Goal: Transaction & Acquisition: Purchase product/service

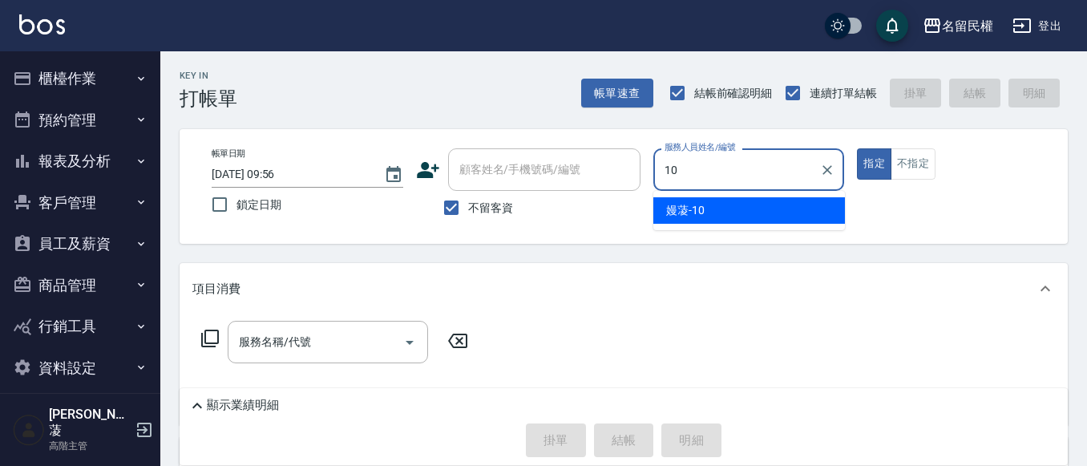
type input "嫚蓤-10"
type button "true"
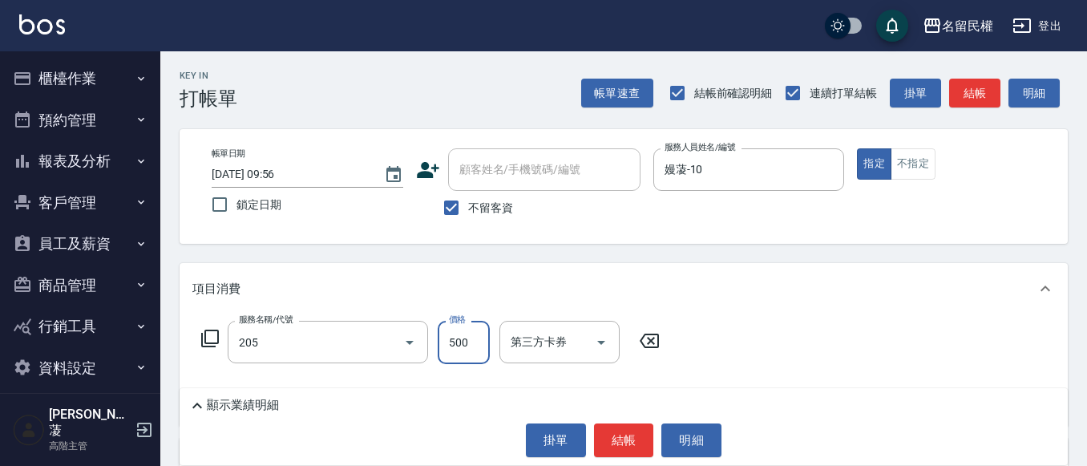
type input "指定洗剪(205)"
type input "600"
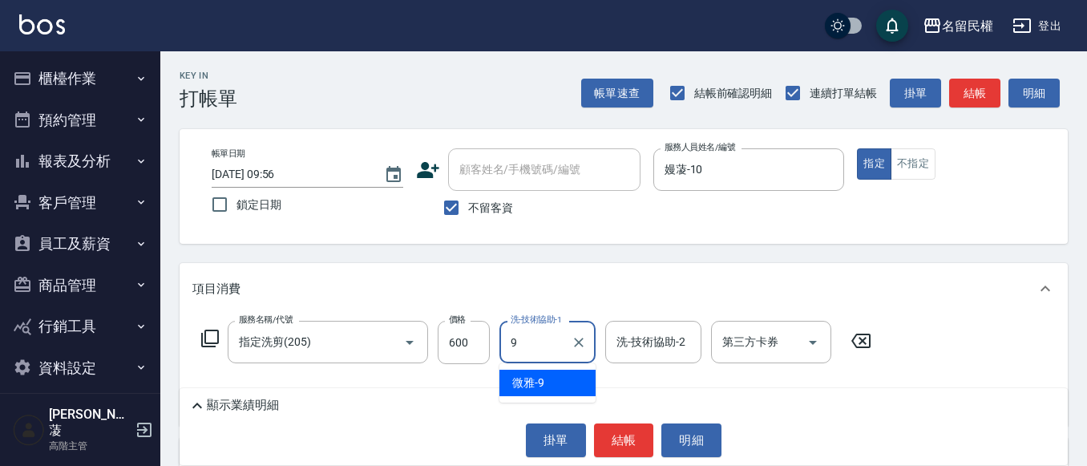
type input "微雅-9"
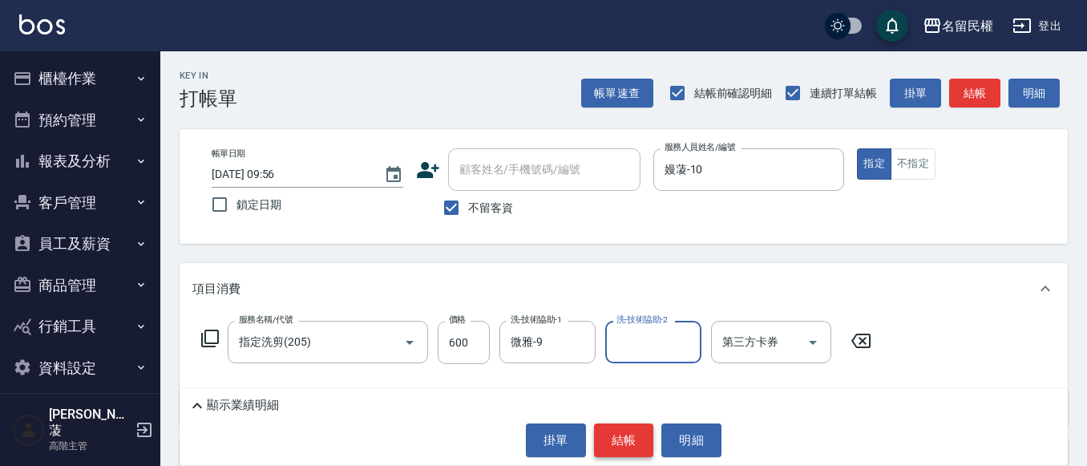
click at [612, 423] on button "結帳" at bounding box center [624, 440] width 60 height 34
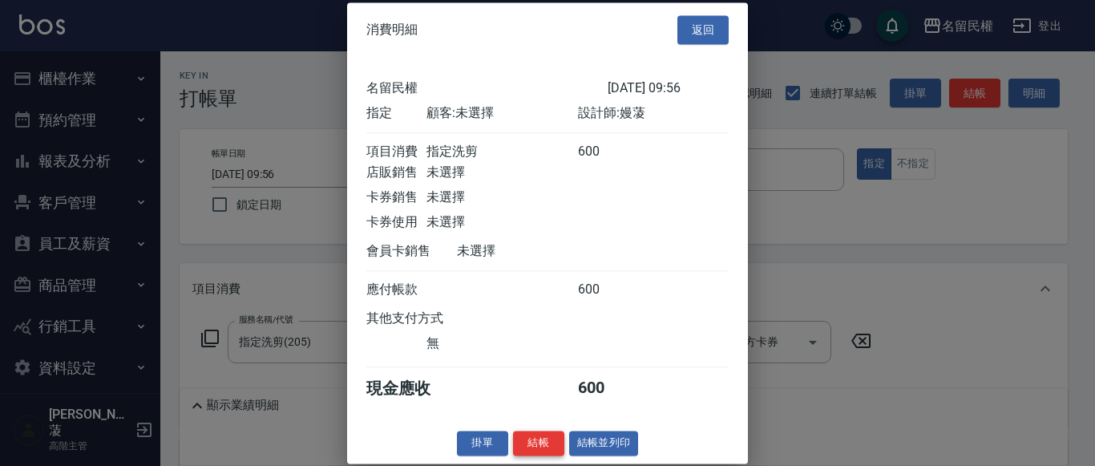
click at [521, 455] on button "結帳" at bounding box center [538, 442] width 51 height 25
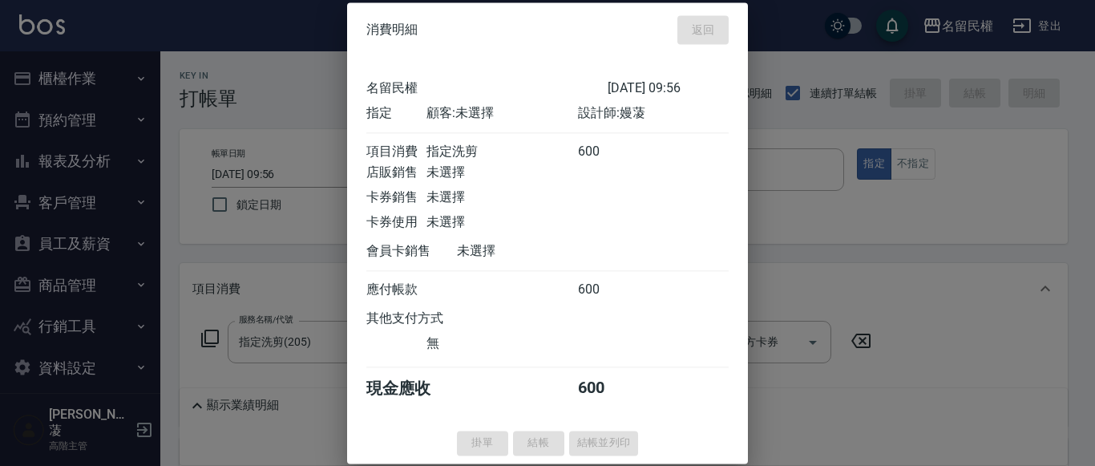
type input "[DATE] 10:12"
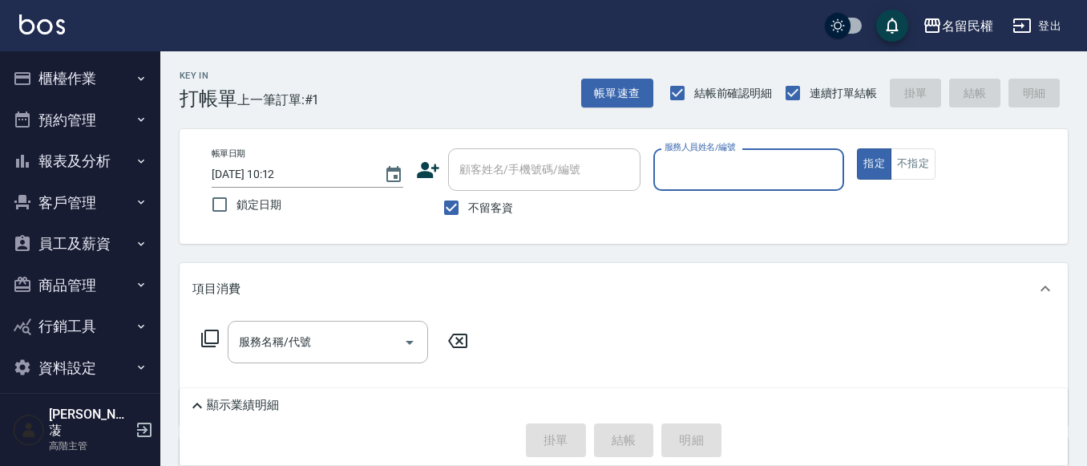
drag, startPoint x: 54, startPoint y: 146, endPoint x: 64, endPoint y: 180, distance: 35.0
click at [55, 147] on button "報表及分析" at bounding box center [79, 161] width 147 height 42
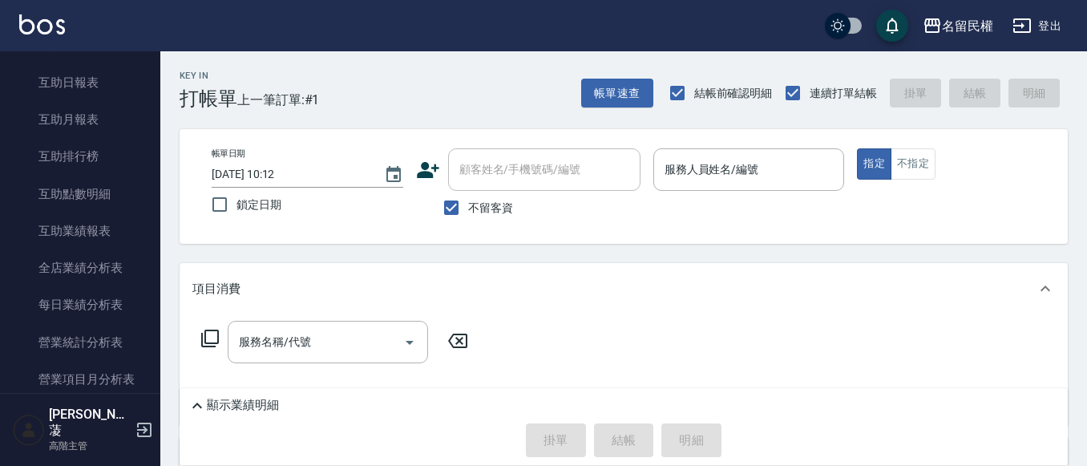
scroll to position [401, 0]
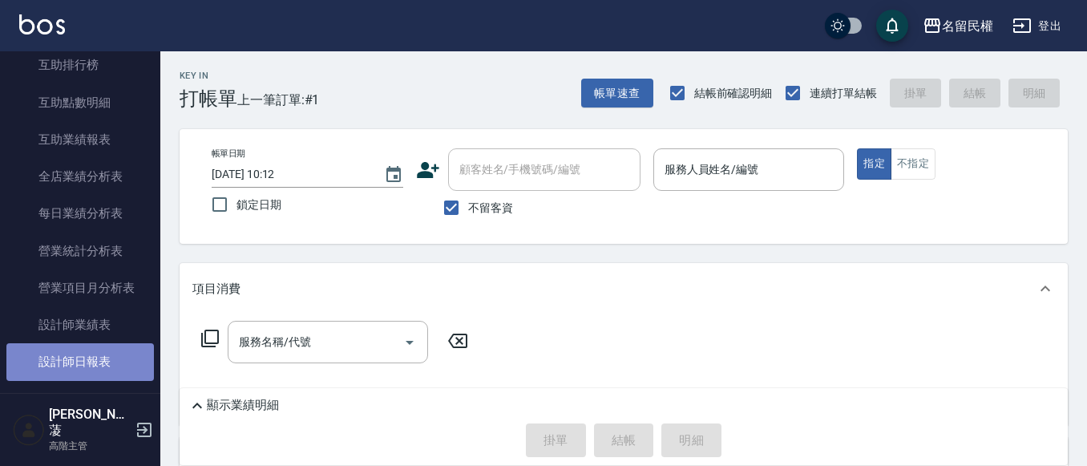
click at [112, 369] on link "設計師日報表" at bounding box center [79, 361] width 147 height 37
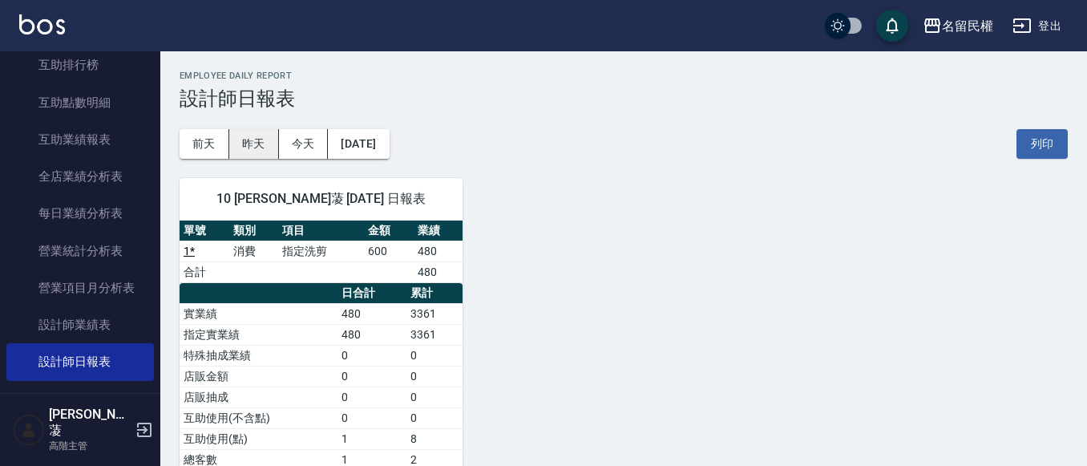
click at [240, 140] on button "昨天" at bounding box center [254, 144] width 50 height 30
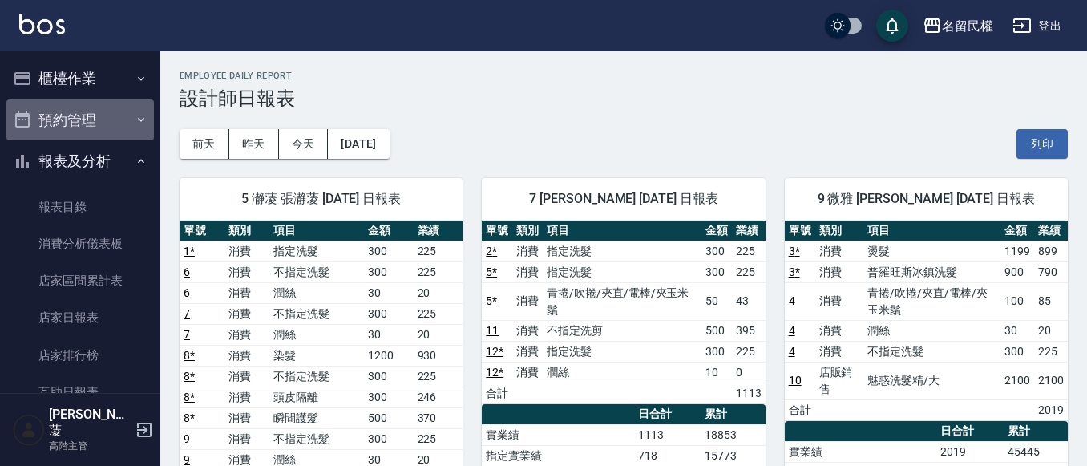
click at [103, 103] on button "預約管理" at bounding box center [79, 120] width 147 height 42
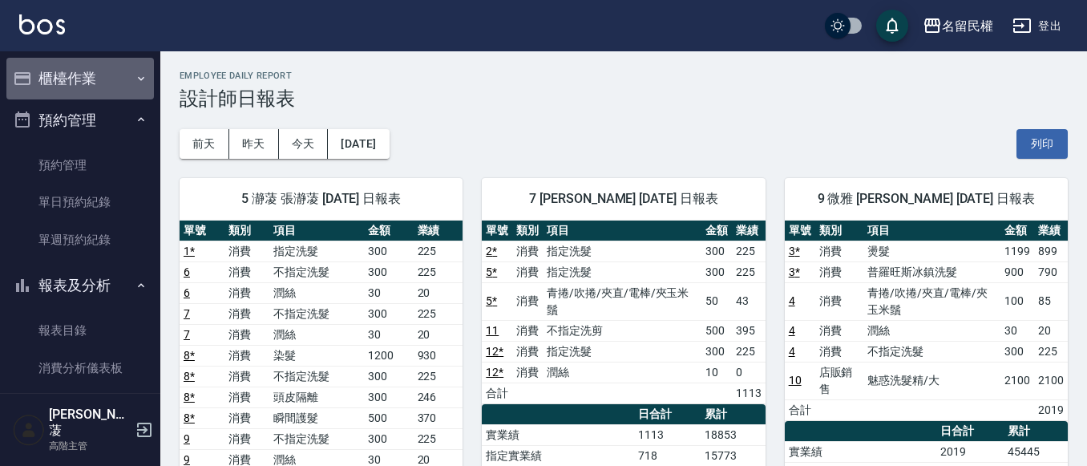
click at [107, 98] on button "櫃檯作業" at bounding box center [79, 79] width 147 height 42
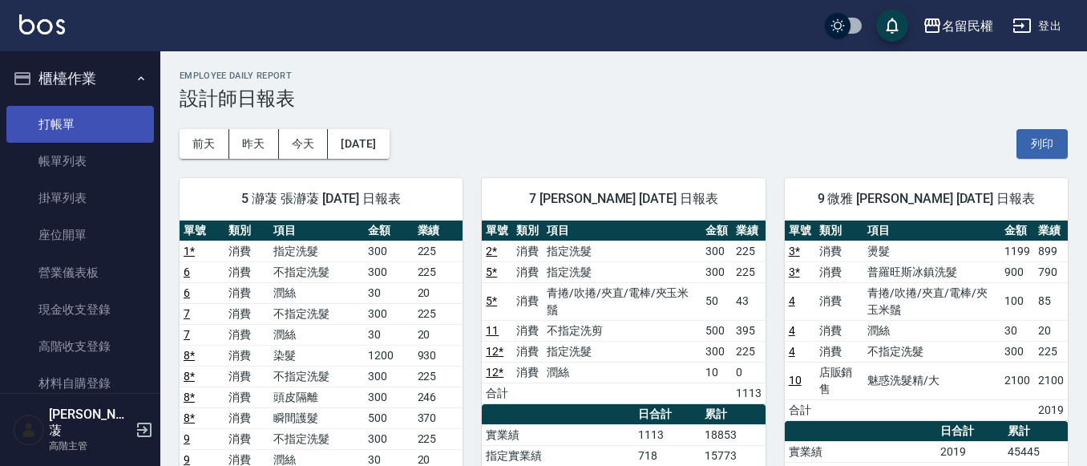
click at [100, 113] on link "打帳單" at bounding box center [79, 124] width 147 height 37
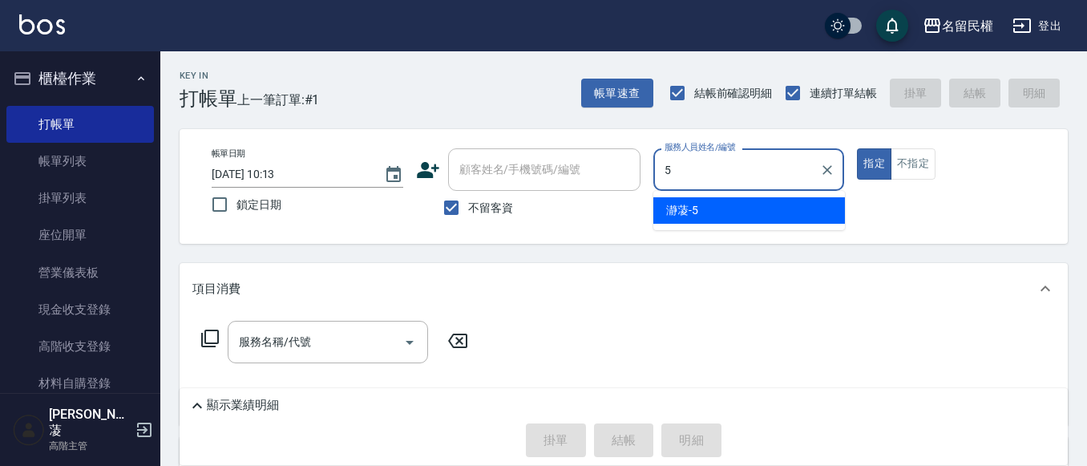
type input "瀞蓤-5"
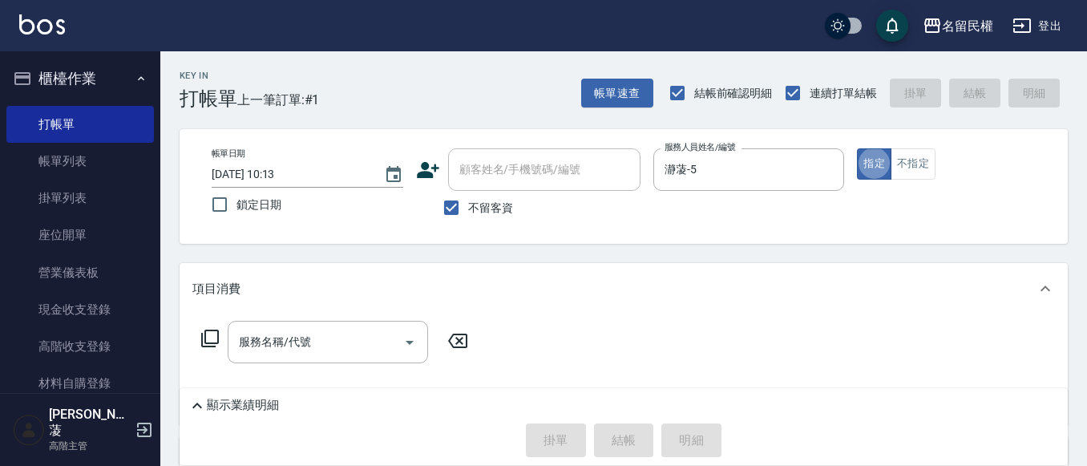
type button "true"
click at [932, 170] on button "不指定" at bounding box center [912, 163] width 45 height 31
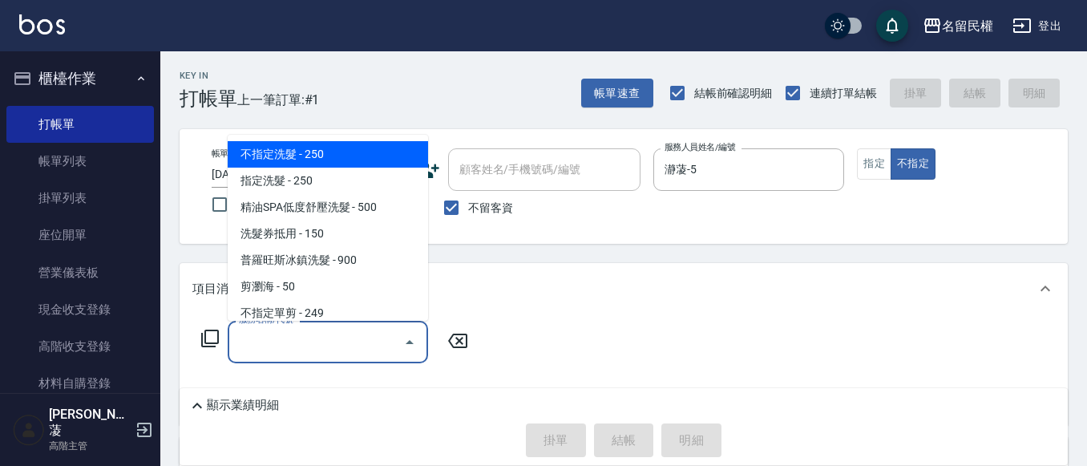
click at [306, 345] on input "服務名稱/代號" at bounding box center [316, 342] width 162 height 28
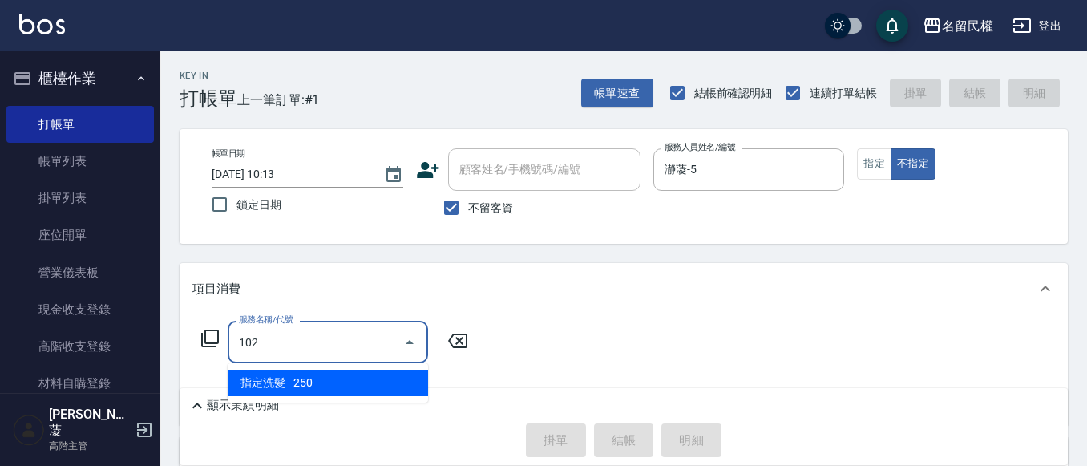
type input "指定洗髮(102)"
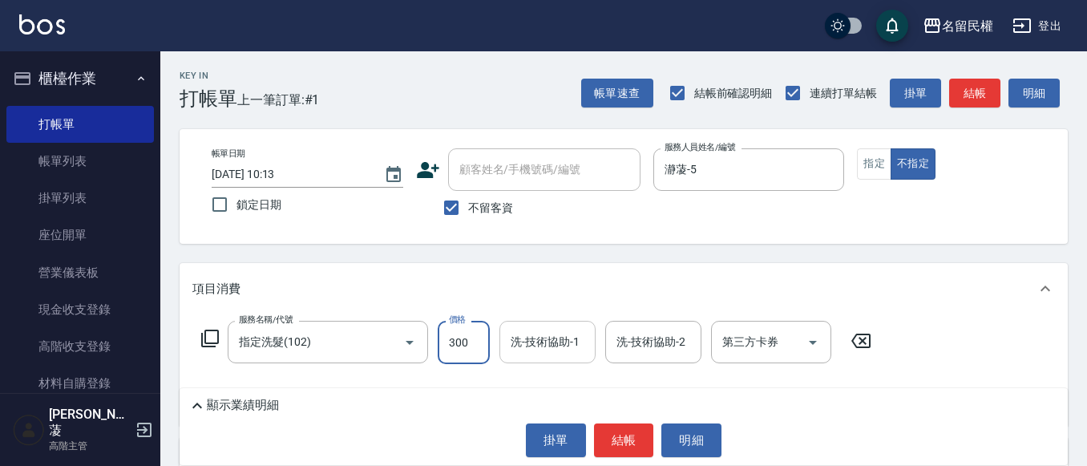
type input "300"
click at [539, 337] on input "洗-技術協助-1" at bounding box center [548, 342] width 82 height 28
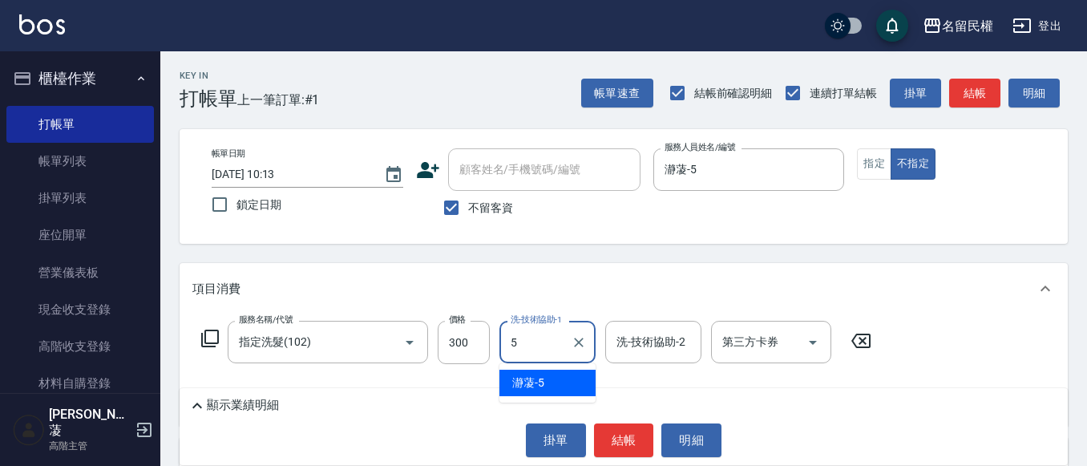
type input "瀞蓤-5"
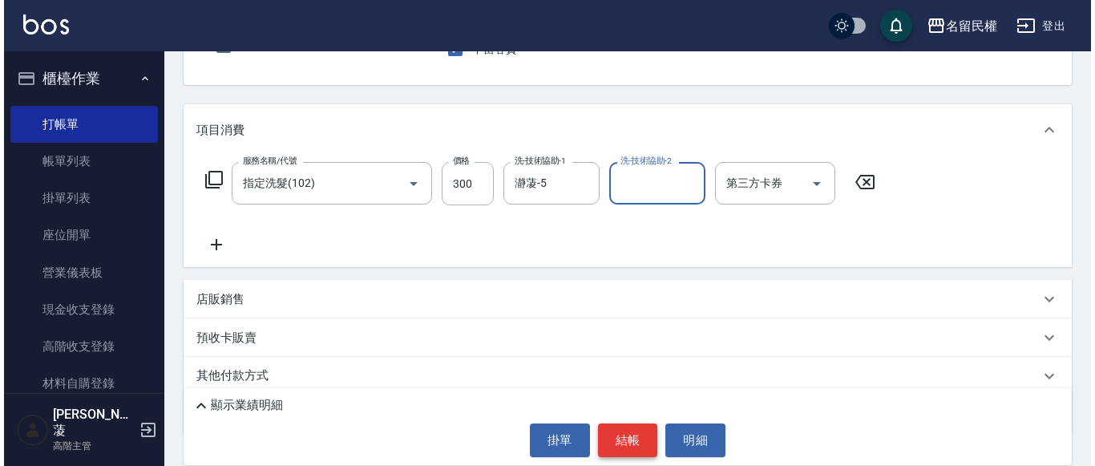
scroll to position [160, 0]
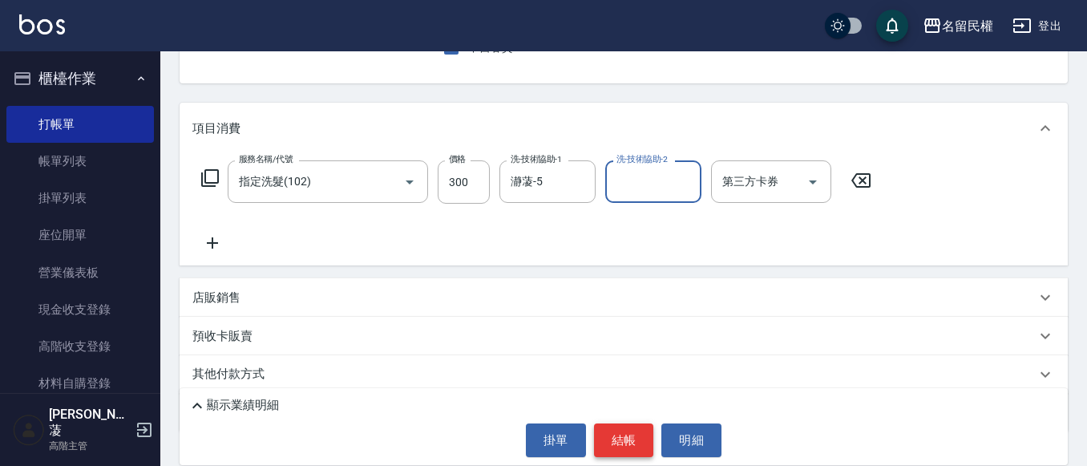
click at [611, 445] on button "結帳" at bounding box center [624, 440] width 60 height 34
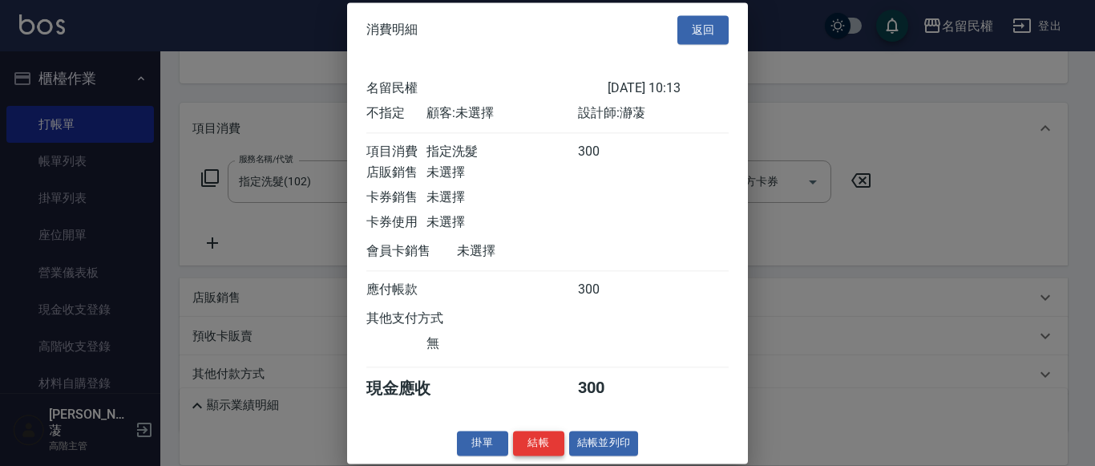
scroll to position [21, 0]
click at [530, 438] on button "結帳" at bounding box center [538, 442] width 51 height 25
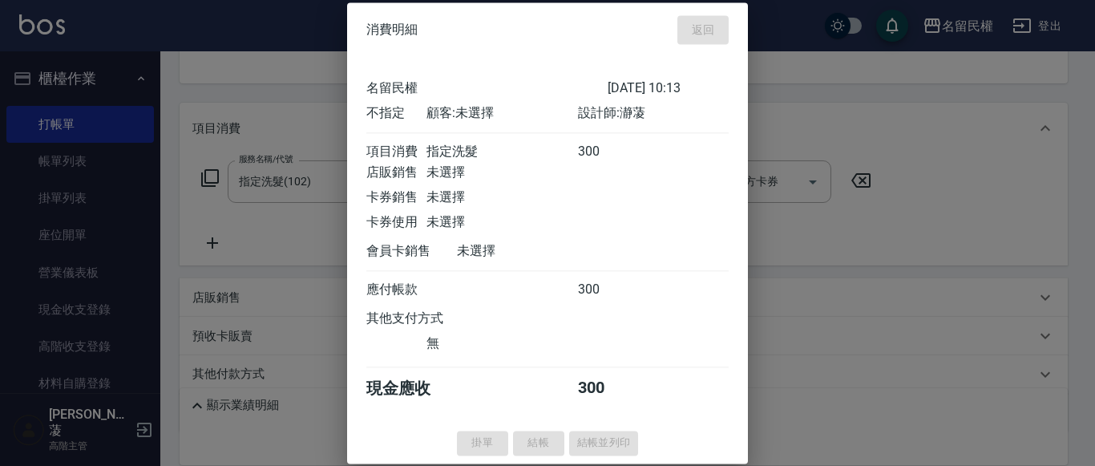
type input "[DATE] 10:58"
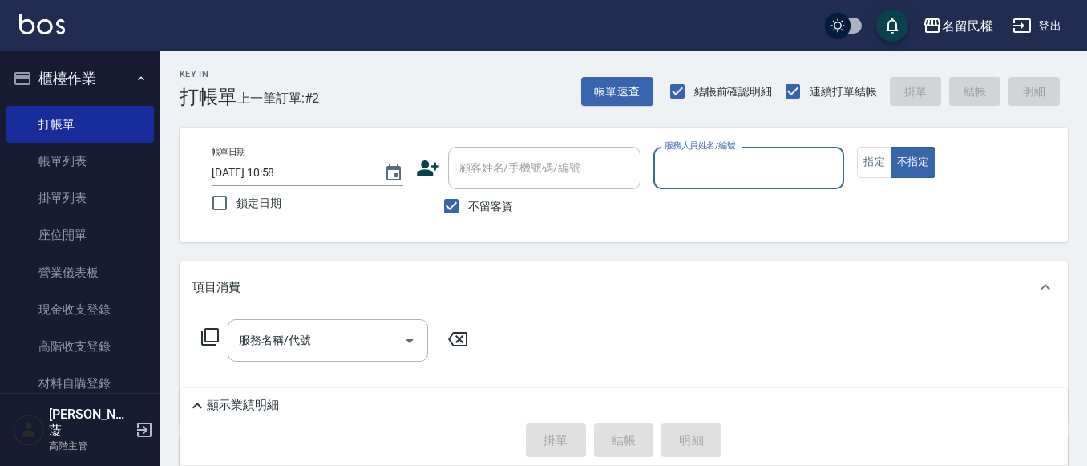
scroll to position [0, 0]
click at [716, 184] on div "服務人員姓名/編號" at bounding box center [749, 169] width 192 height 42
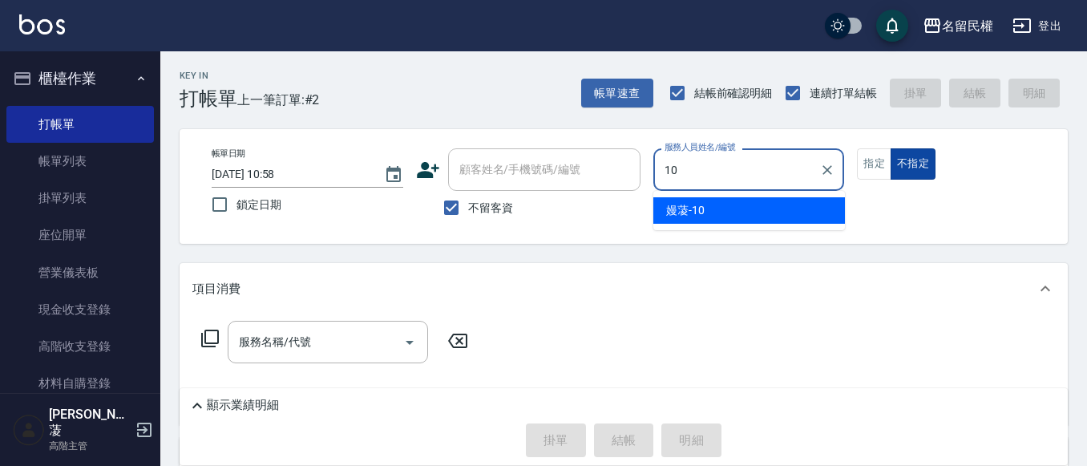
type input "嫚蓤-10"
type button "false"
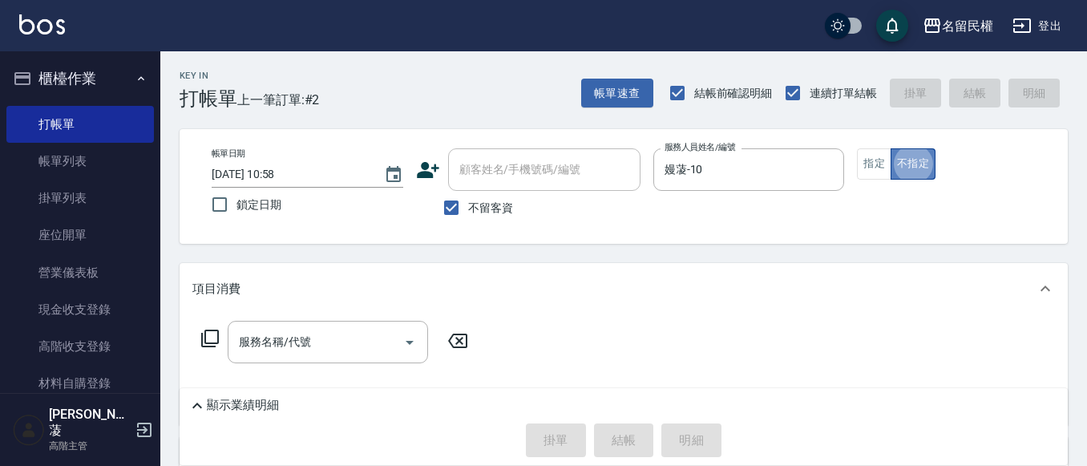
click at [894, 168] on button "不指定" at bounding box center [912, 163] width 45 height 31
click at [880, 168] on button "指定" at bounding box center [874, 163] width 34 height 31
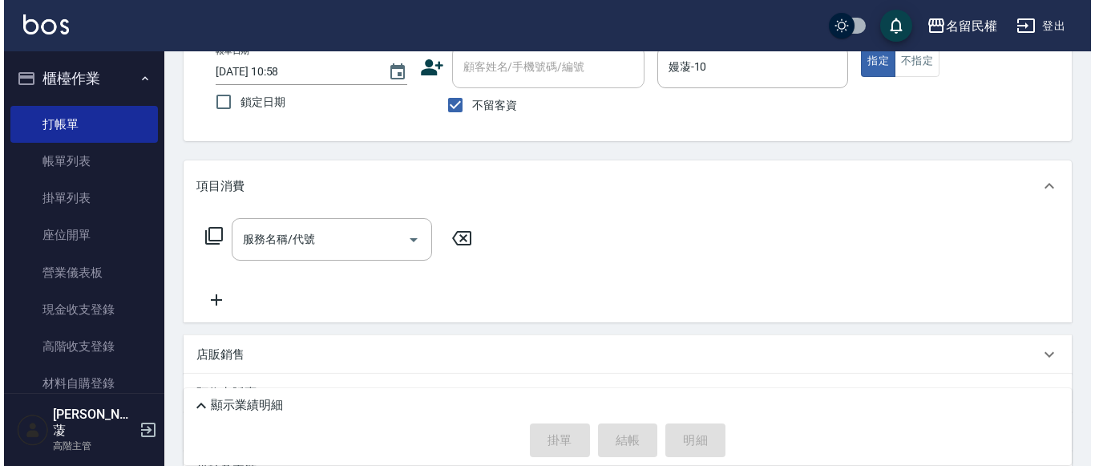
scroll to position [160, 0]
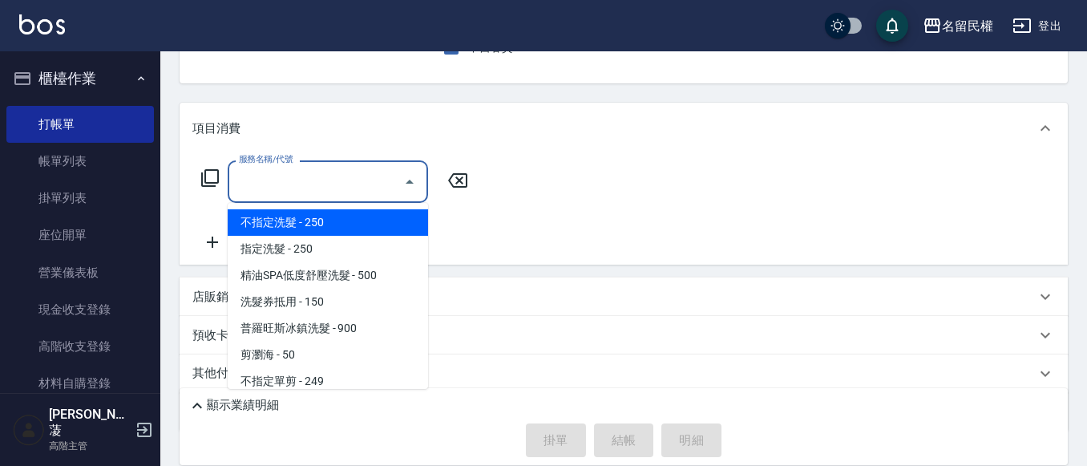
click at [311, 188] on input "服務名稱/代號" at bounding box center [316, 182] width 162 height 28
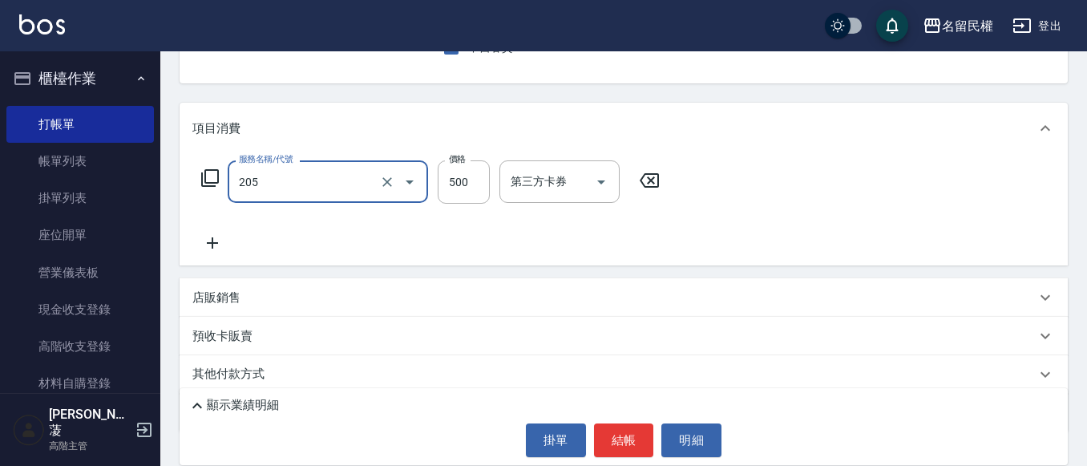
type input "指定洗剪(205)"
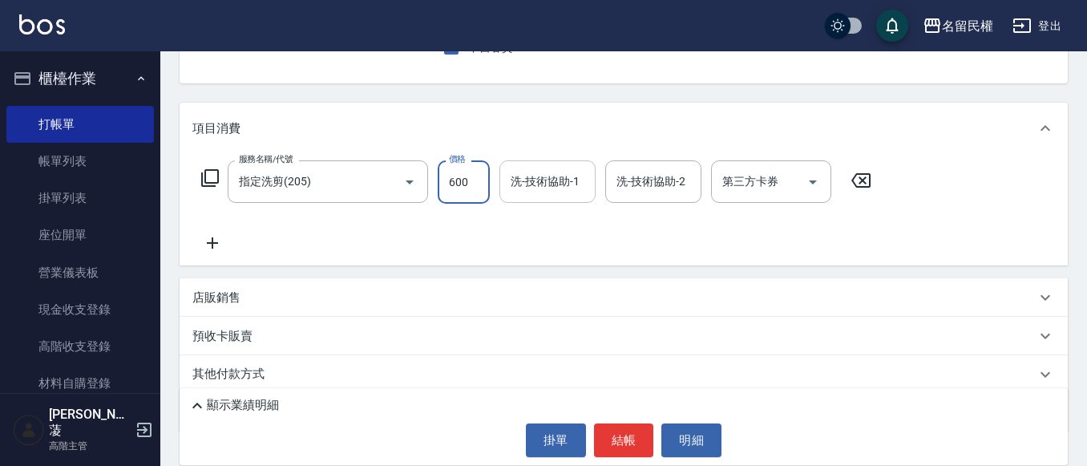
type input "600"
click at [559, 187] on input "洗-技術協助-1" at bounding box center [548, 182] width 82 height 28
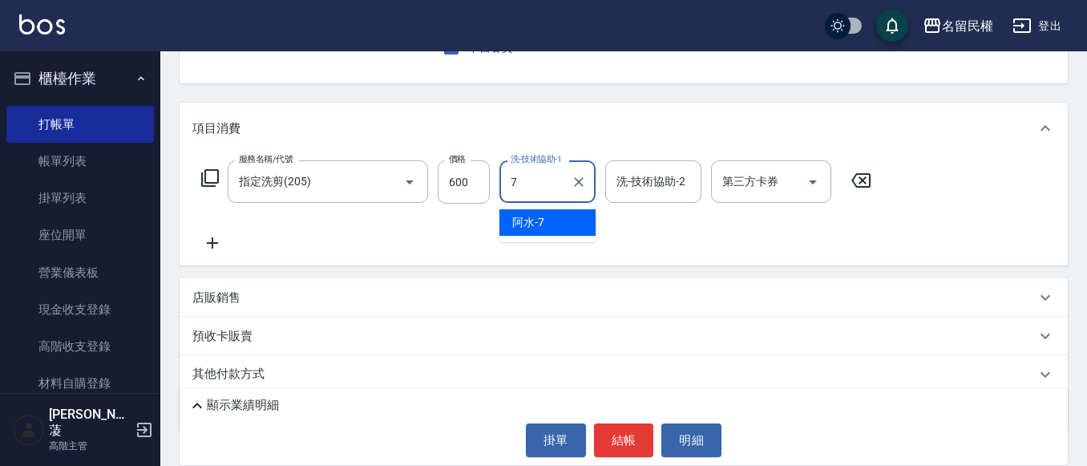
type input "阿水-7"
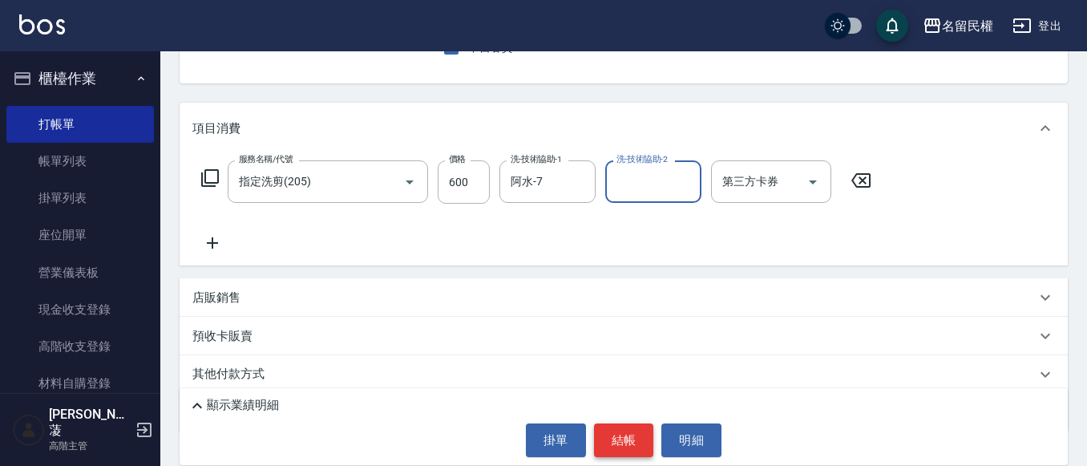
click at [624, 437] on button "結帳" at bounding box center [624, 440] width 60 height 34
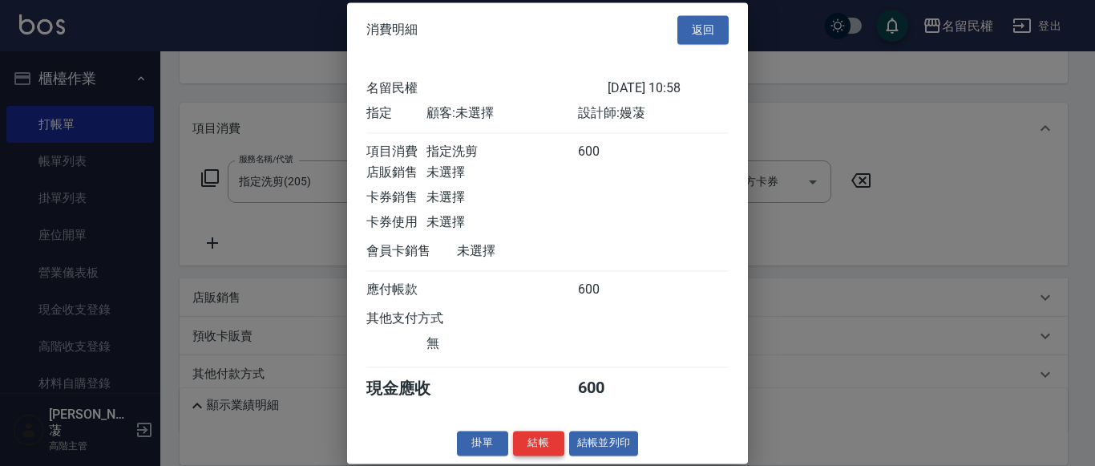
scroll to position [21, 0]
click at [545, 441] on button "結帳" at bounding box center [538, 442] width 51 height 25
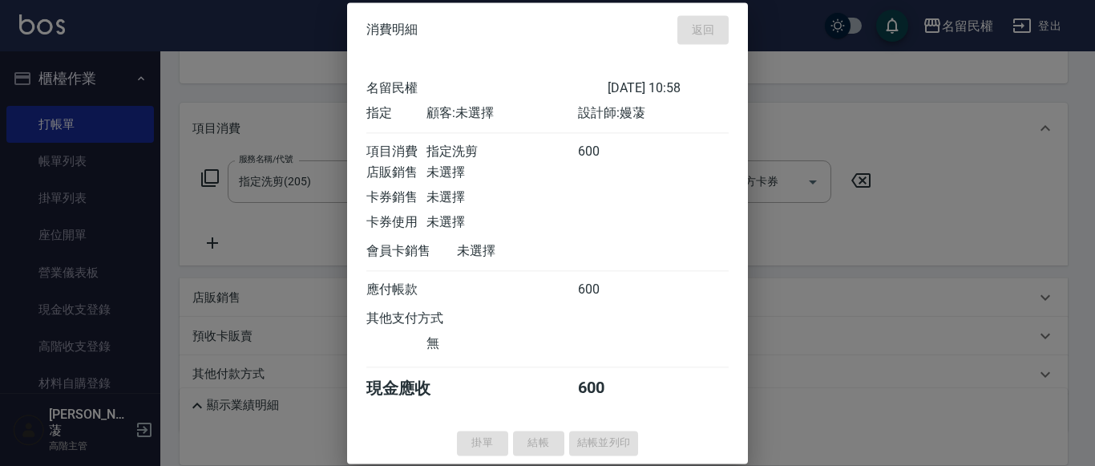
type input "[DATE] 11:17"
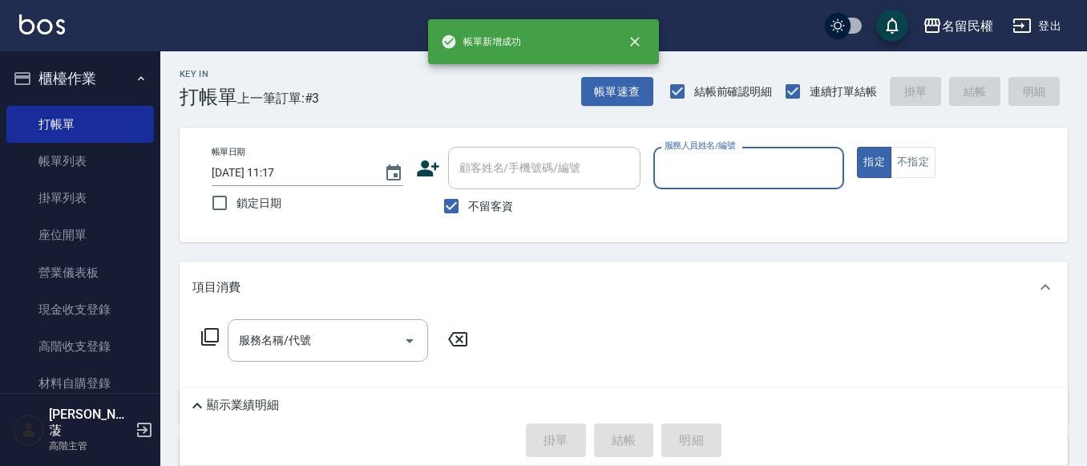
scroll to position [0, 0]
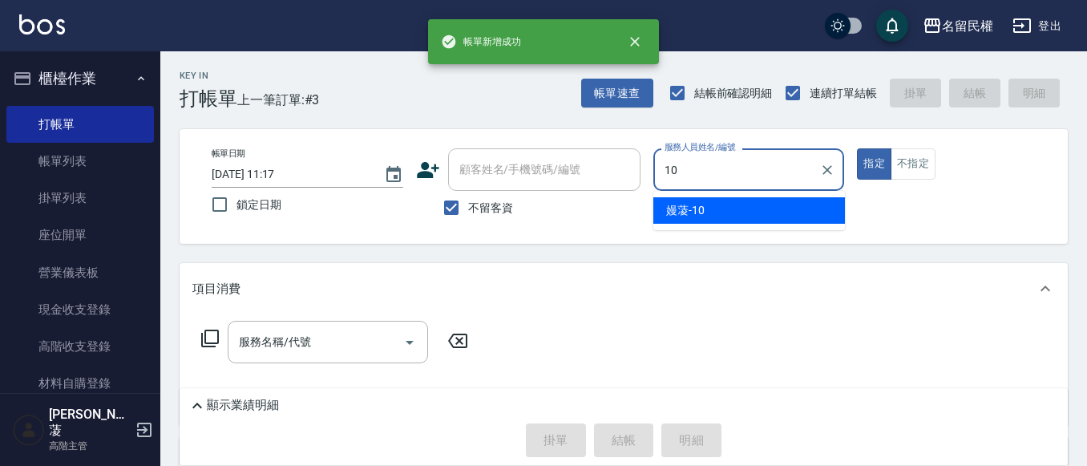
type input "嫚蓤-10"
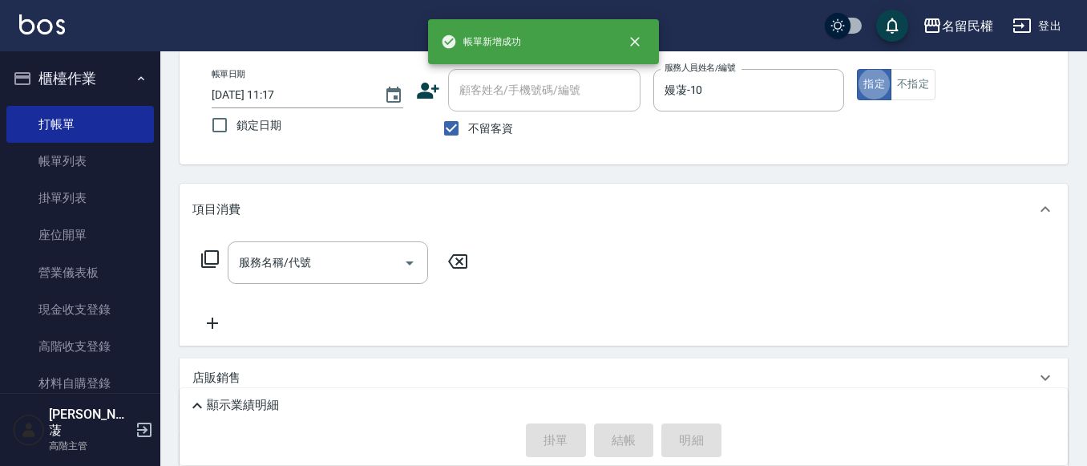
scroll to position [80, 0]
click at [353, 261] on input "服務名稱/代號" at bounding box center [316, 262] width 162 height 28
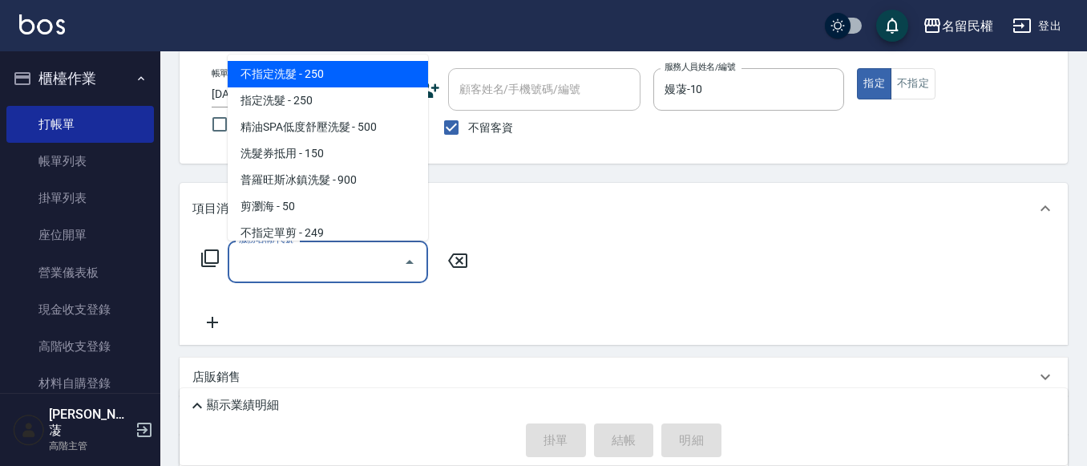
type input "1"
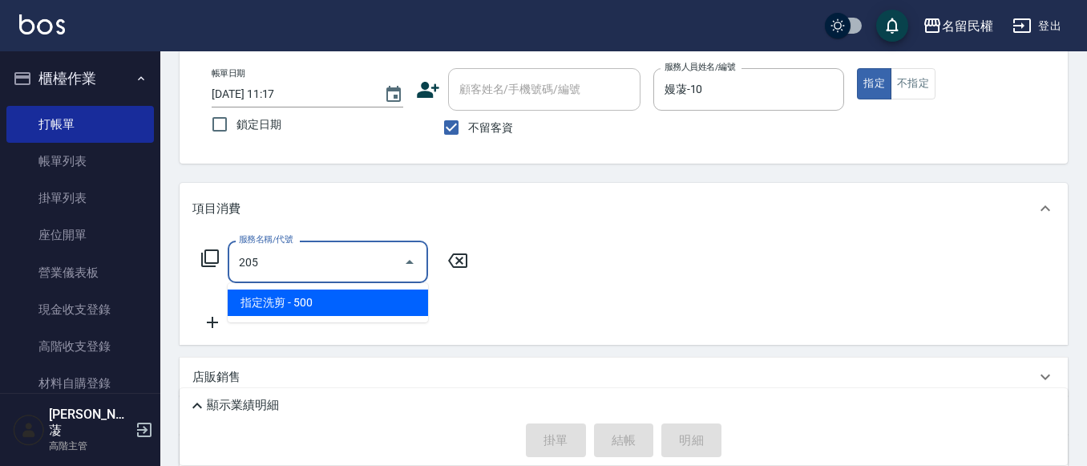
type input "指定洗剪(205)"
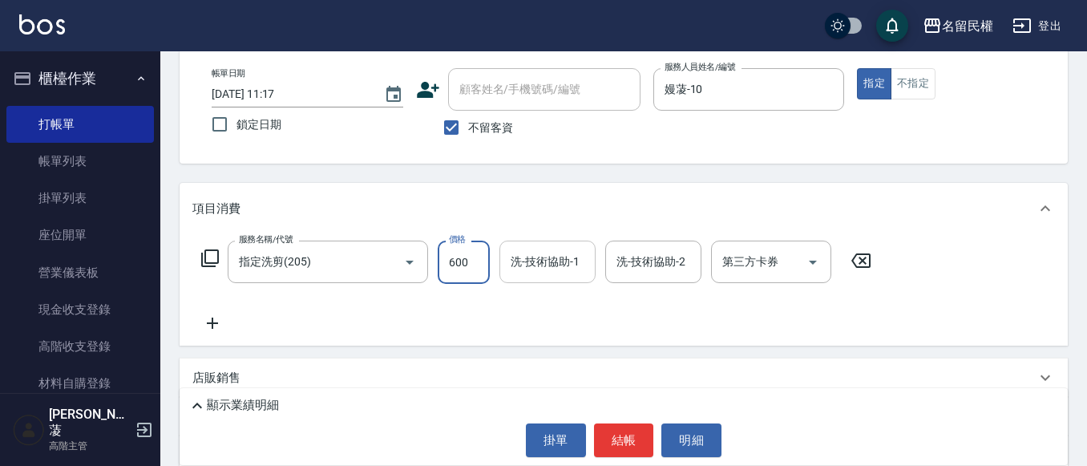
type input "600"
click at [547, 273] on input "洗-技術協助-1" at bounding box center [548, 262] width 82 height 28
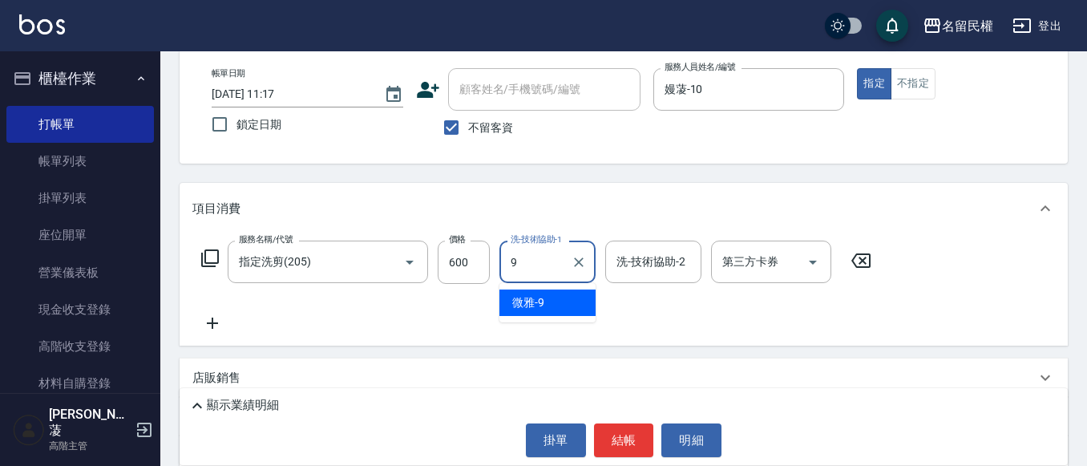
type input "微雅-9"
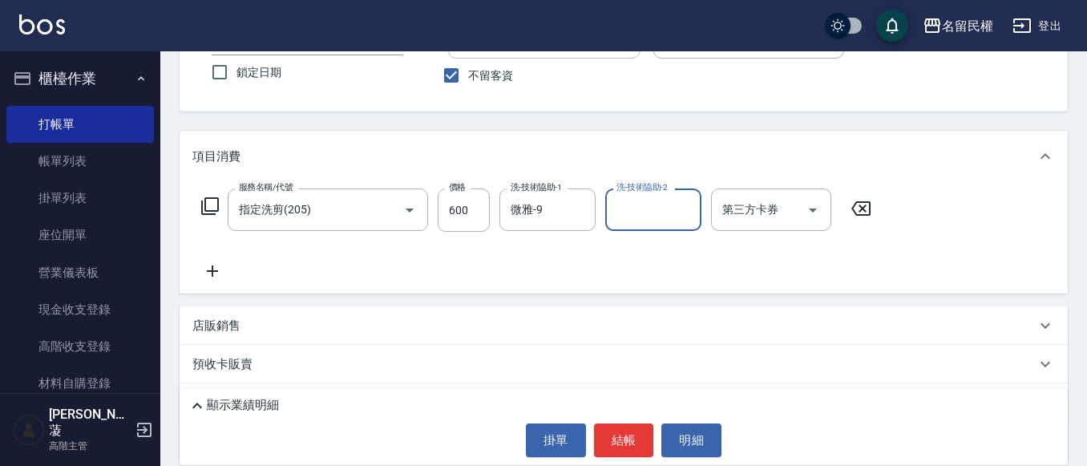
scroll to position [160, 0]
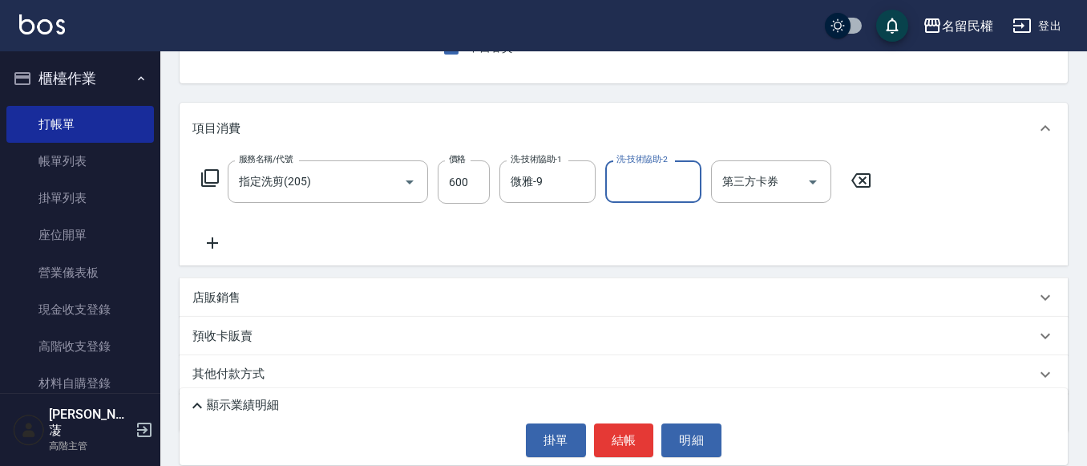
click at [219, 240] on icon at bounding box center [212, 242] width 40 height 19
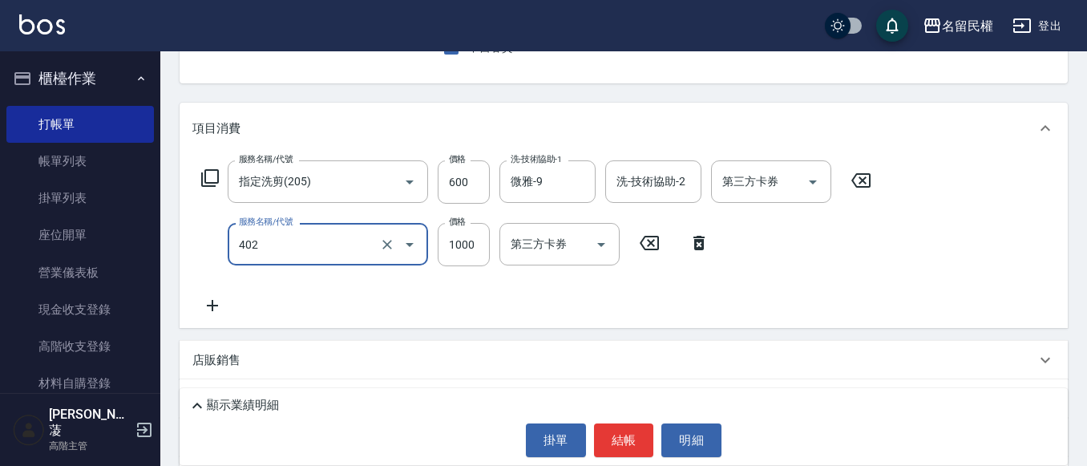
type input "染髮(402)"
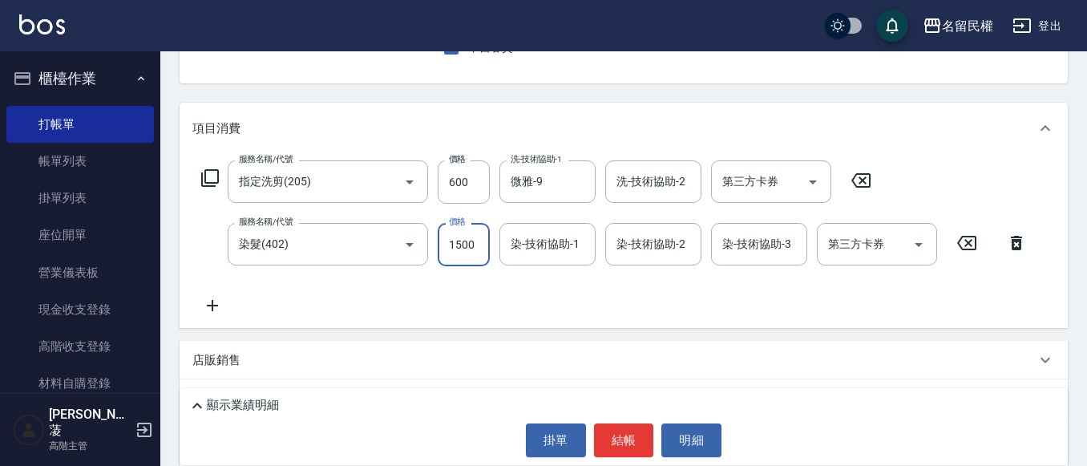
type input "1500"
click at [544, 249] on input "染-技術協助-1" at bounding box center [548, 244] width 82 height 28
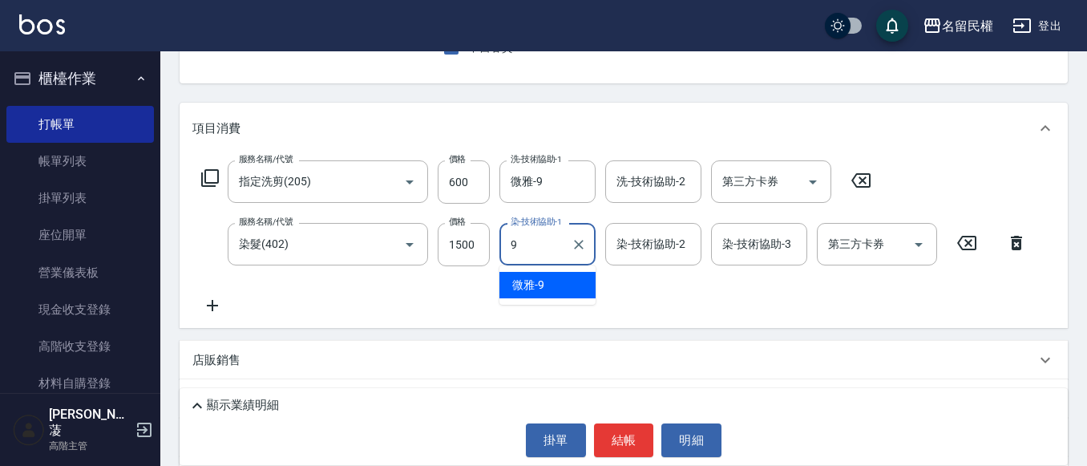
type input "微雅-9"
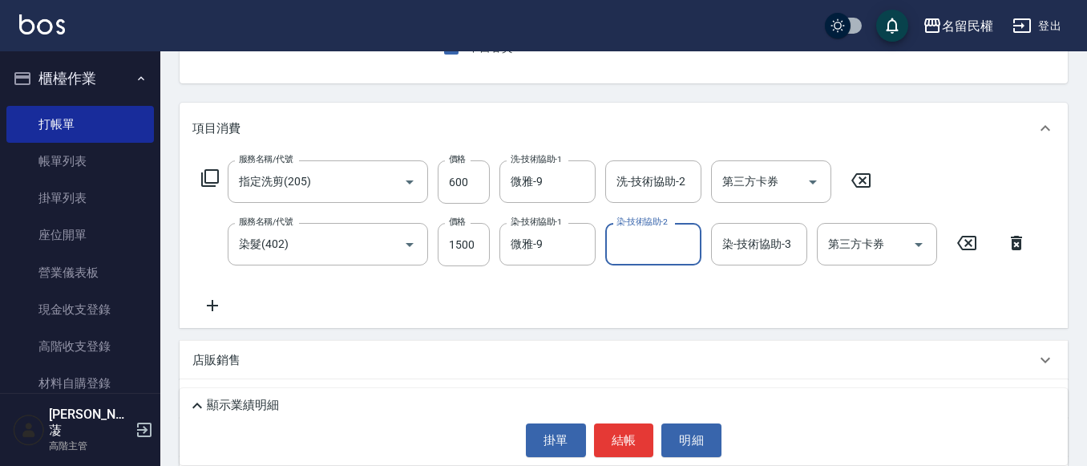
click at [220, 299] on icon at bounding box center [212, 305] width 40 height 19
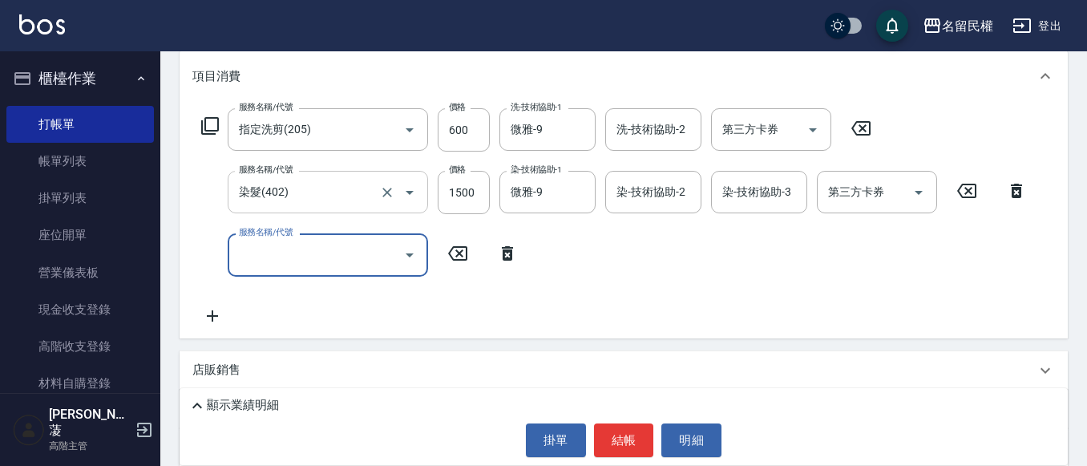
scroll to position [240, 0]
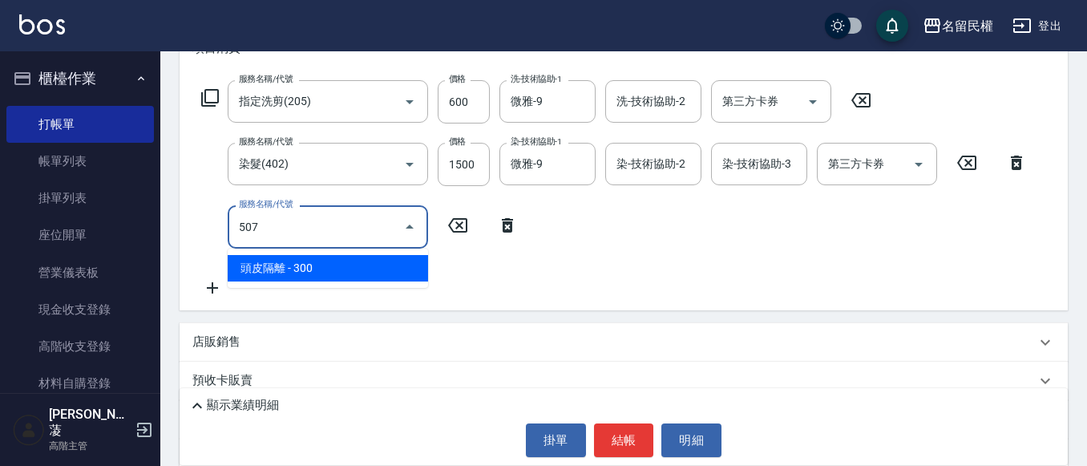
type input "頭皮隔離(507)"
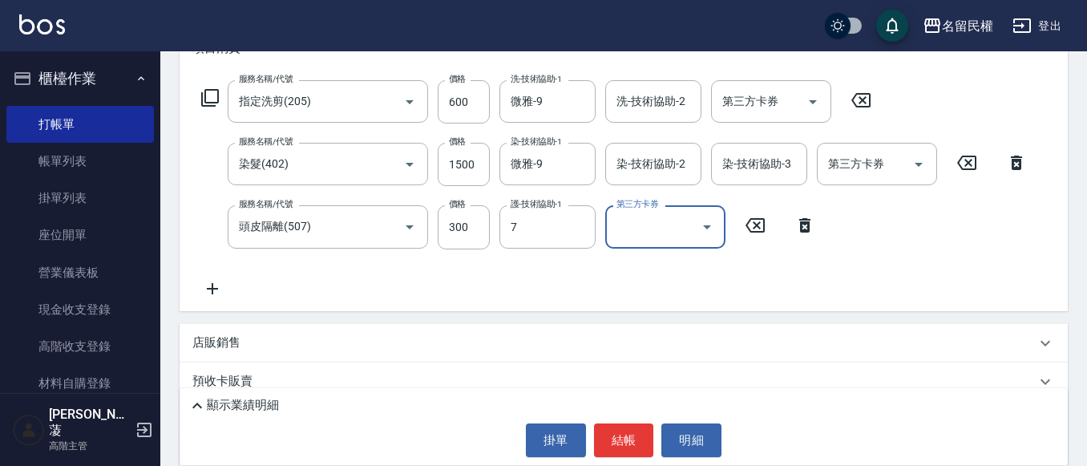
type input "阿水-7"
click at [631, 107] on input "洗-技術協助-2" at bounding box center [653, 101] width 82 height 28
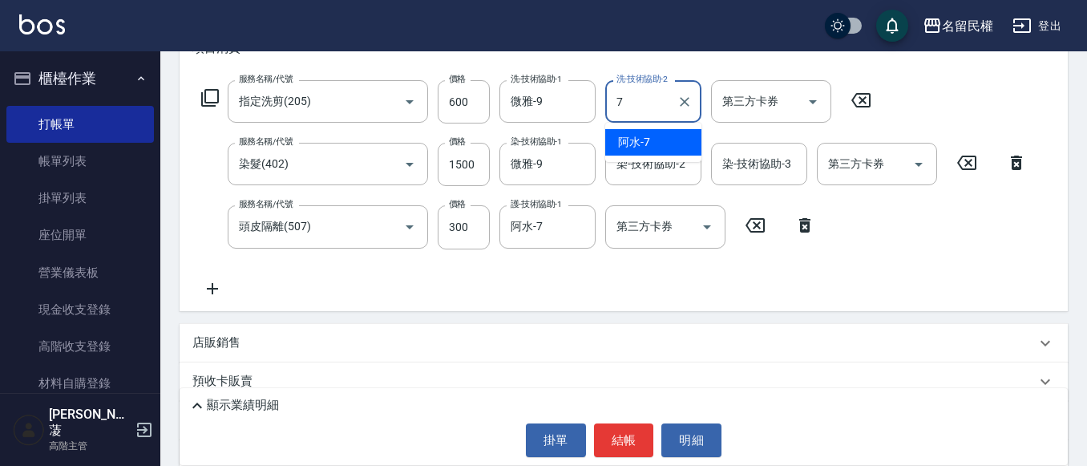
type input "阿水-7"
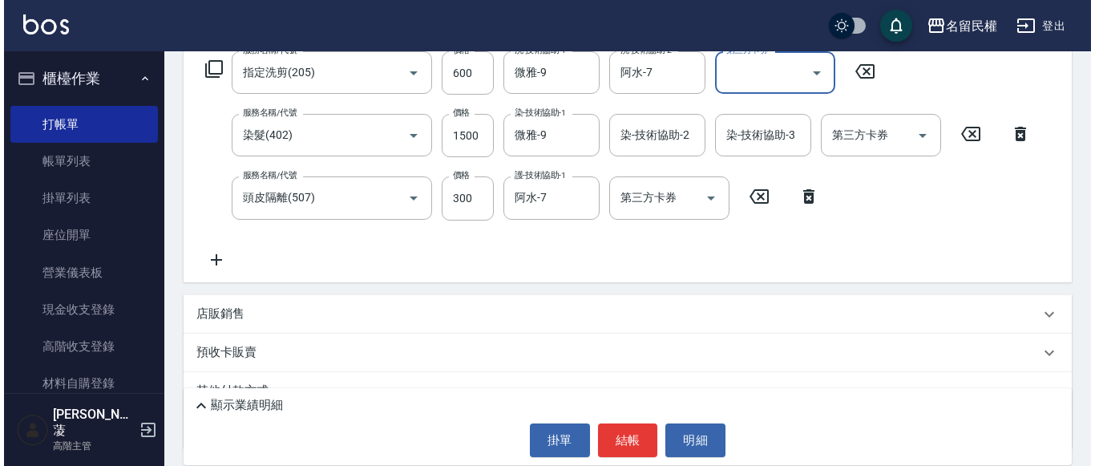
scroll to position [321, 0]
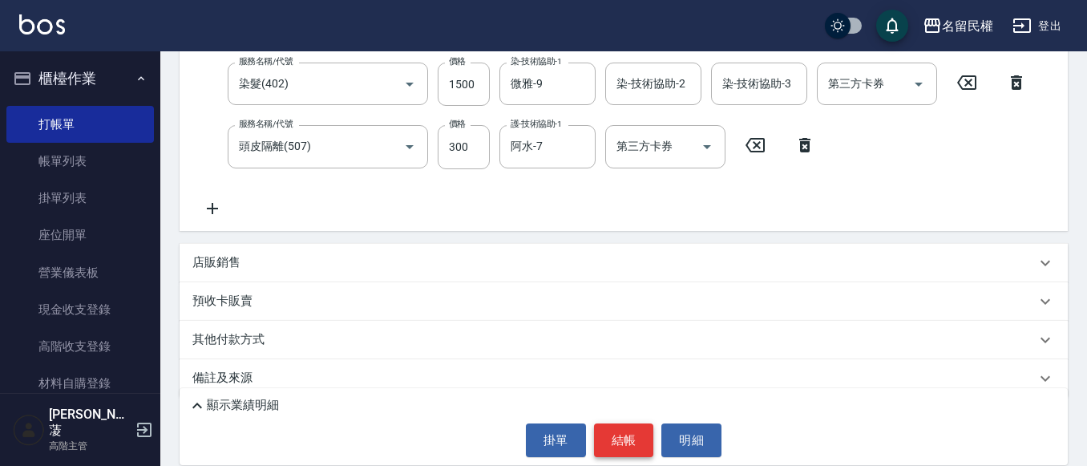
click at [624, 438] on button "結帳" at bounding box center [624, 440] width 60 height 34
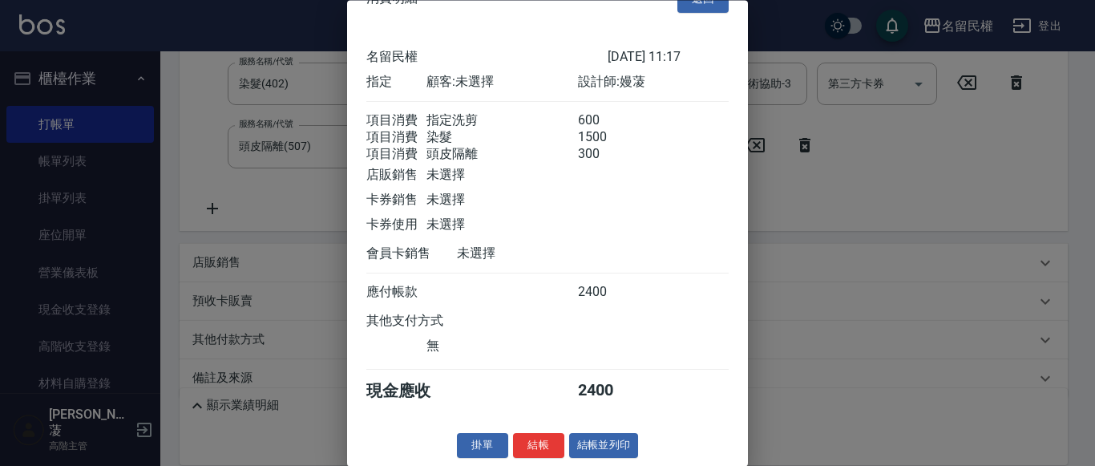
scroll to position [59, 0]
click at [526, 446] on button "結帳" at bounding box center [538, 446] width 51 height 25
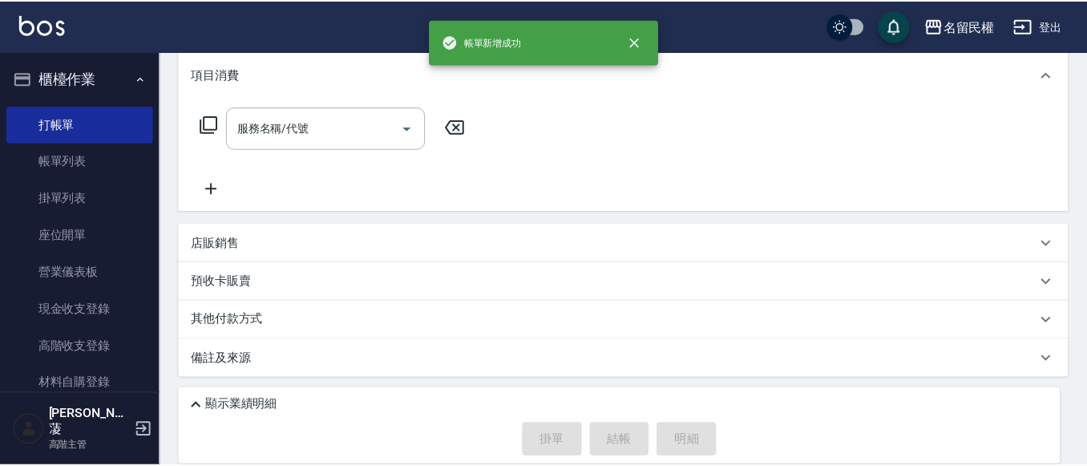
scroll to position [0, 0]
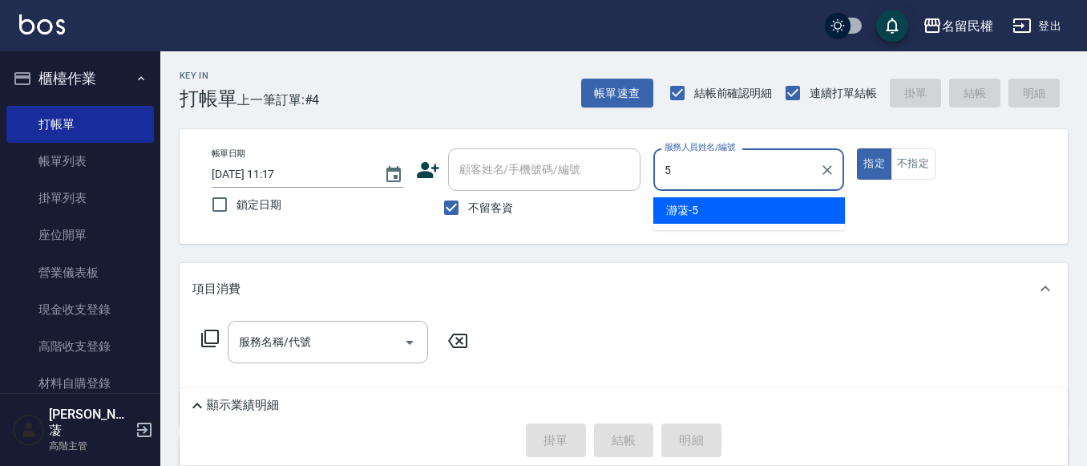
type input "瀞蓤-5"
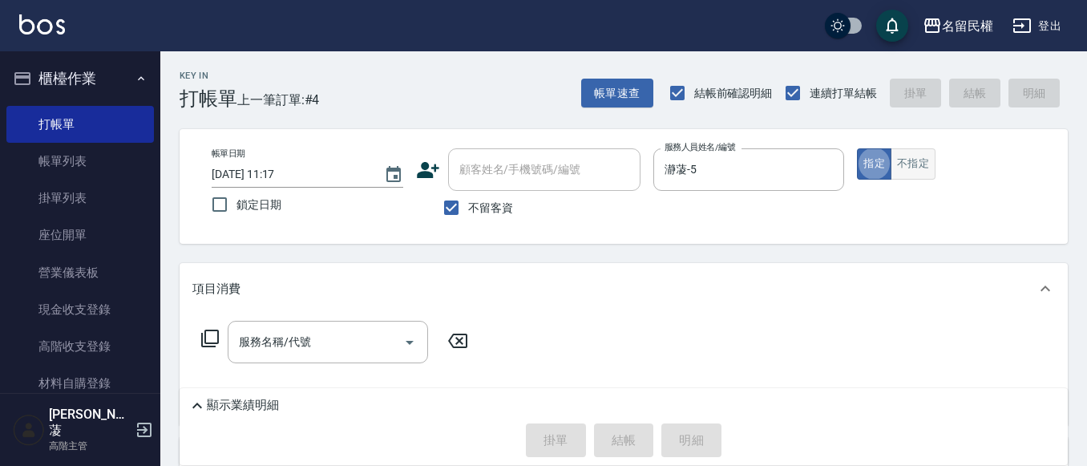
click at [915, 168] on button "不指定" at bounding box center [912, 163] width 45 height 31
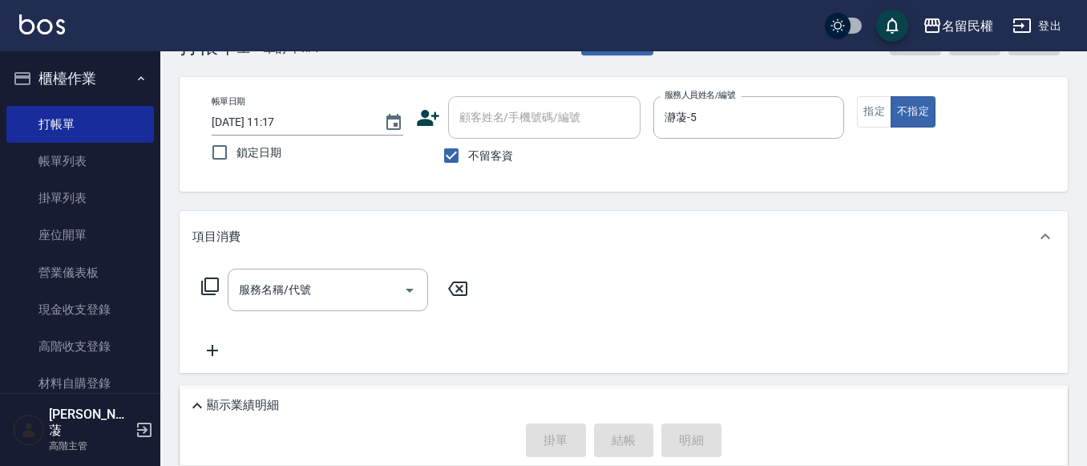
scroll to position [80, 0]
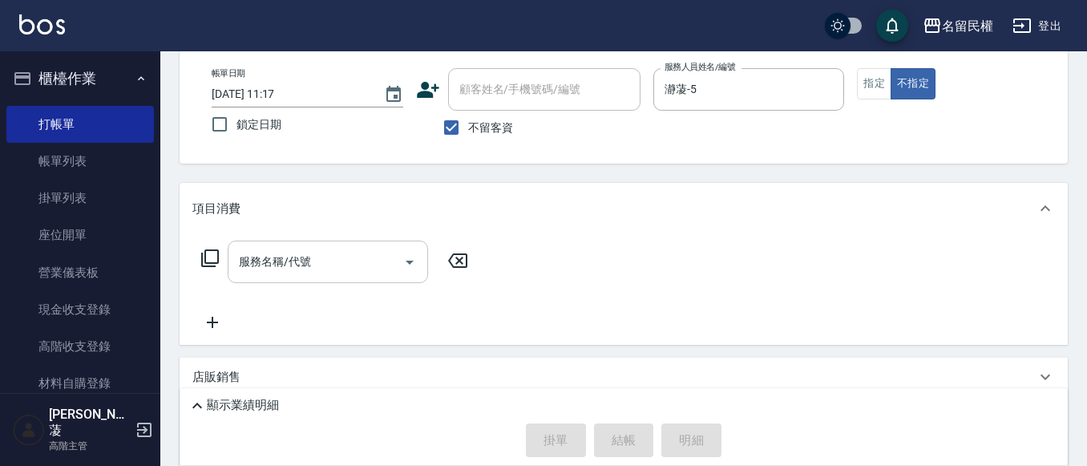
click at [329, 274] on input "服務名稱/代號" at bounding box center [316, 262] width 162 height 28
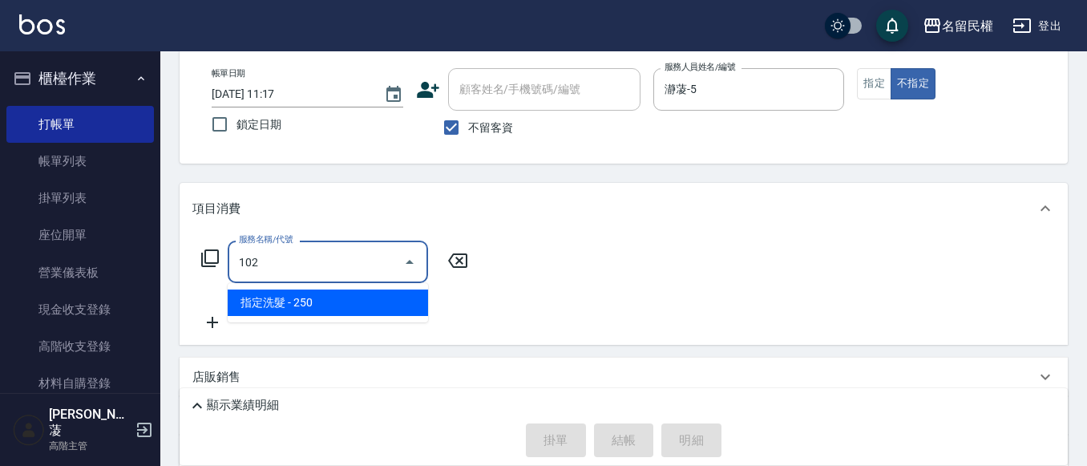
type input "指定洗髮(102)"
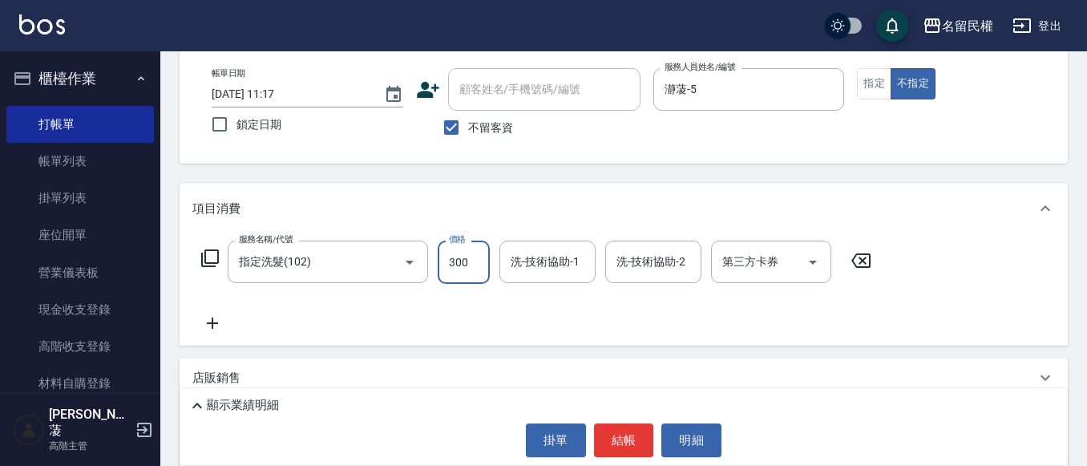
type input "300"
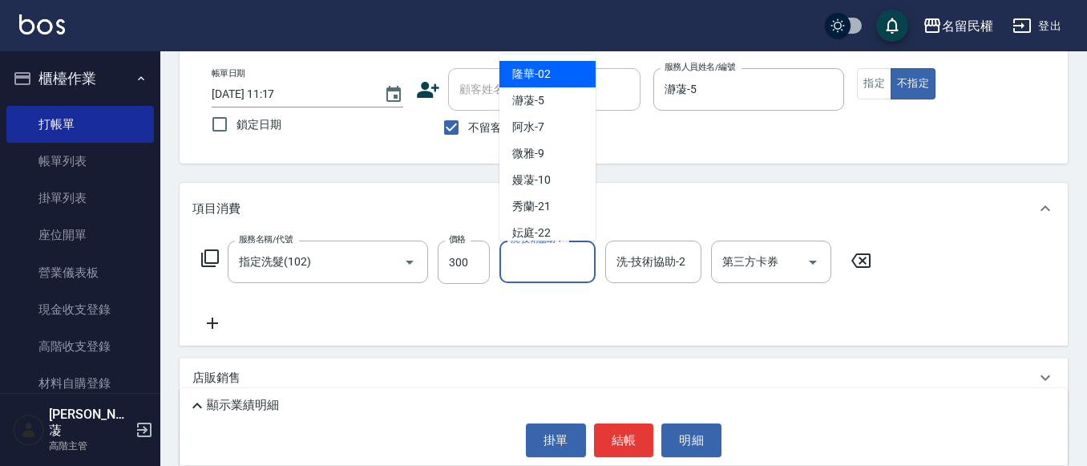
click at [549, 265] on input "洗-技術協助-1" at bounding box center [548, 262] width 82 height 28
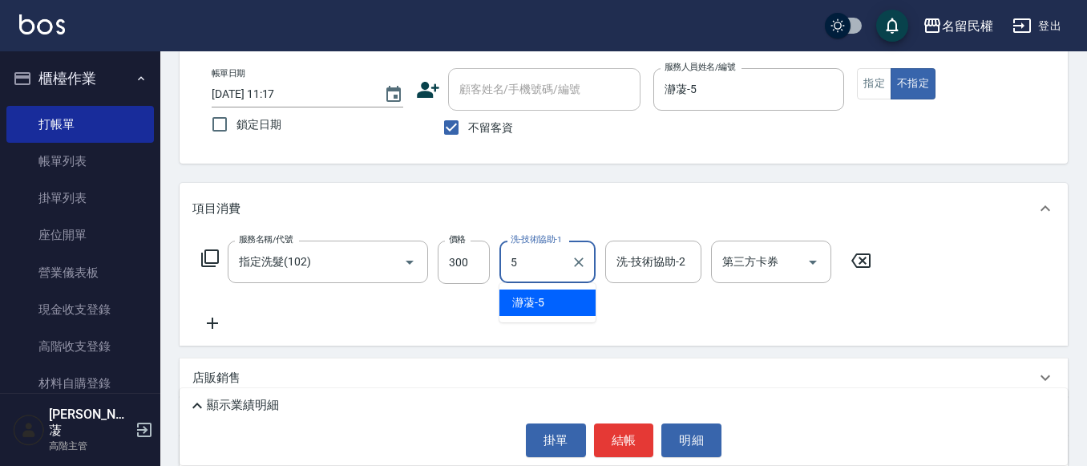
type input "瀞蓤-5"
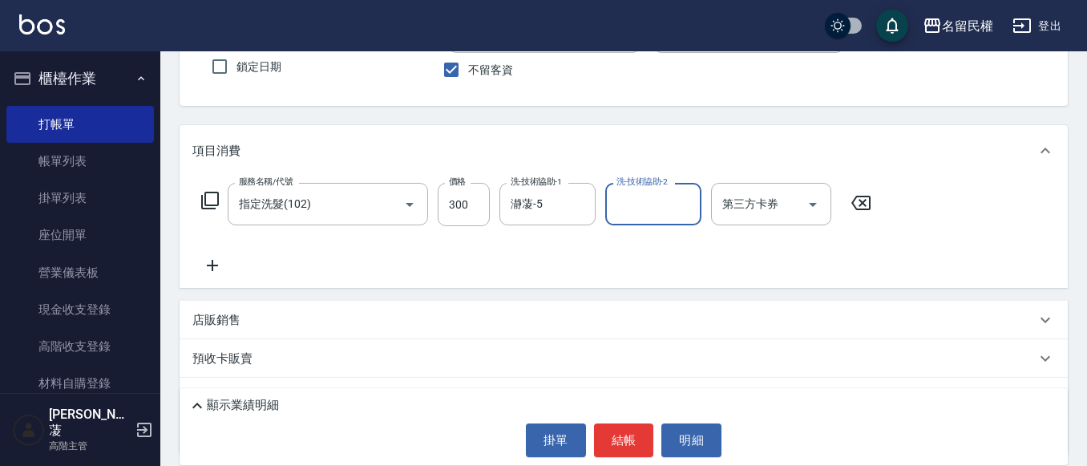
scroll to position [215, 0]
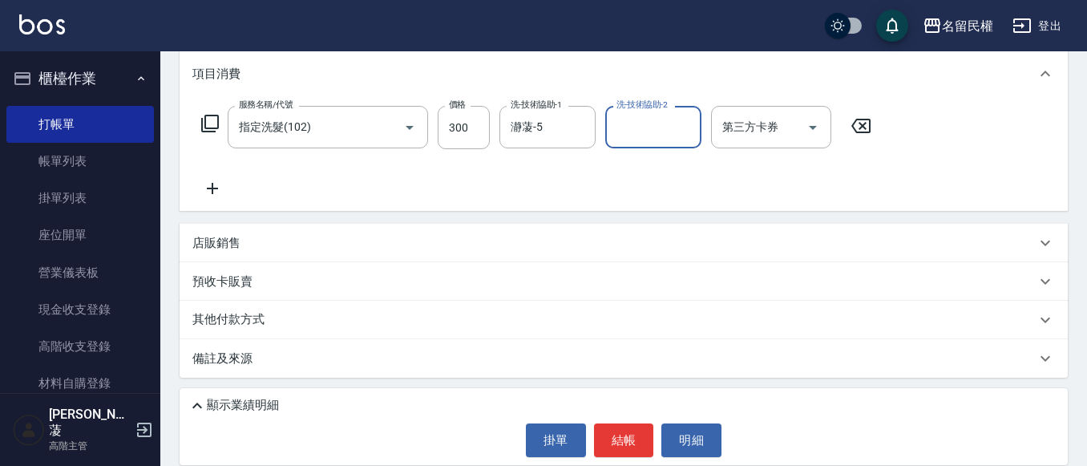
drag, startPoint x: 222, startPoint y: 176, endPoint x: 217, endPoint y: 198, distance: 22.9
click at [217, 198] on div "服務名稱/代號 指定洗髮(102) 服務名稱/代號 價格 300 價格 洗-技術協助-1 瀞蓤-5 洗-技術協助-1 洗-技術協助-2 洗-技術協助-2 第三…" at bounding box center [536, 152] width 688 height 92
click at [219, 188] on icon at bounding box center [212, 188] width 40 height 19
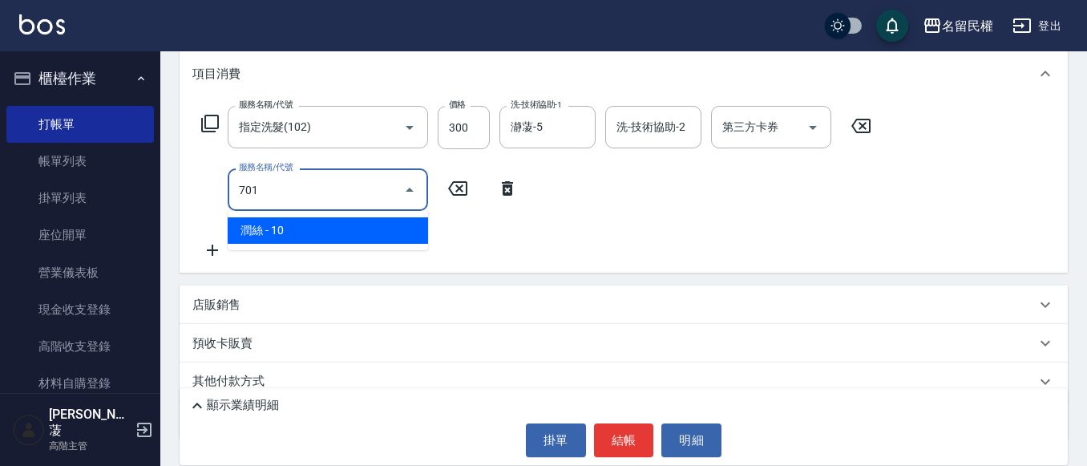
type input "[PERSON_NAME](701)"
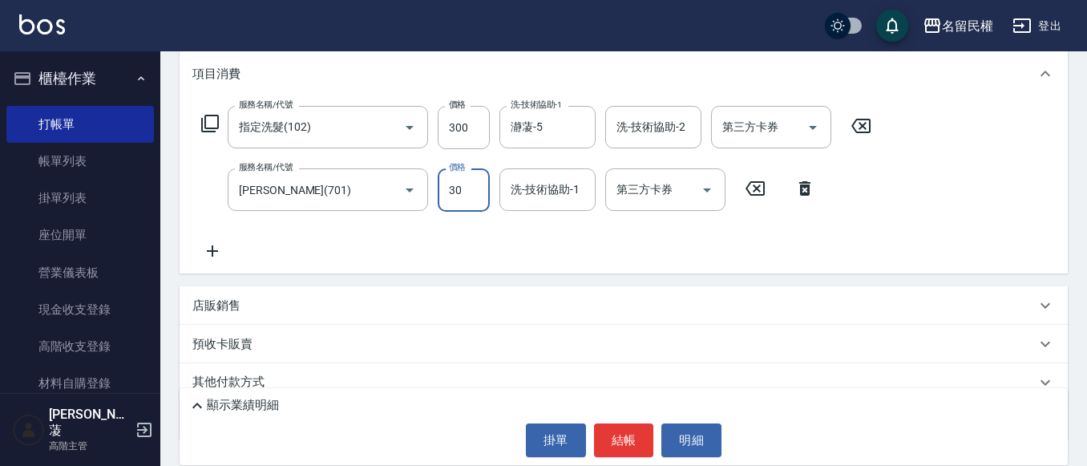
type input "30"
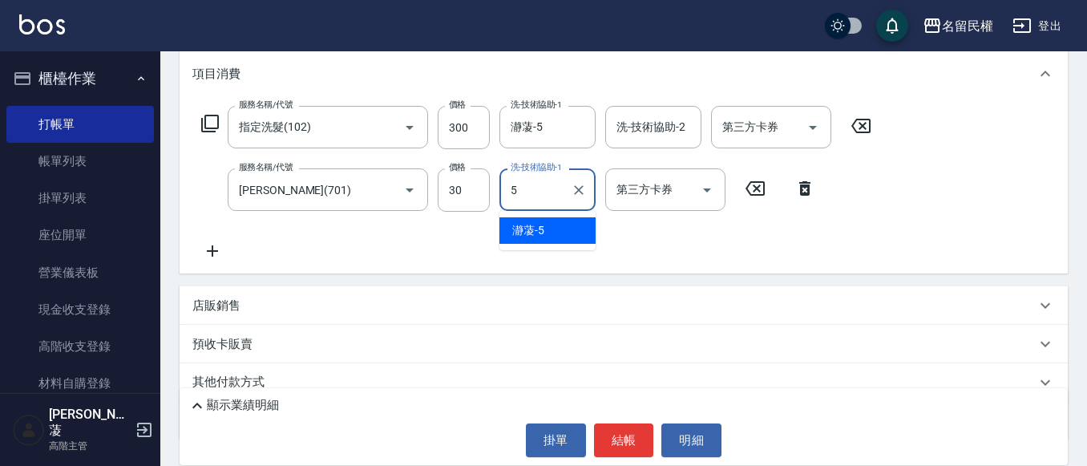
type input "瀞蓤-5"
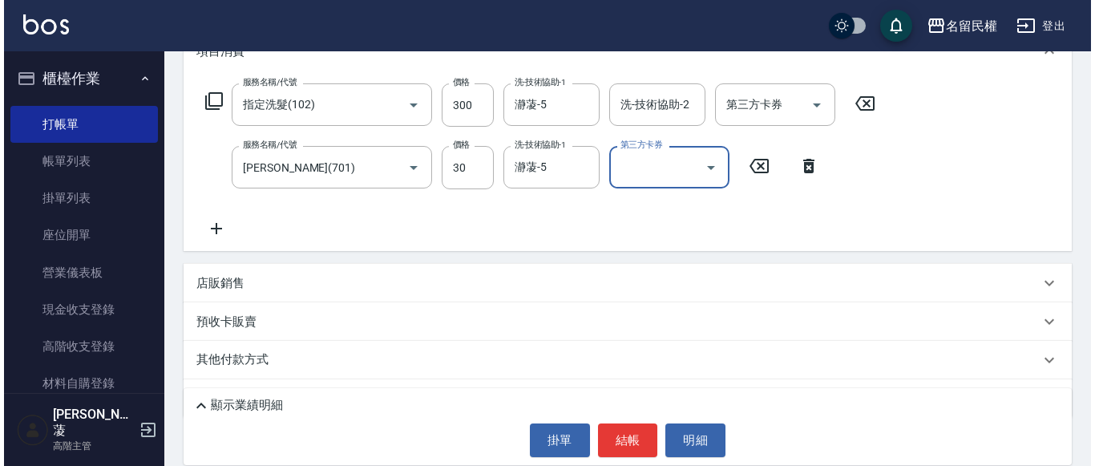
scroll to position [277, 0]
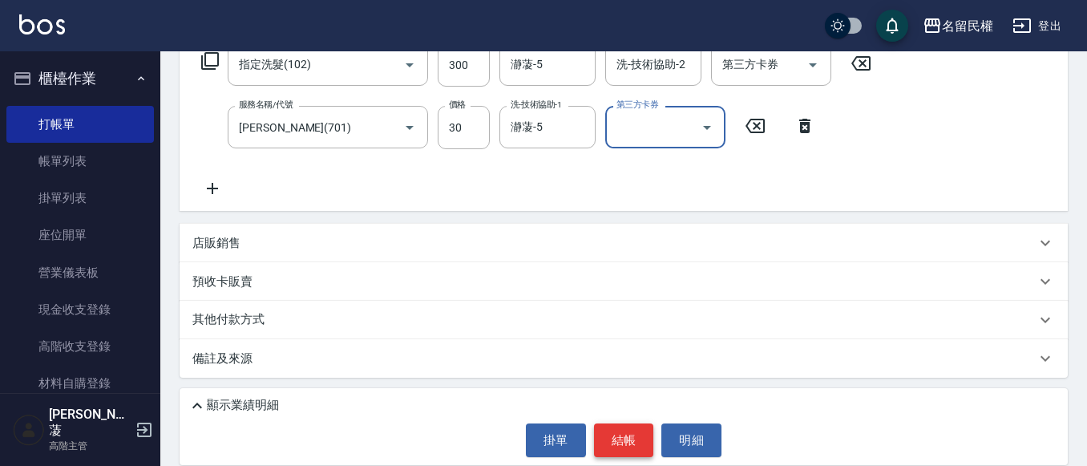
click at [602, 428] on button "結帳" at bounding box center [624, 440] width 60 height 34
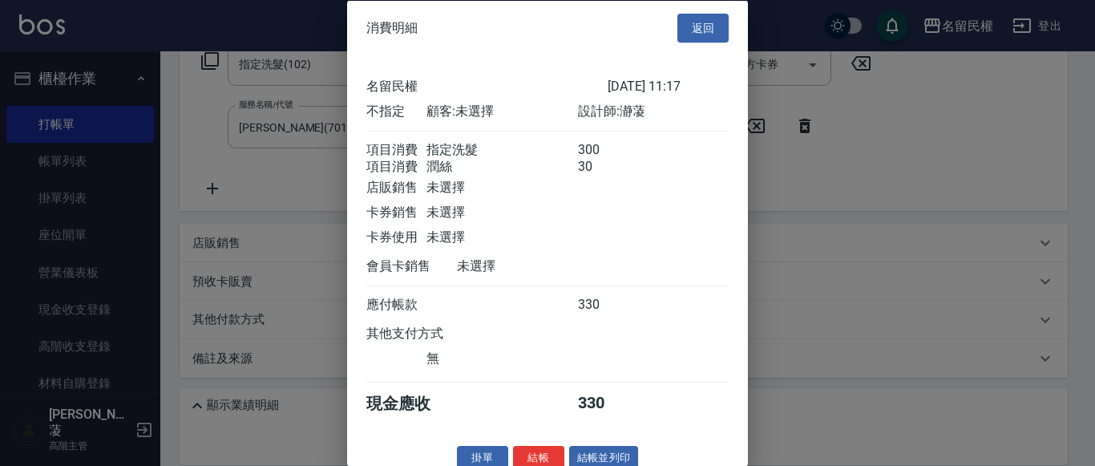
scroll to position [40, 0]
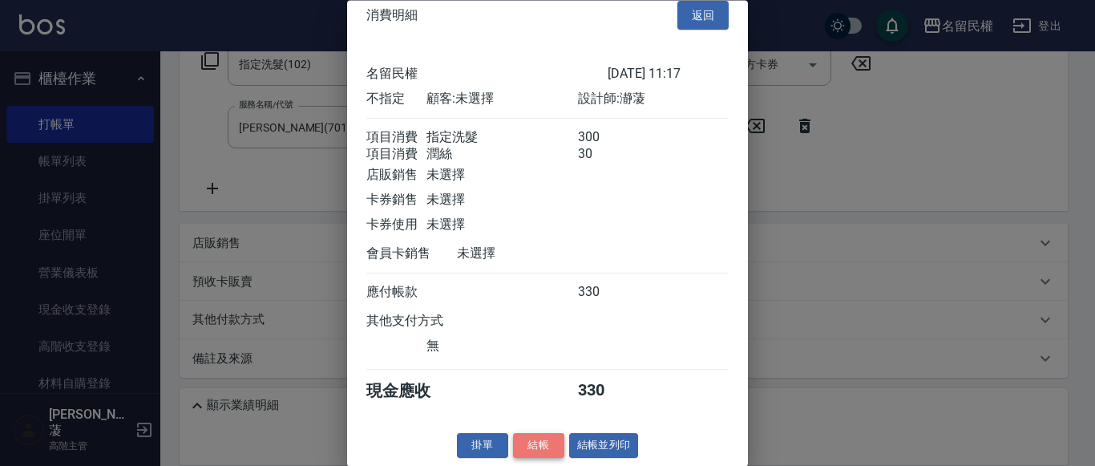
click at [547, 446] on button "結帳" at bounding box center [538, 446] width 51 height 25
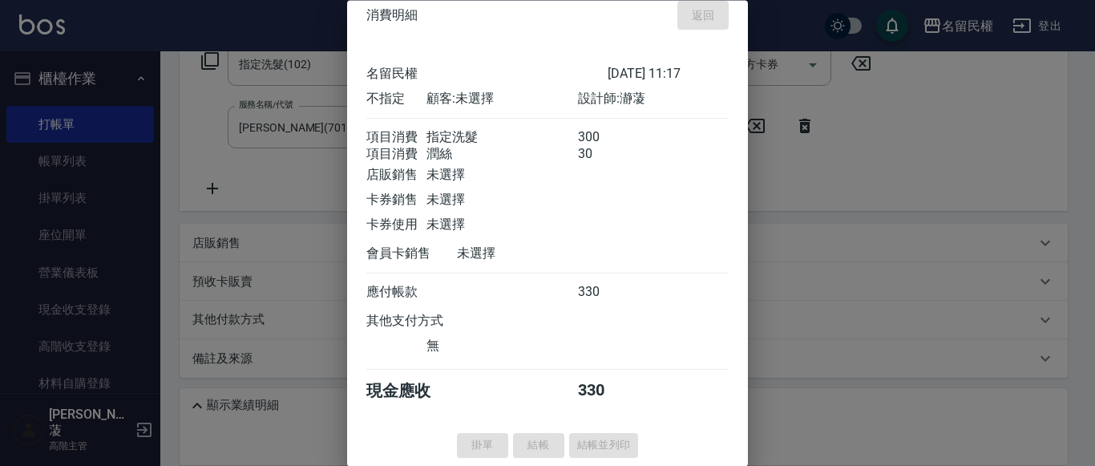
type input "[DATE] 11:18"
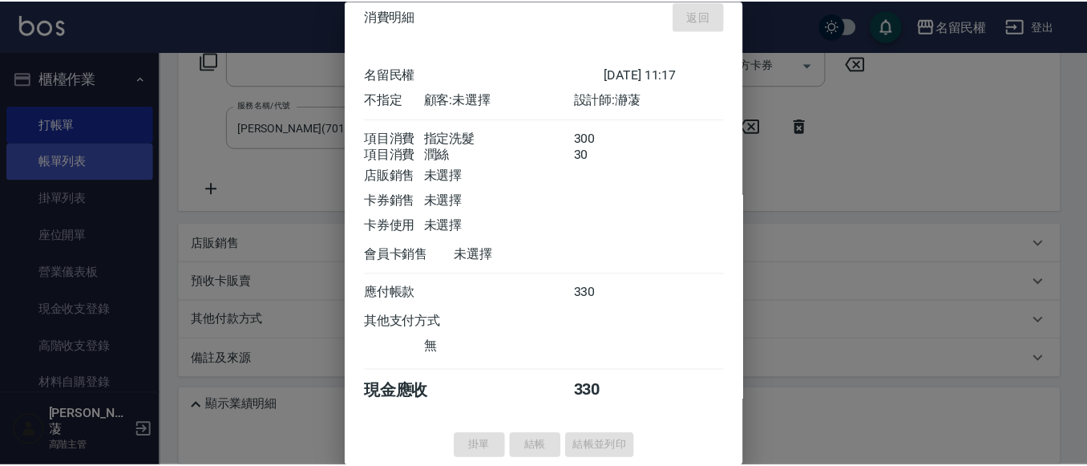
scroll to position [0, 0]
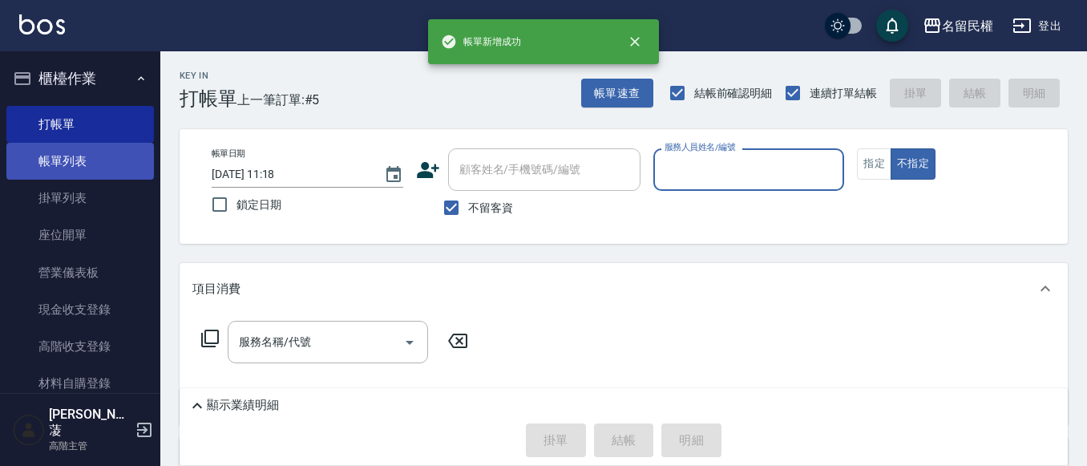
click at [83, 151] on link "帳單列表" at bounding box center [79, 161] width 147 height 37
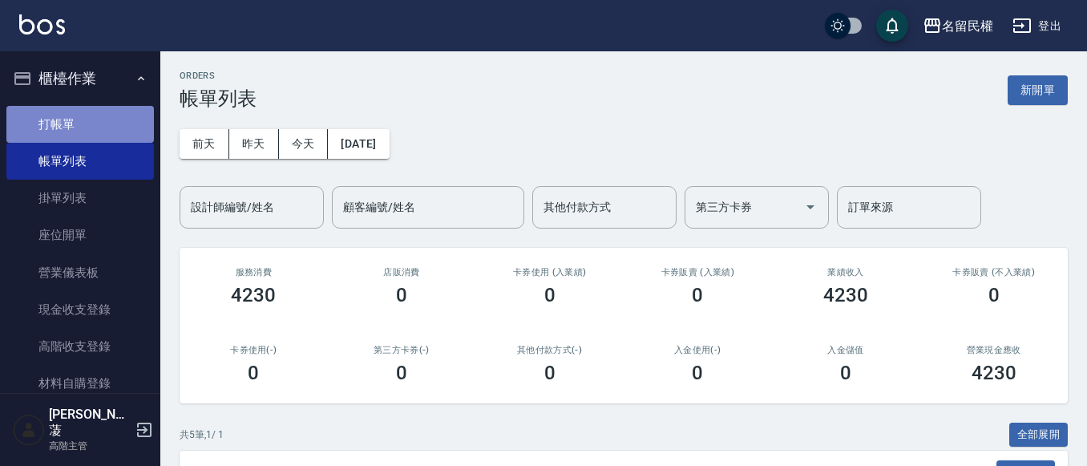
click at [104, 113] on link "打帳單" at bounding box center [79, 124] width 147 height 37
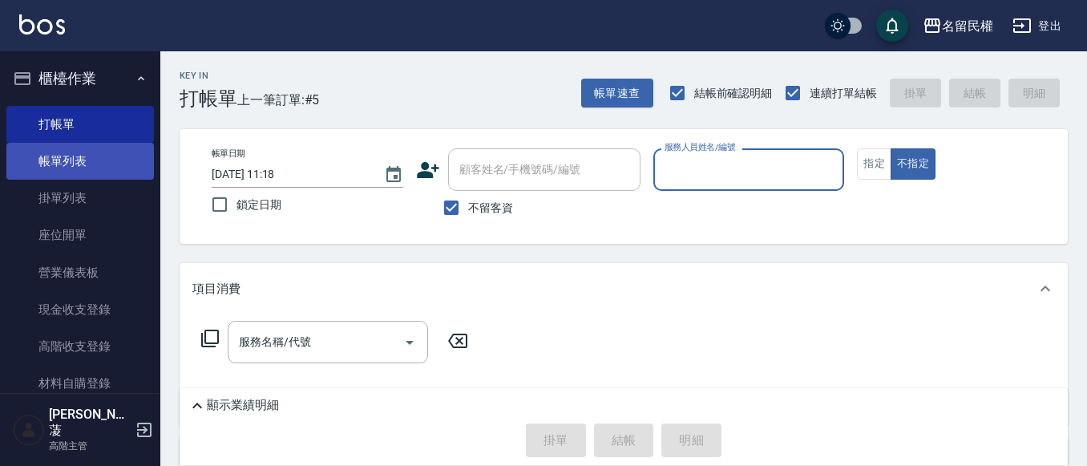
click at [75, 178] on link "帳單列表" at bounding box center [79, 161] width 147 height 37
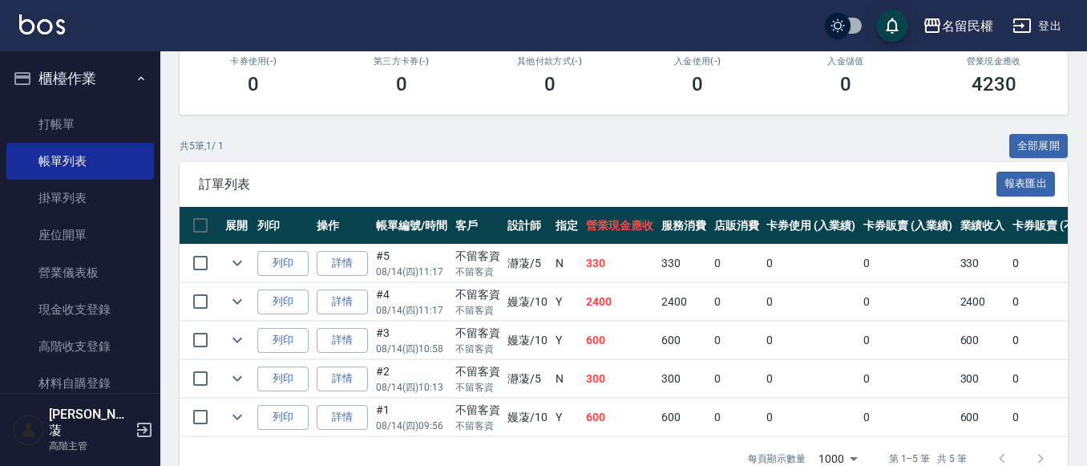
scroll to position [334, 0]
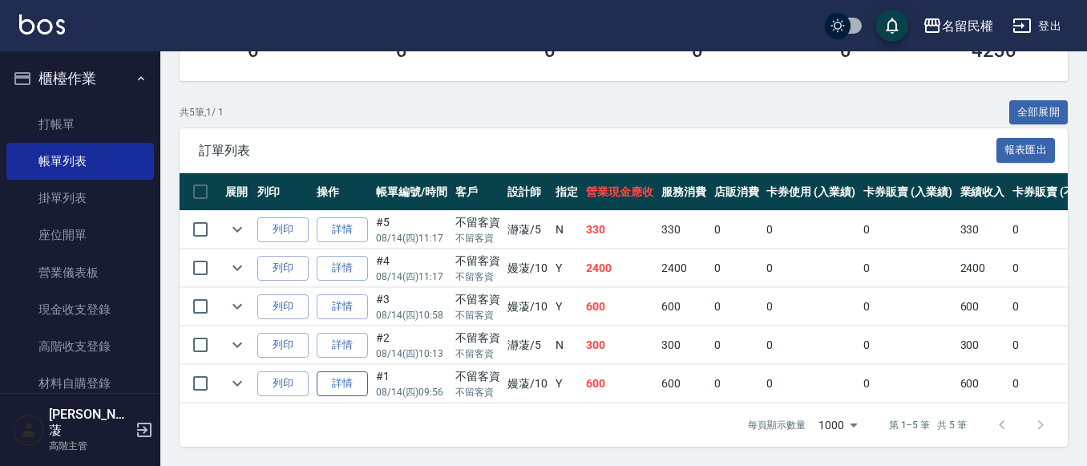
click at [345, 374] on link "詳情" at bounding box center [342, 383] width 51 height 25
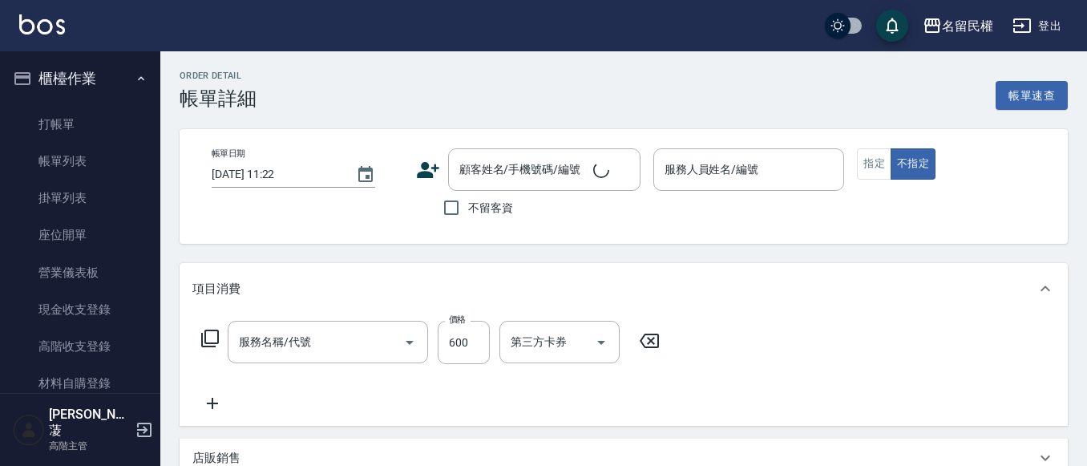
type input "[DATE] 09:56"
checkbox input "true"
type input "嫚蓤-10"
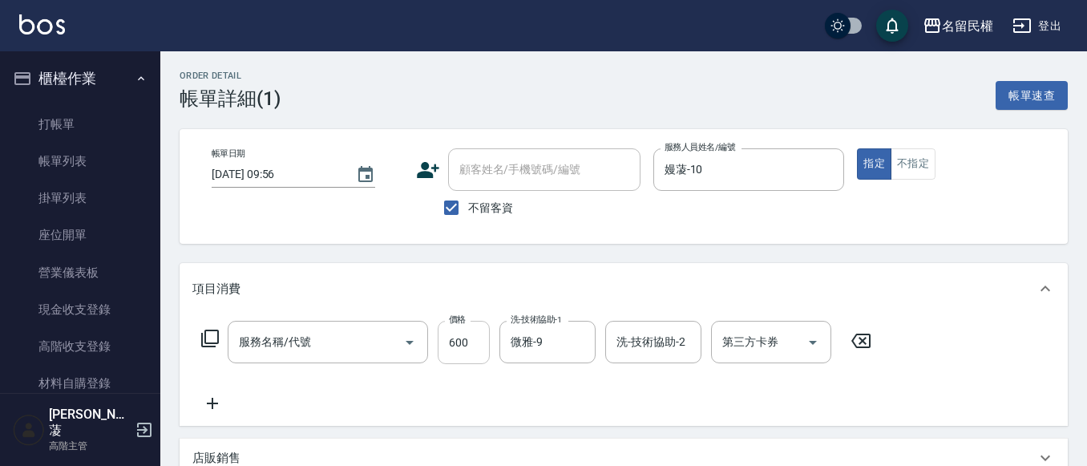
type input "指定洗剪(205)"
click at [466, 338] on input "600" at bounding box center [464, 342] width 52 height 43
type input "700"
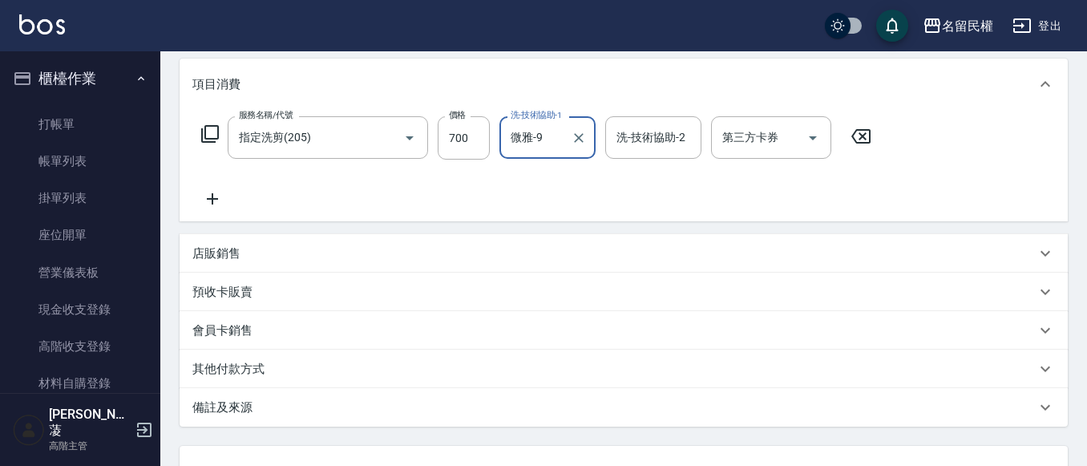
scroll to position [240, 0]
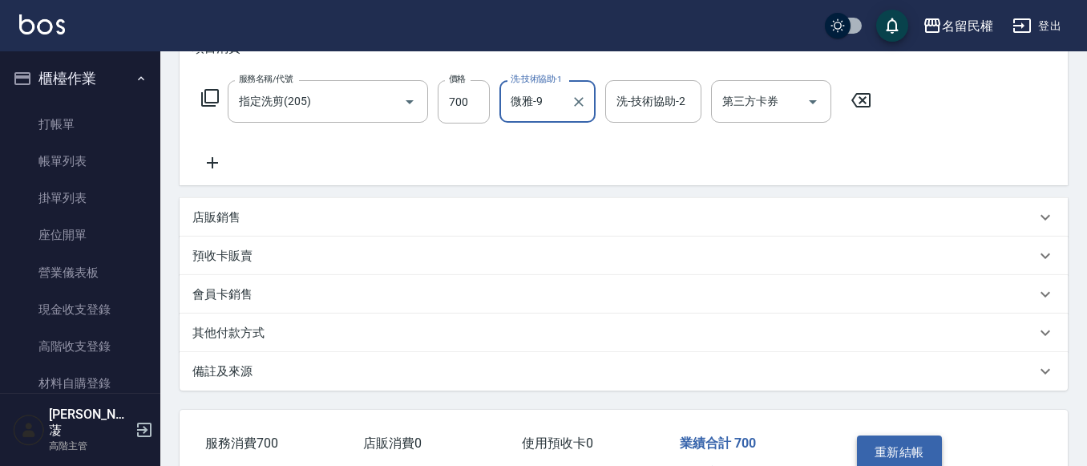
click at [887, 451] on button "重新結帳" at bounding box center [899, 452] width 85 height 34
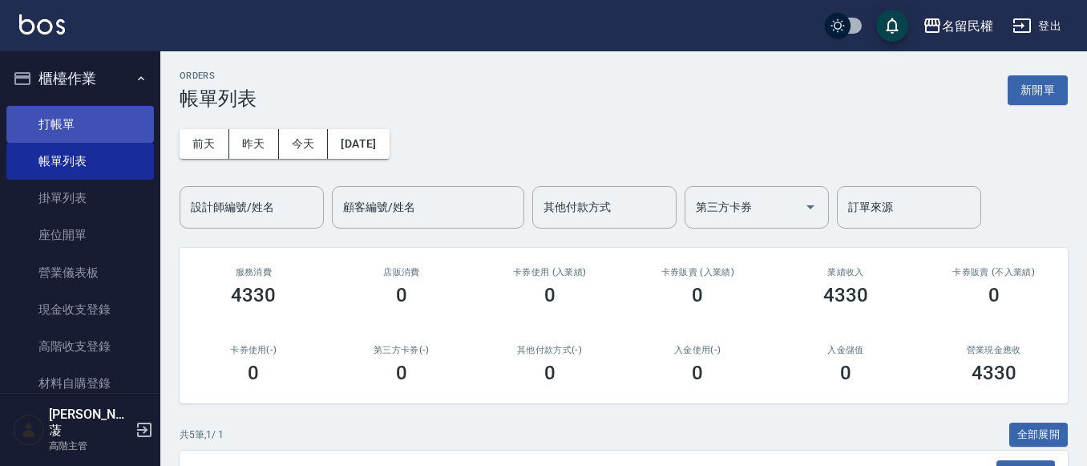
click at [119, 136] on link "打帳單" at bounding box center [79, 124] width 147 height 37
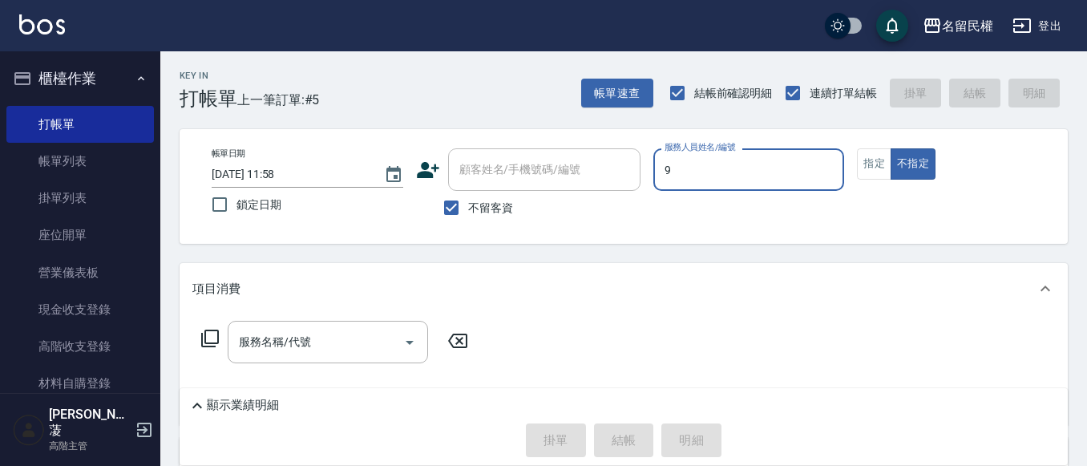
type input "微雅-9"
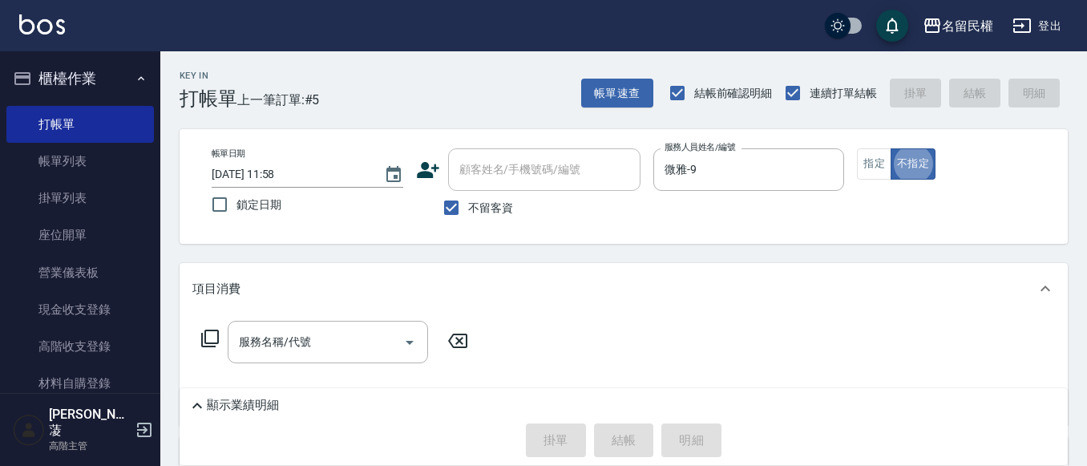
type button "false"
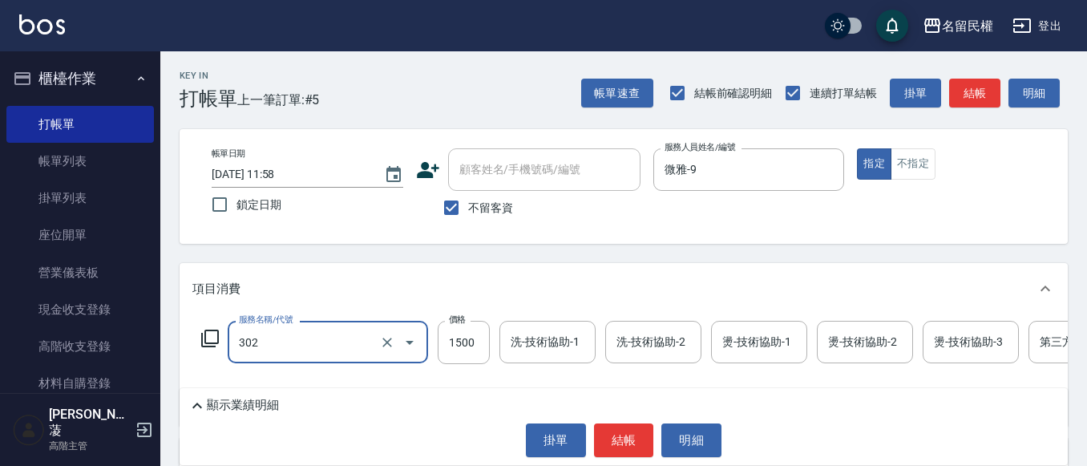
type input "燙髮(302)"
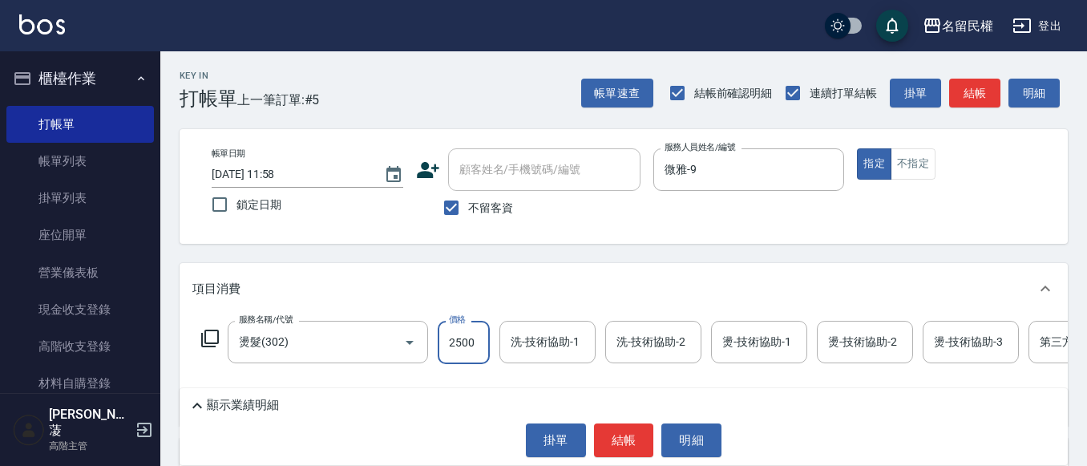
type input "2500"
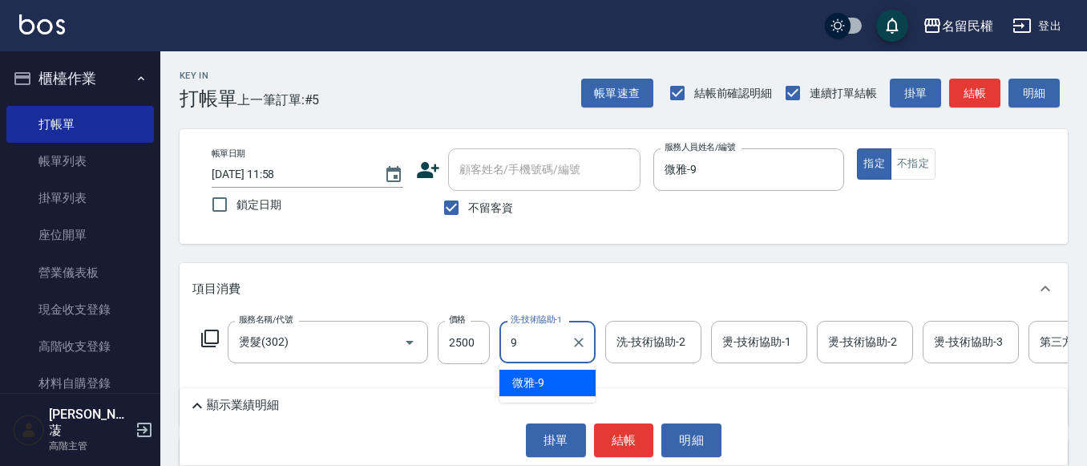
type input "微雅-9"
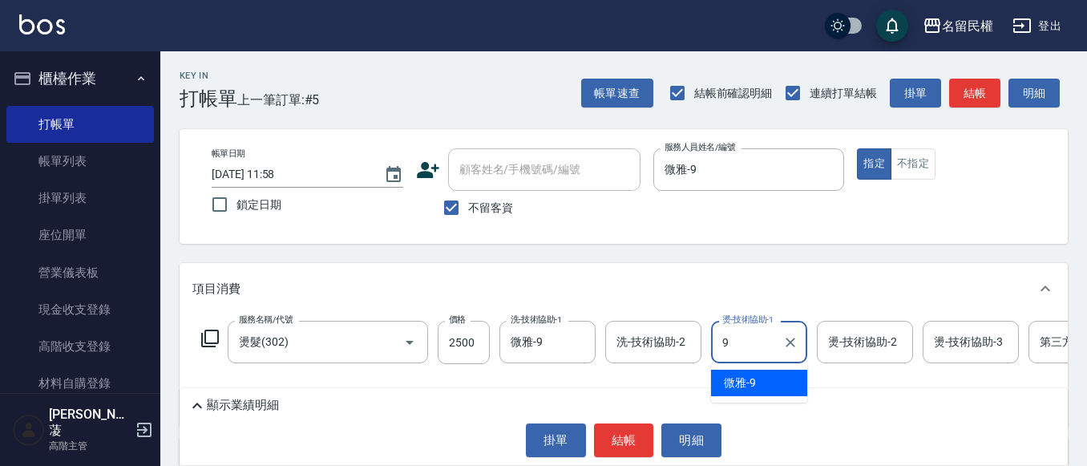
type input "微雅-9"
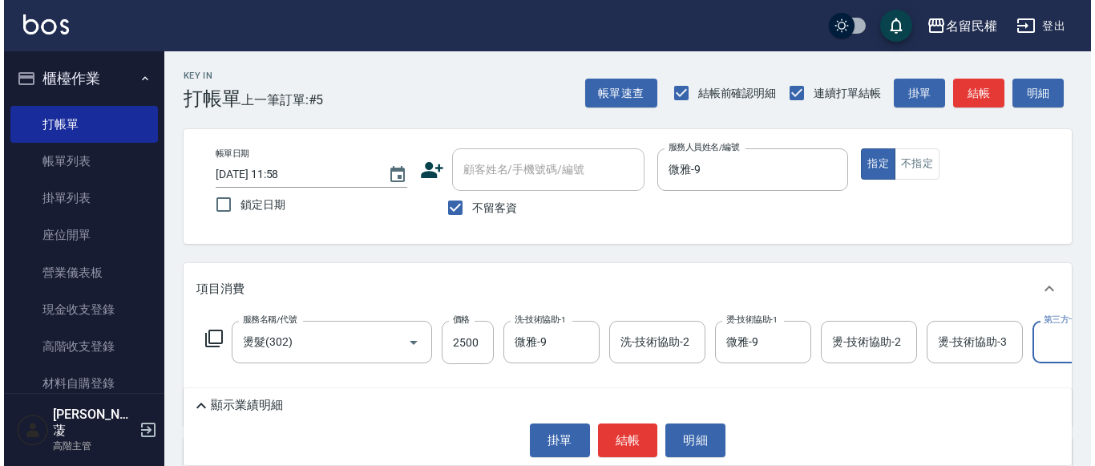
scroll to position [0, 50]
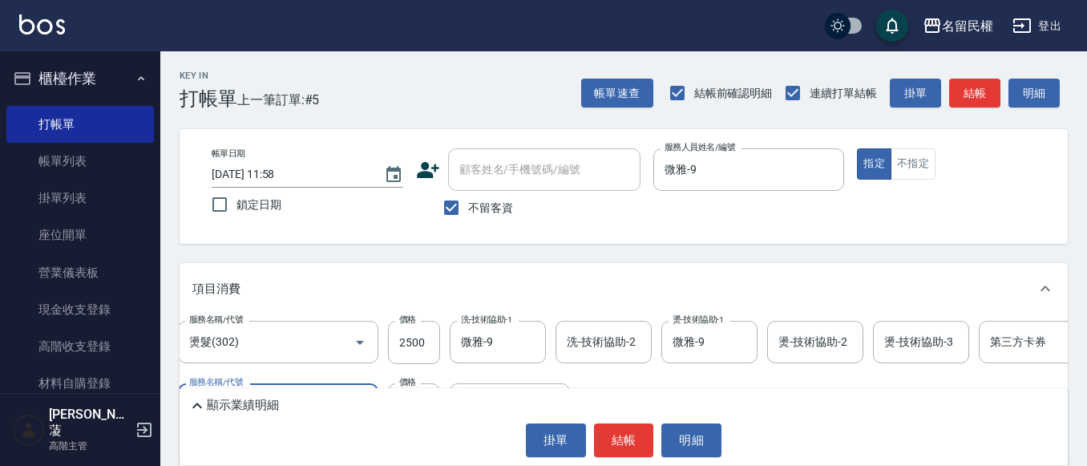
type input "500元護髮(510)"
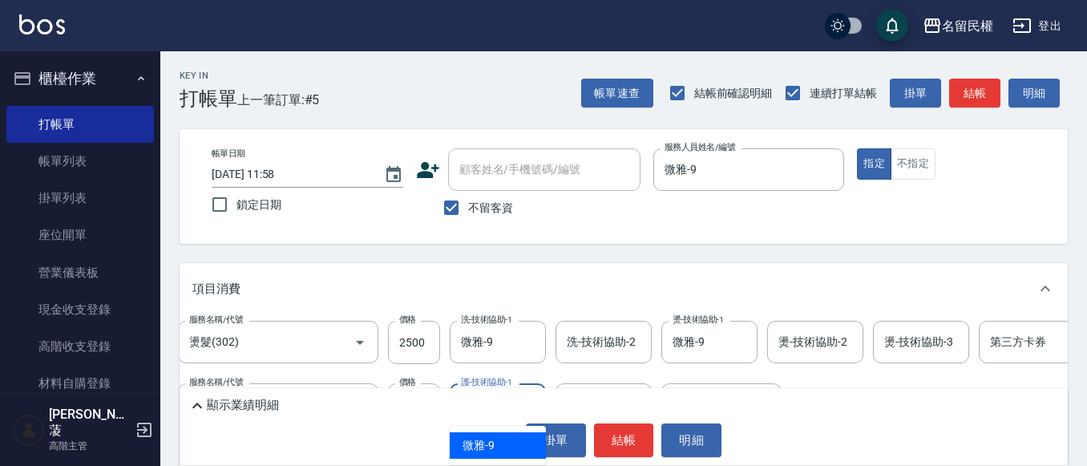
type input "微雅-9"
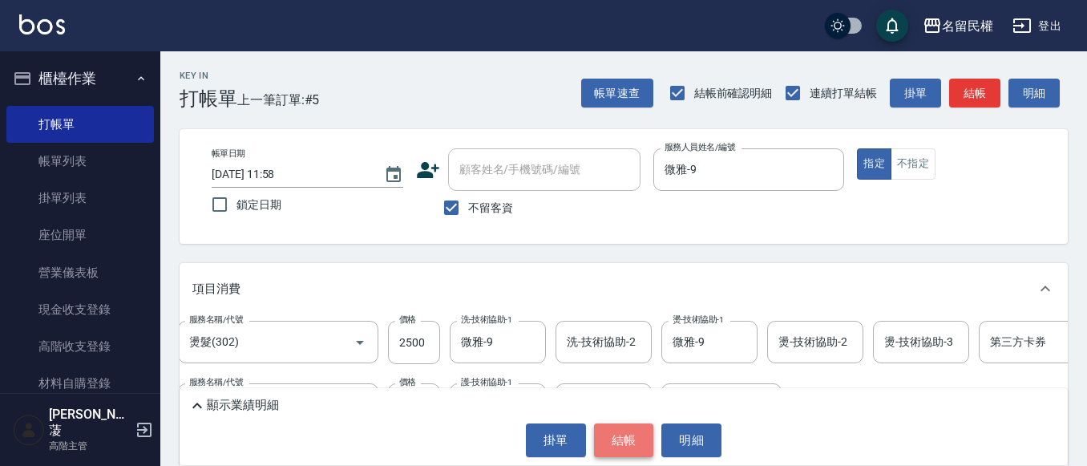
click at [620, 446] on button "結帳" at bounding box center [624, 440] width 60 height 34
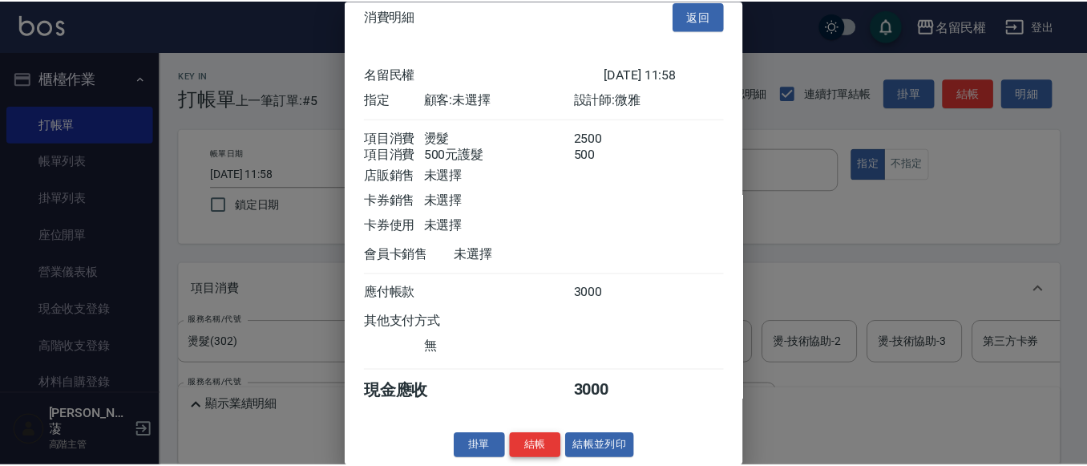
scroll to position [40, 0]
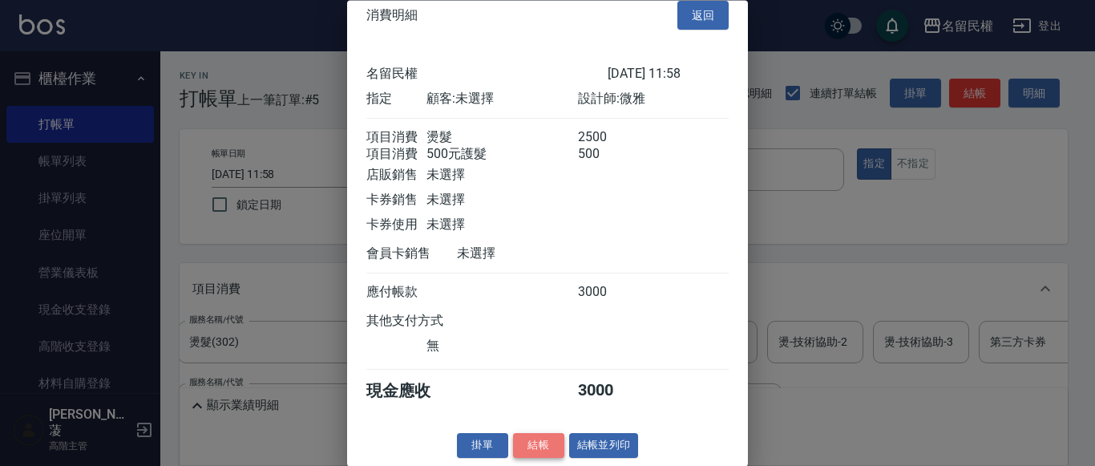
click at [543, 450] on button "結帳" at bounding box center [538, 446] width 51 height 25
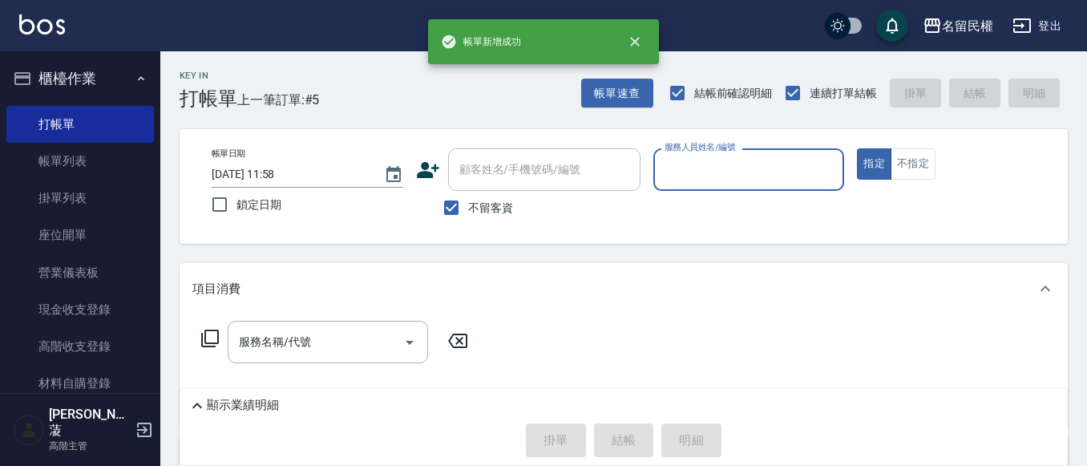
scroll to position [0, 0]
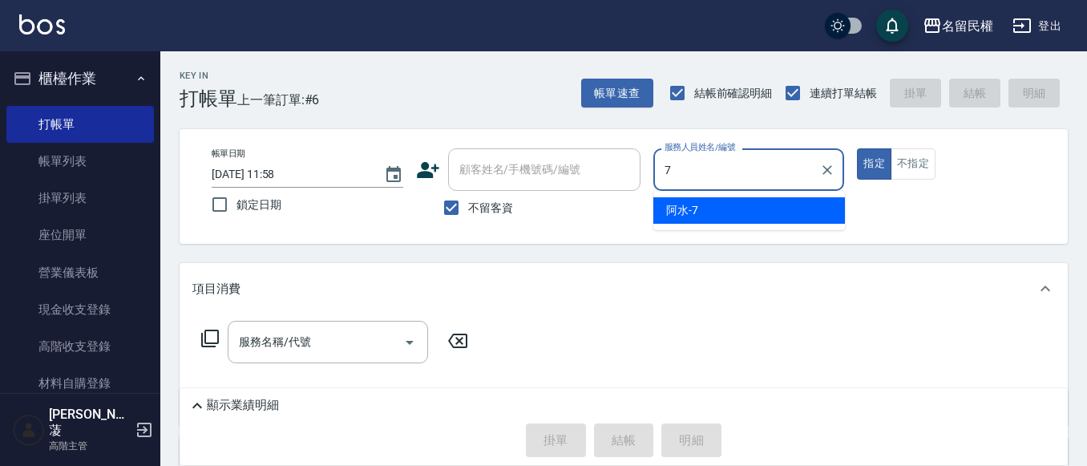
type input "阿水-7"
type button "true"
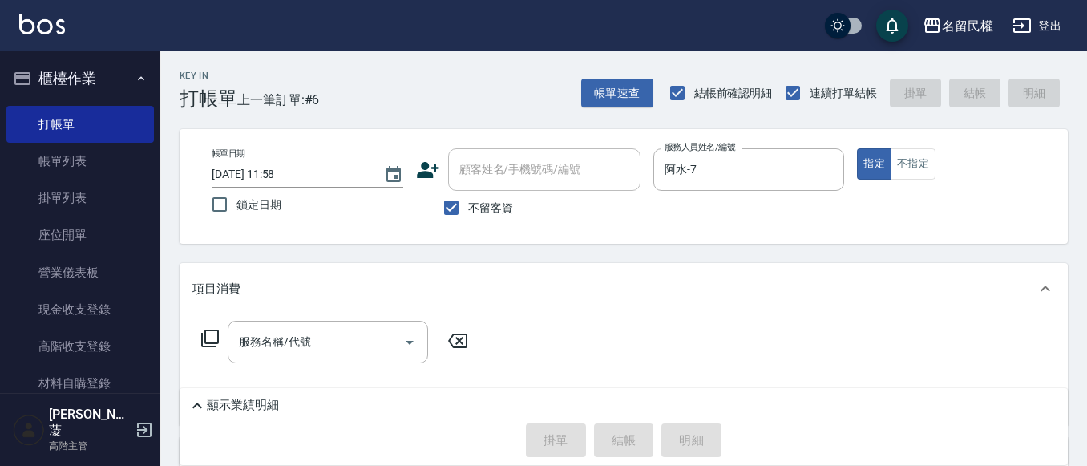
click at [934, 183] on div "帳單日期 [DATE] 11:58 鎖定日期 顧客姓名/手機號碼/編號 顧客姓名/手機號碼/編號 不留客資 服務人員姓名/編號 [PERSON_NAME]-7…" at bounding box center [624, 186] width 850 height 76
click at [928, 172] on button "不指定" at bounding box center [912, 163] width 45 height 31
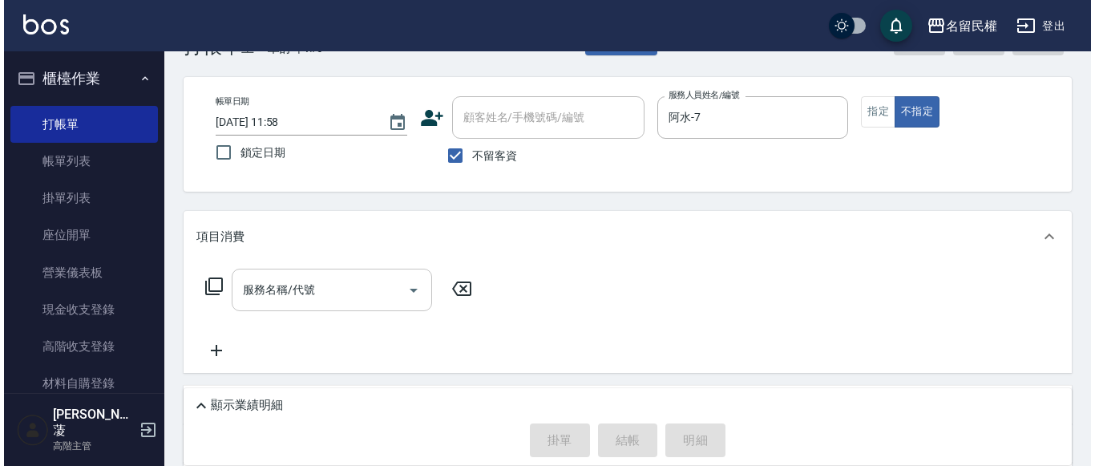
scroll to position [80, 0]
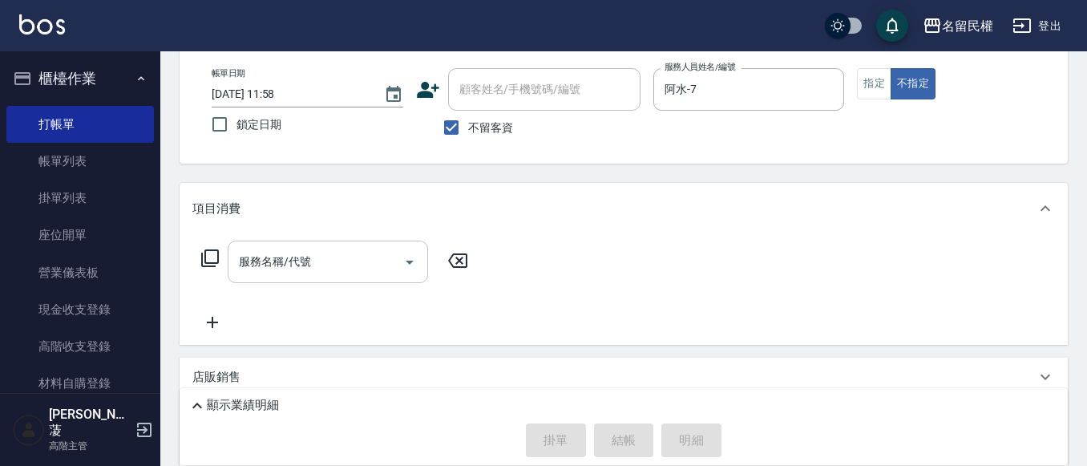
click at [289, 246] on div "服務名稱/代號" at bounding box center [328, 261] width 200 height 42
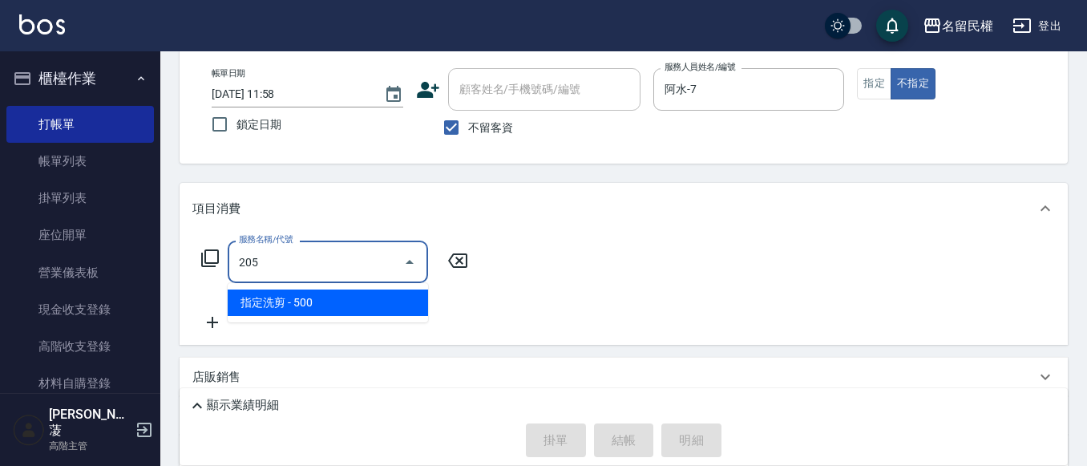
type input "指定洗剪(205)"
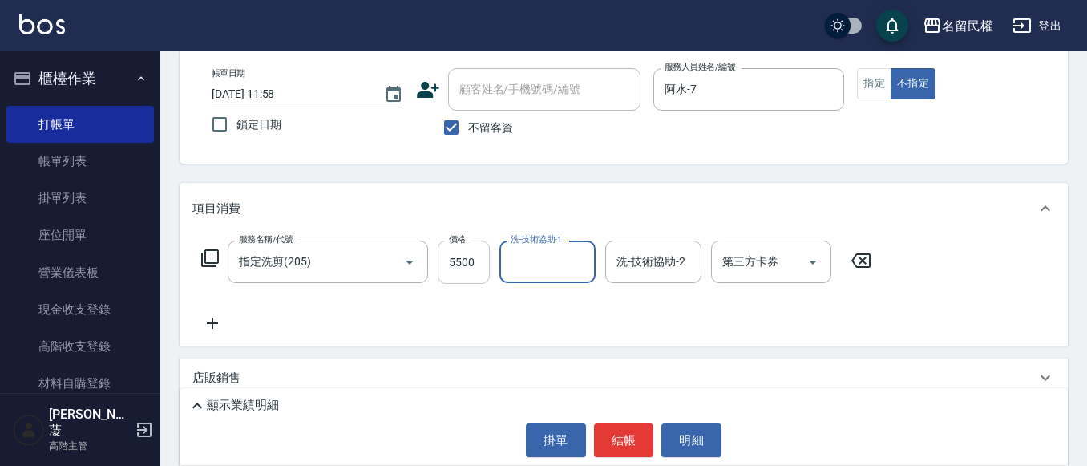
click at [466, 269] on input "5500" at bounding box center [464, 261] width 52 height 43
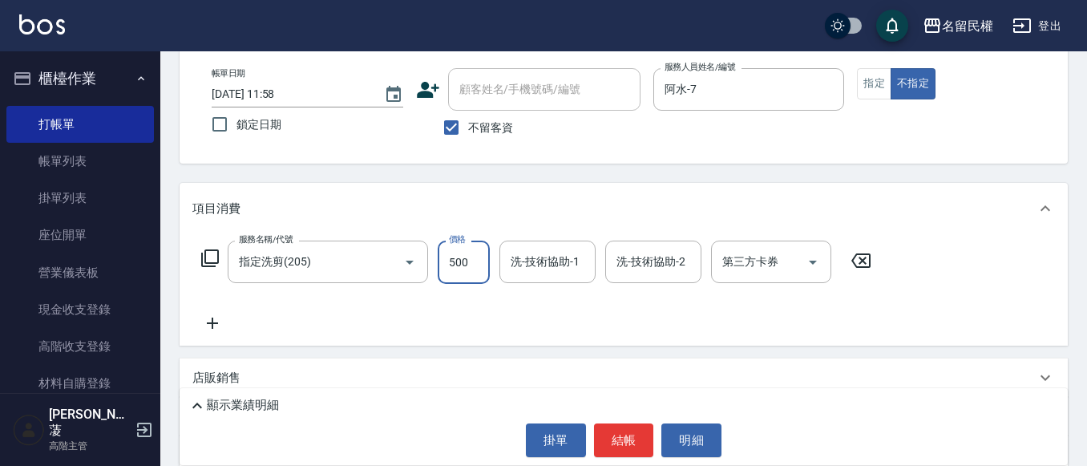
type input "500"
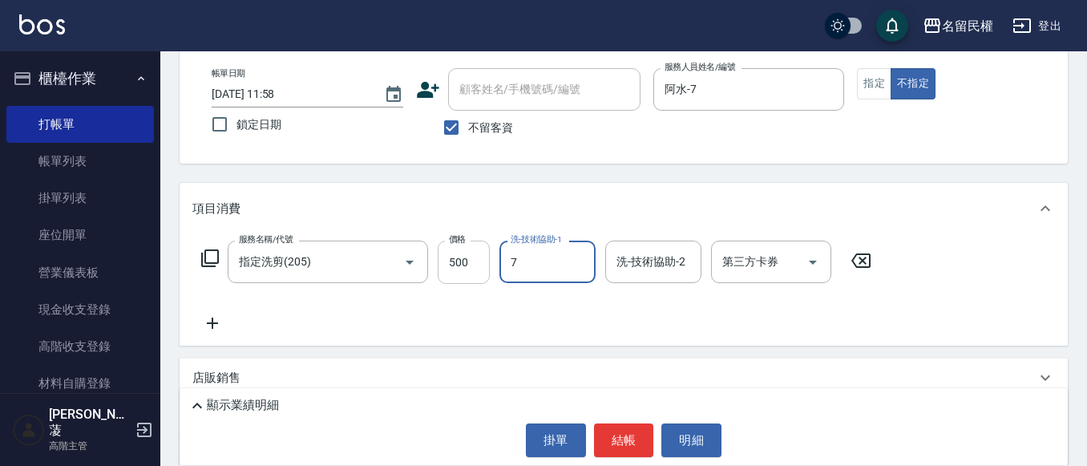
type input "阿水-7"
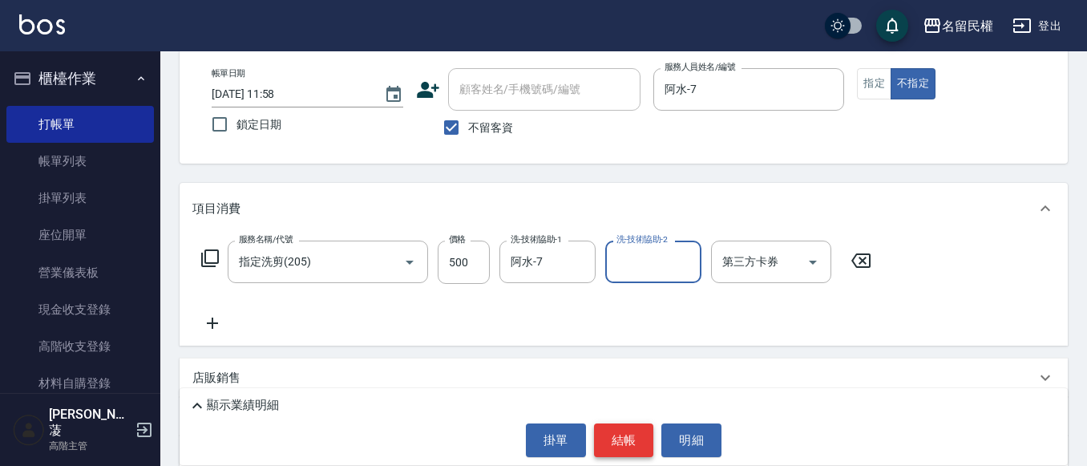
click at [642, 427] on button "結帳" at bounding box center [624, 440] width 60 height 34
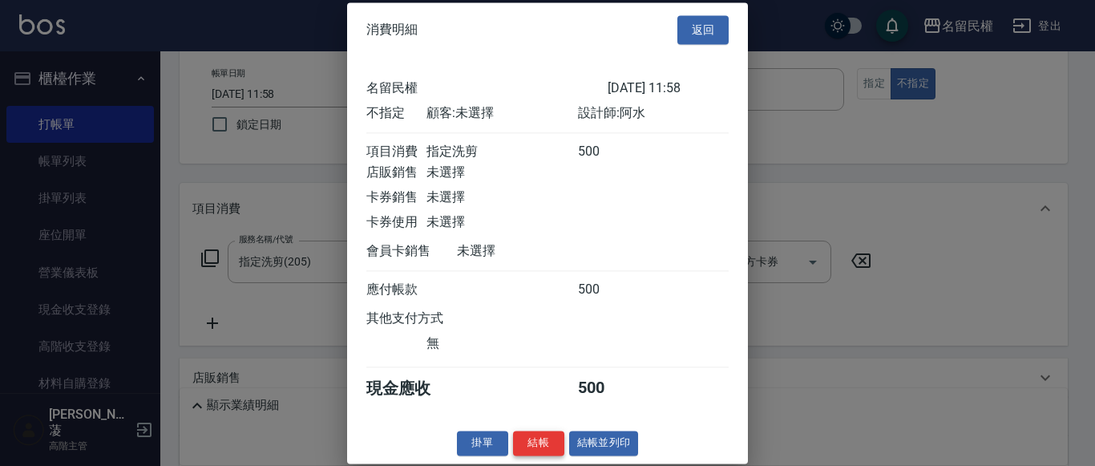
scroll to position [21, 0]
click at [550, 438] on button "結帳" at bounding box center [538, 442] width 51 height 25
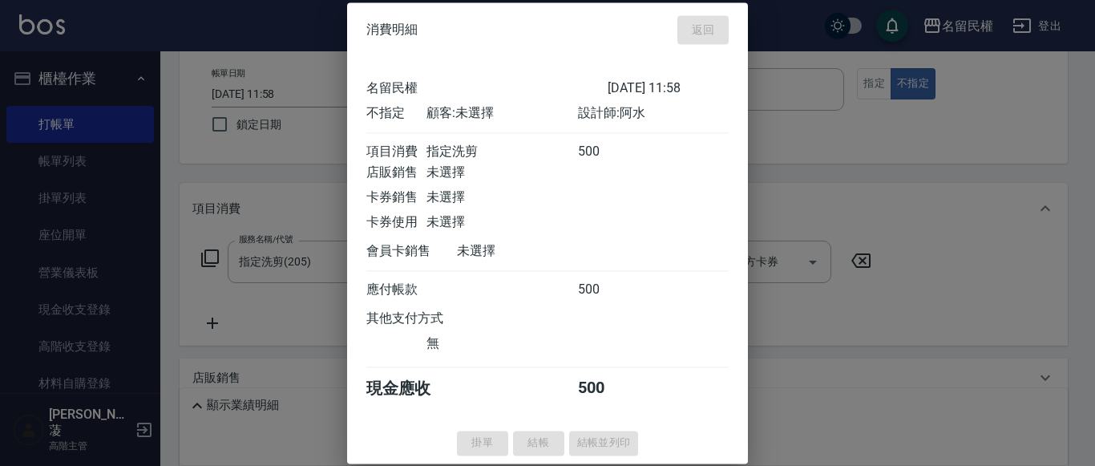
type input "[DATE] 12:17"
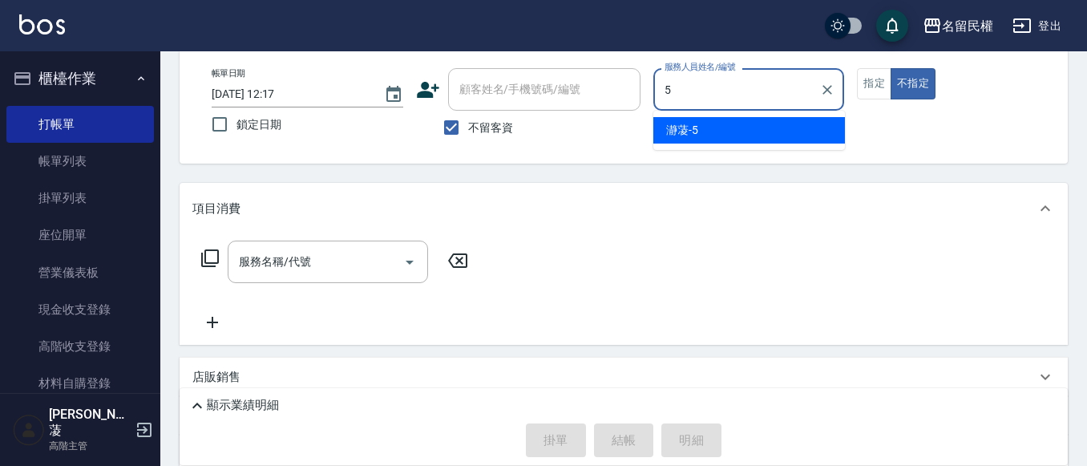
type input "瀞蓤-5"
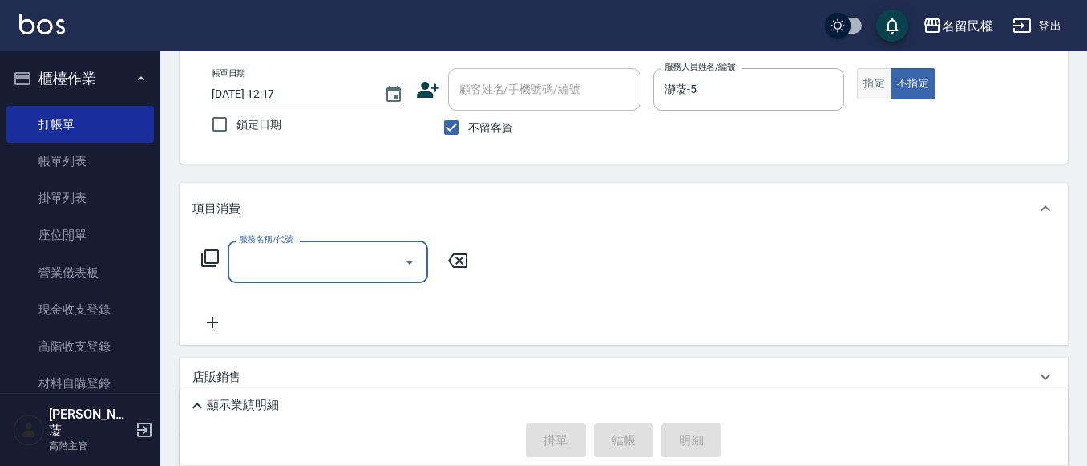
click at [885, 86] on button "指定" at bounding box center [874, 83] width 34 height 31
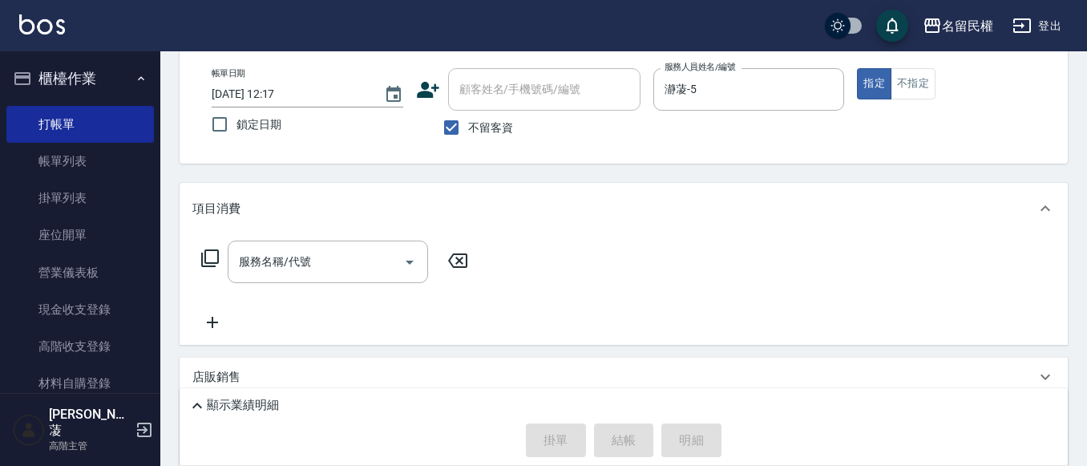
click at [314, 238] on div "服務名稱/代號 服務名稱/代號" at bounding box center [624, 289] width 888 height 111
click at [310, 253] on input "服務名稱/代號" at bounding box center [316, 262] width 162 height 28
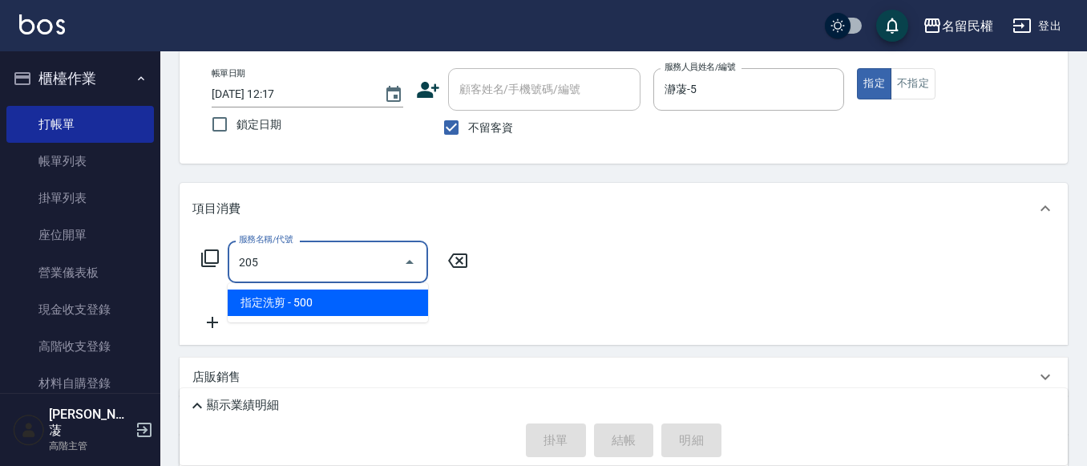
type input "指定洗剪(205)"
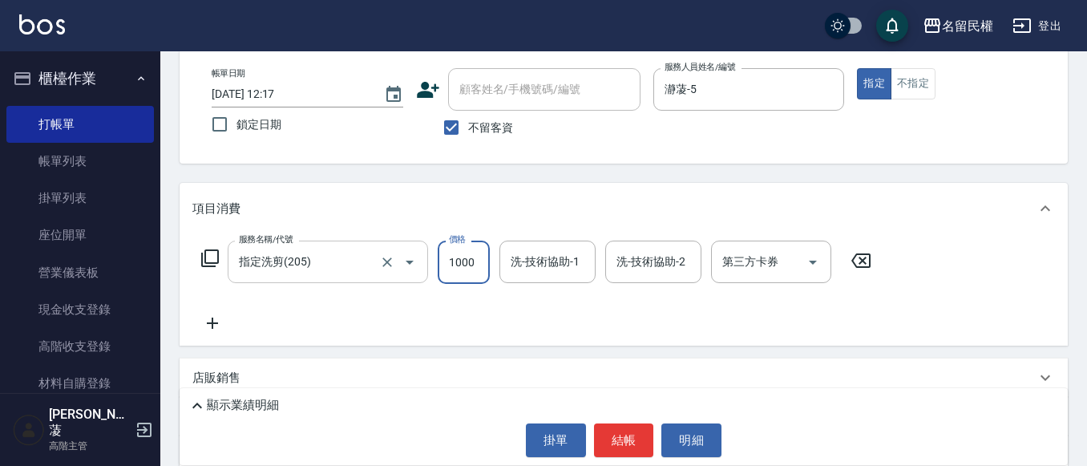
type input "1000"
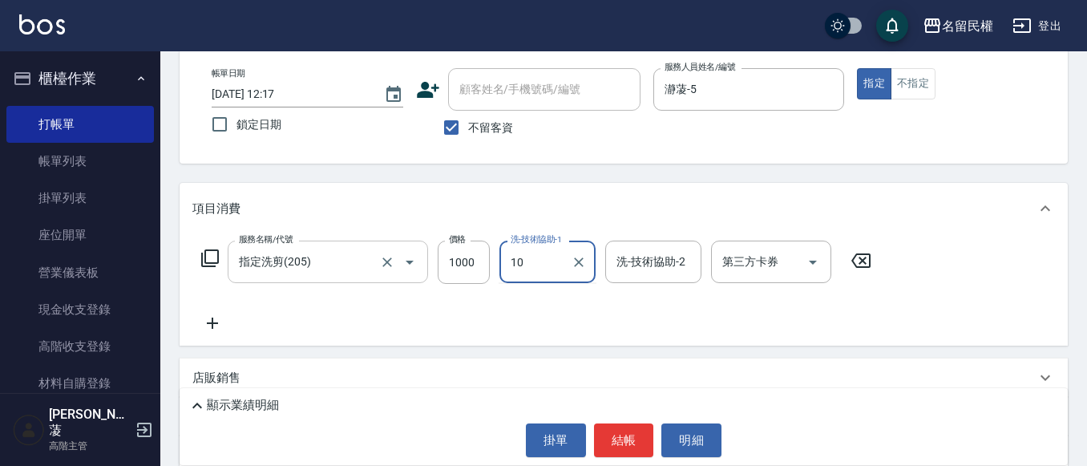
type input "嫚蓤-10"
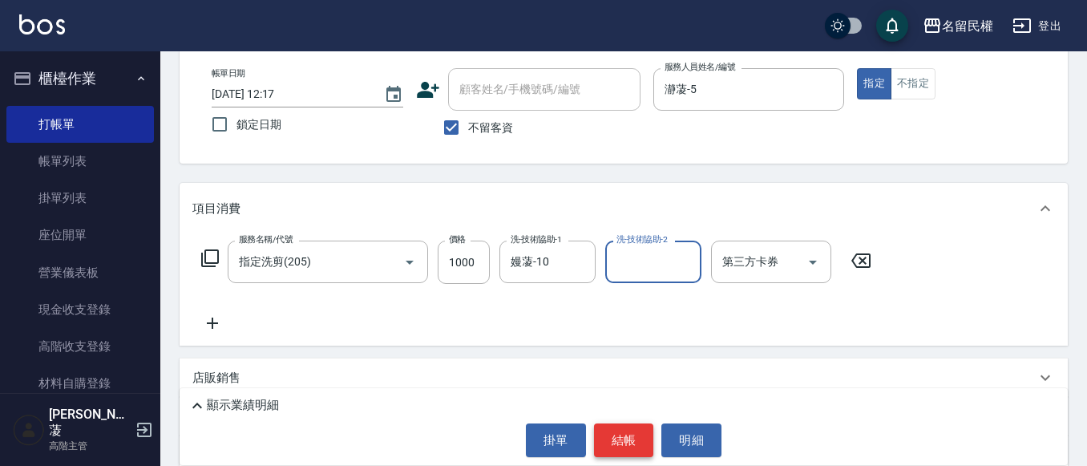
click at [610, 436] on button "結帳" at bounding box center [624, 440] width 60 height 34
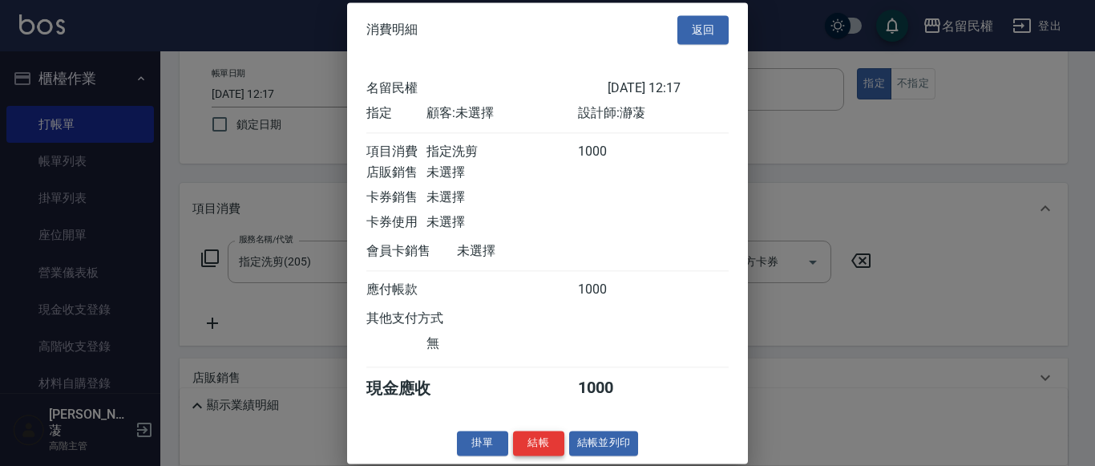
click at [546, 450] on button "結帳" at bounding box center [538, 442] width 51 height 25
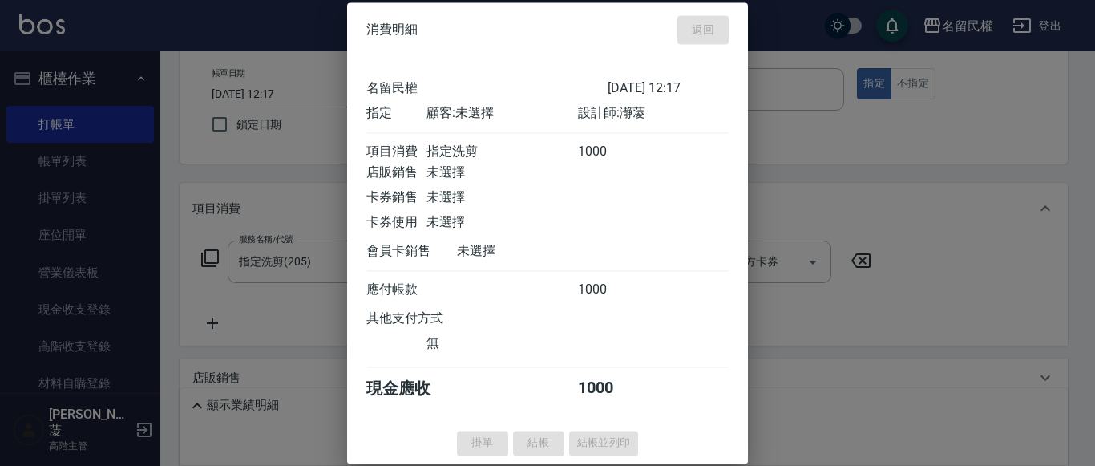
type input "[DATE] 12:20"
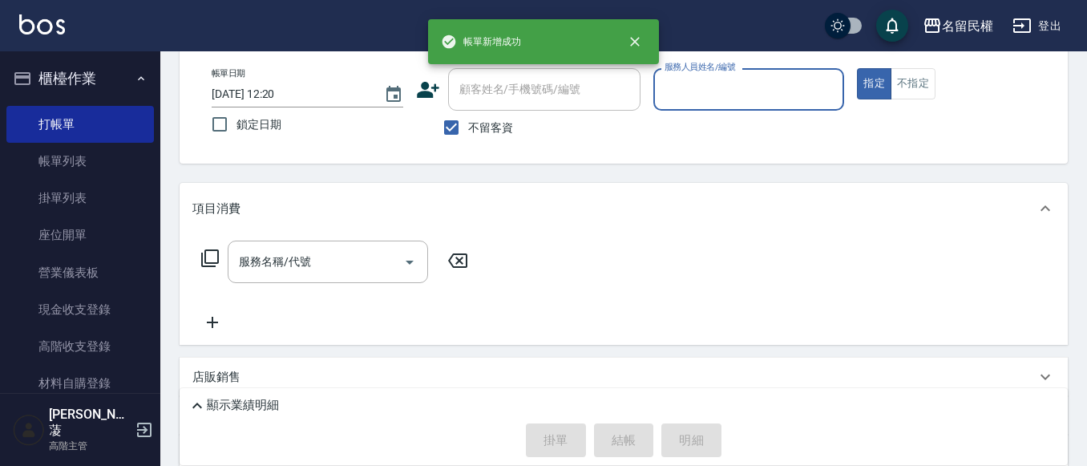
scroll to position [0, 0]
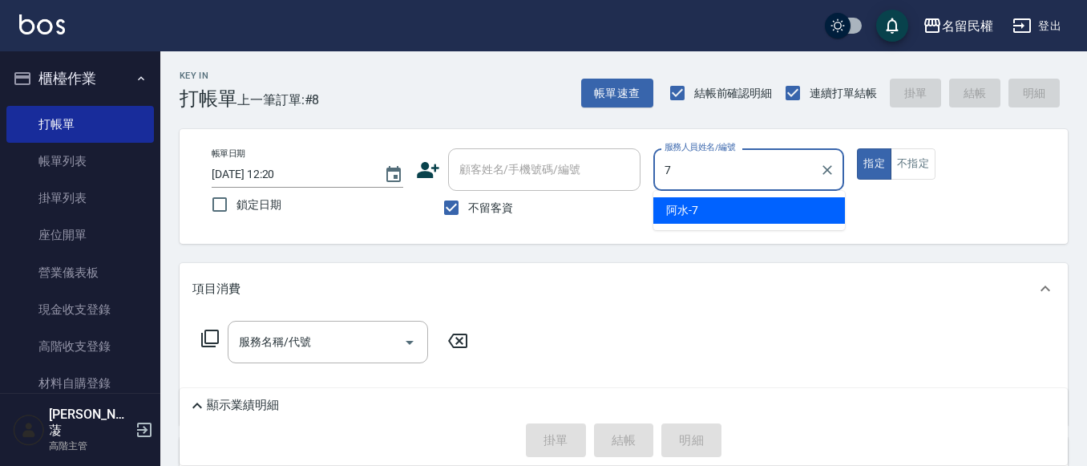
type input "阿水-7"
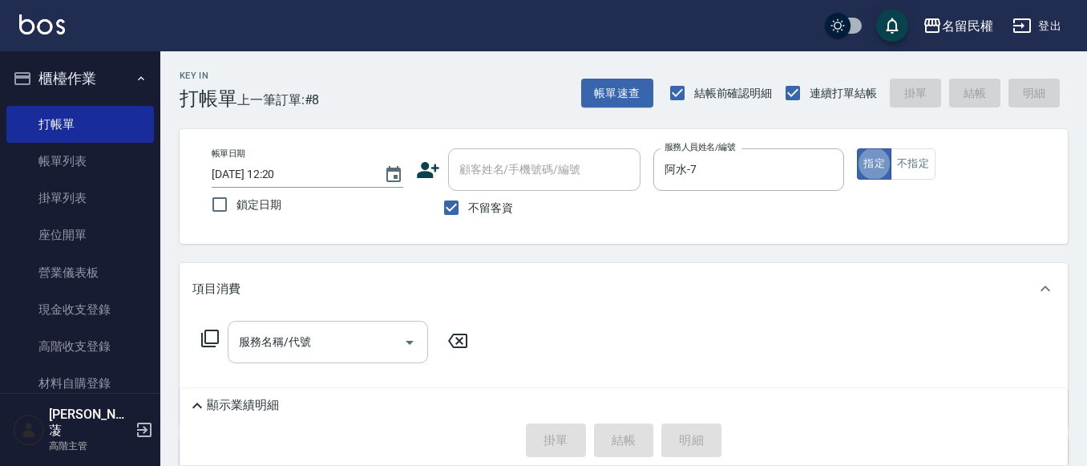
click at [261, 337] on input "服務名稱/代號" at bounding box center [316, 342] width 162 height 28
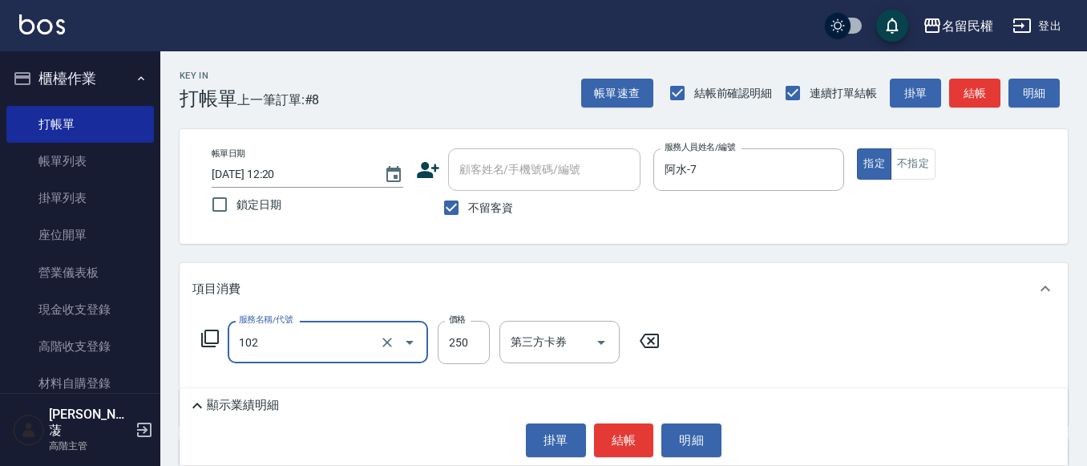
type input "指定洗髮(102)"
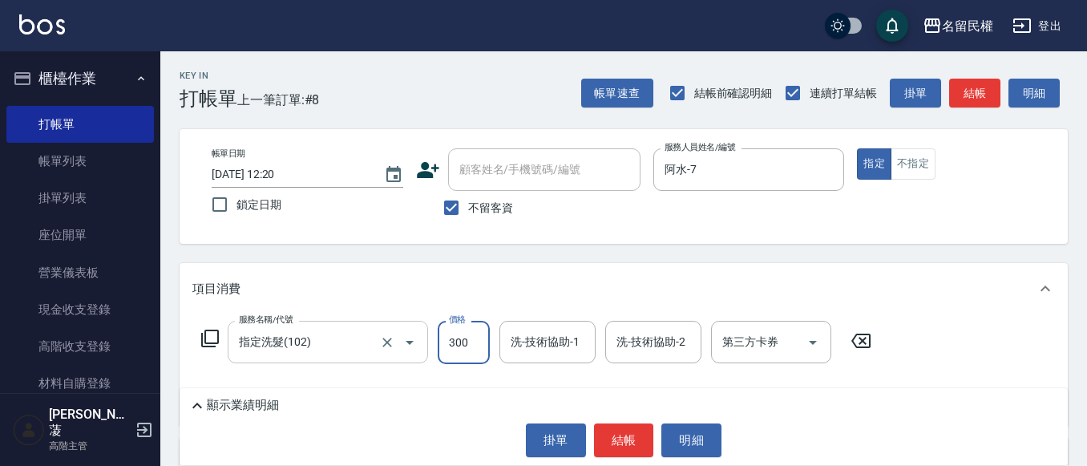
type input "300"
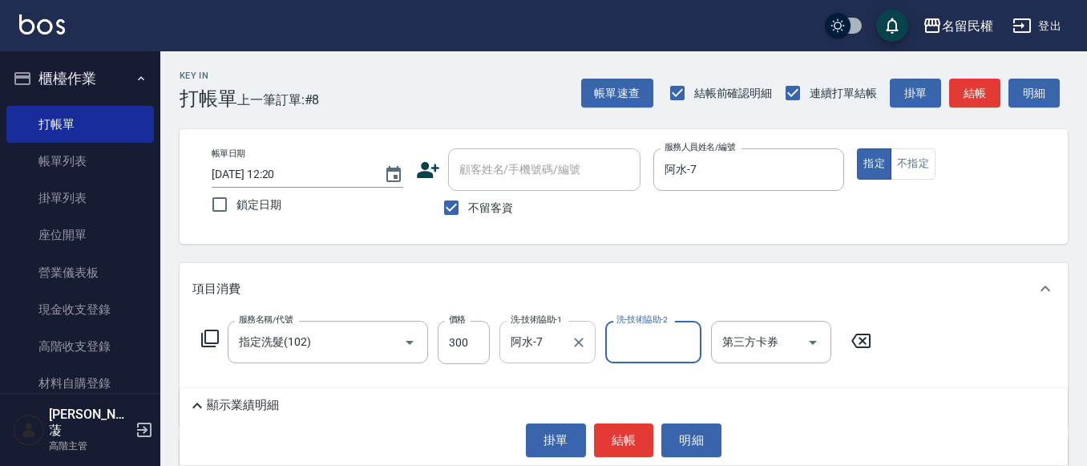
click at [533, 358] on div "阿水-7 洗-技術協助-1" at bounding box center [547, 342] width 96 height 42
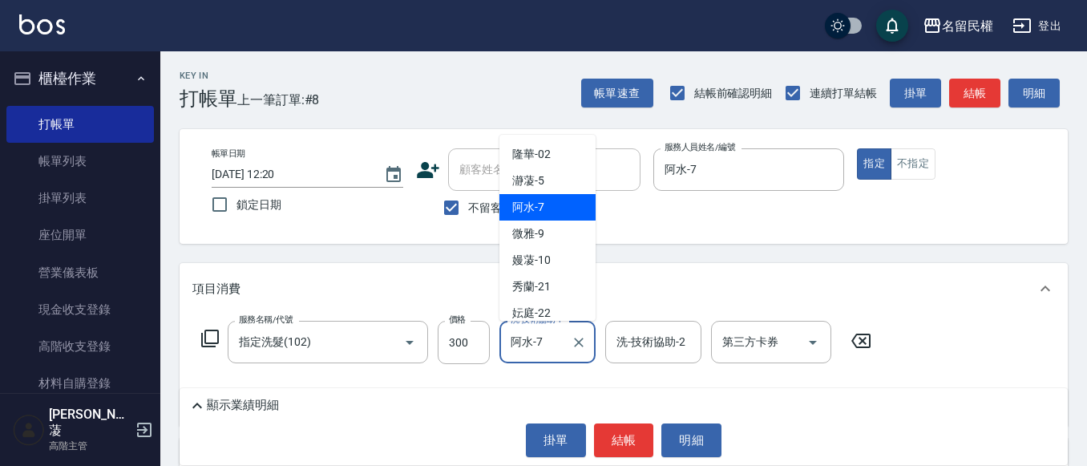
click at [533, 358] on div "阿水-7 洗-技術協助-1" at bounding box center [547, 342] width 96 height 42
click at [533, 348] on input "阿水-7" at bounding box center [536, 342] width 58 height 28
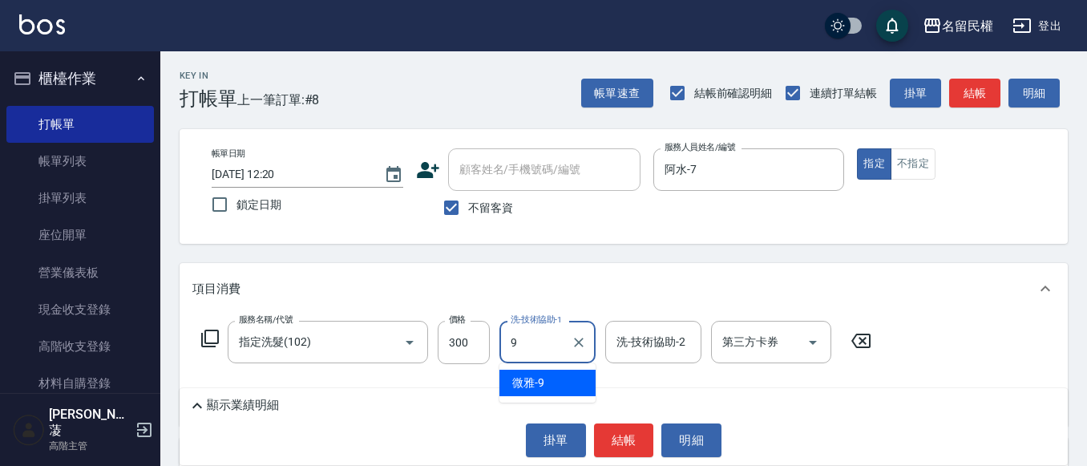
type input "微雅-9"
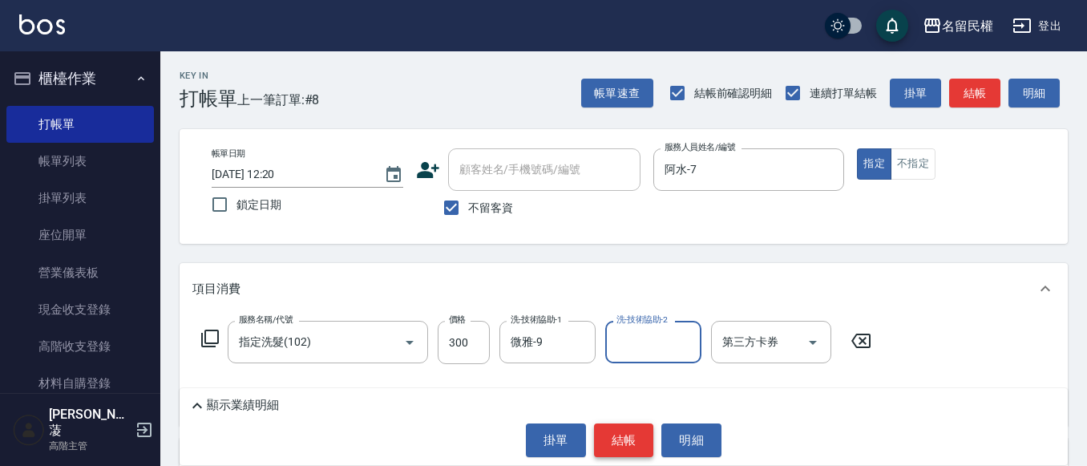
click at [624, 433] on button "結帳" at bounding box center [624, 440] width 60 height 34
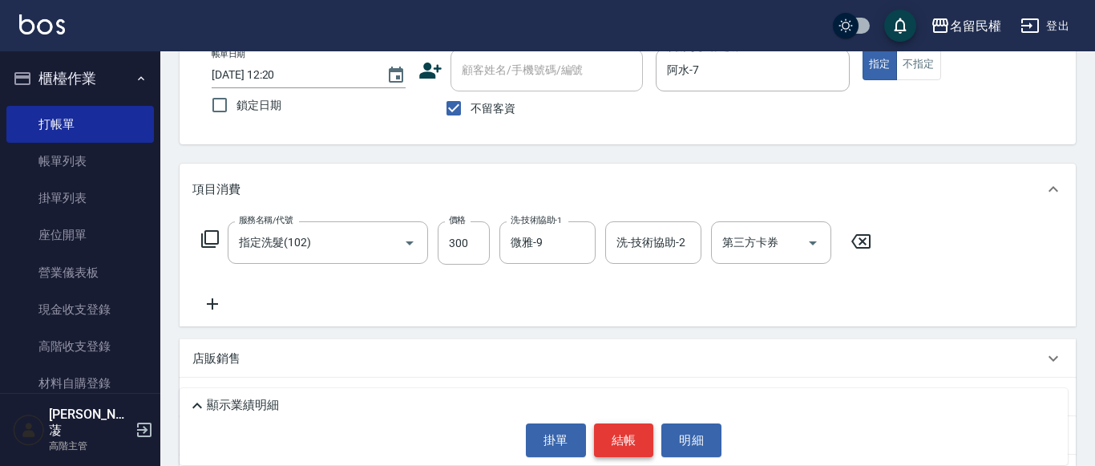
scroll to position [215, 0]
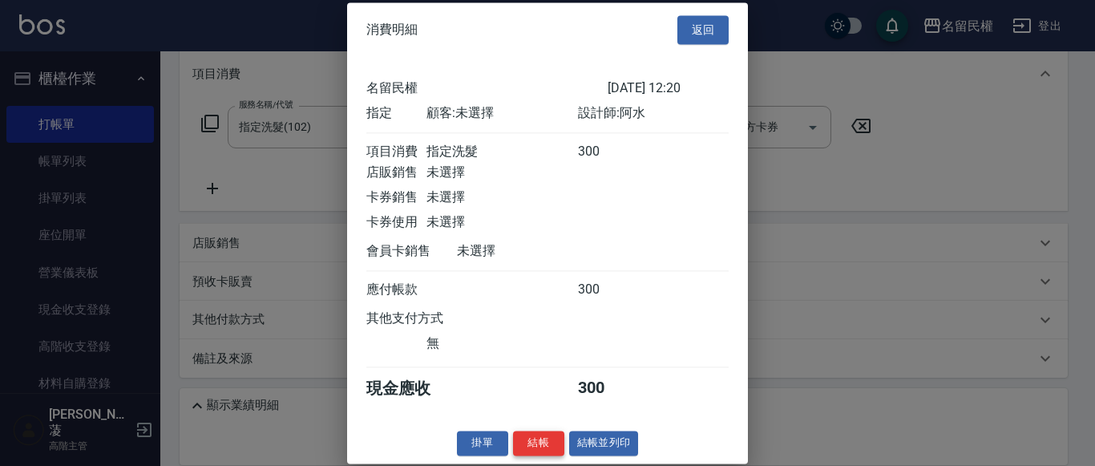
click at [533, 455] on button "結帳" at bounding box center [538, 442] width 51 height 25
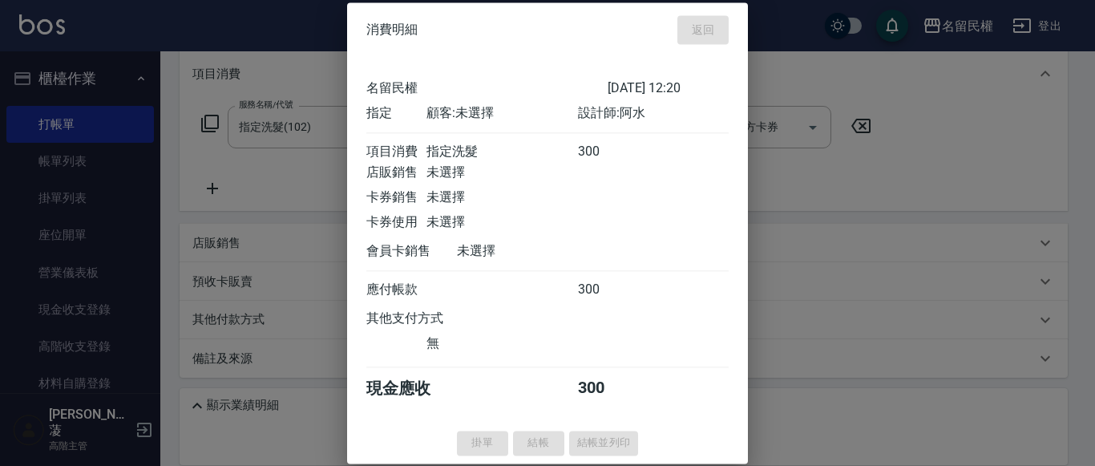
type input "[DATE] 12:46"
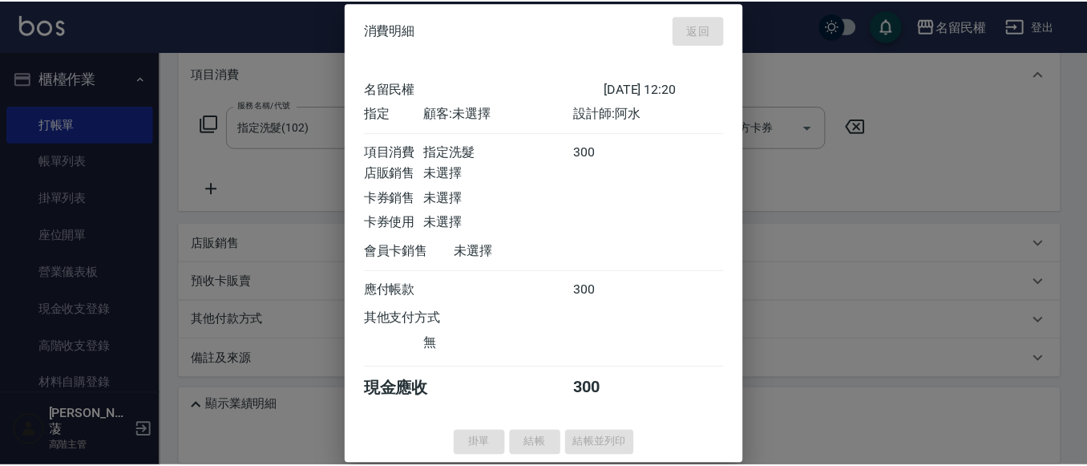
scroll to position [0, 0]
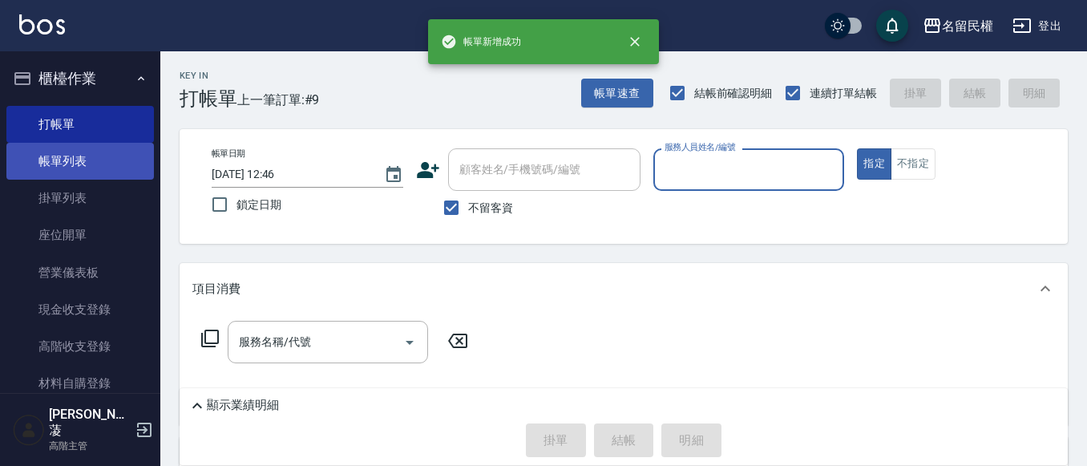
click at [83, 157] on link "帳單列表" at bounding box center [79, 161] width 147 height 37
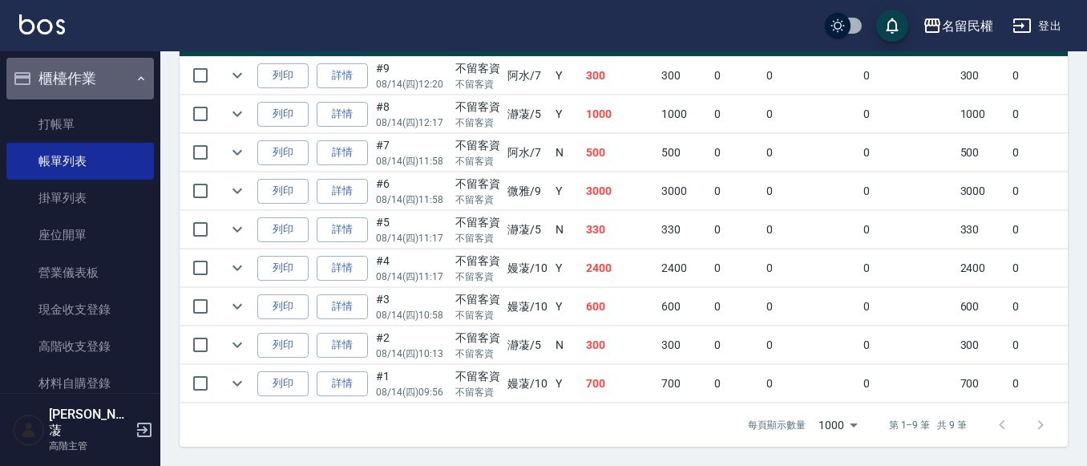
click at [135, 84] on icon "button" at bounding box center [141, 78] width 13 height 13
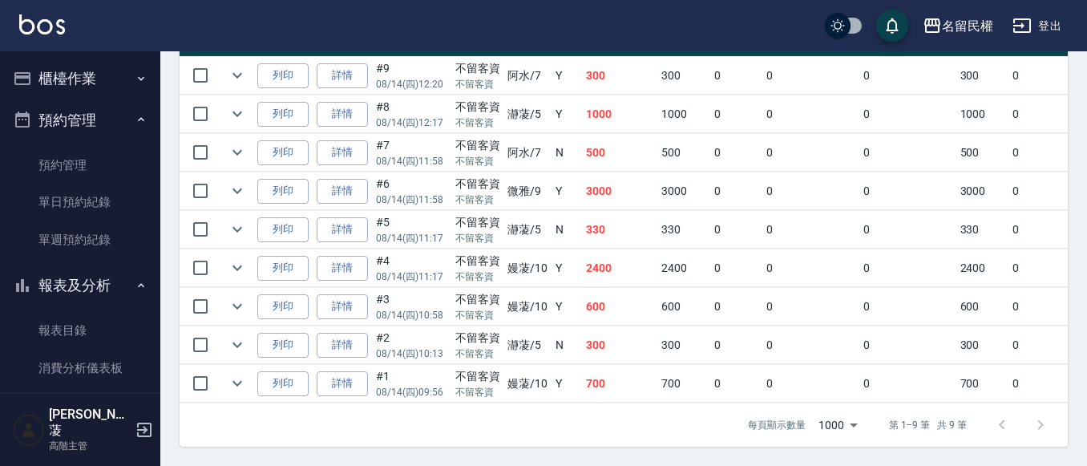
click at [137, 112] on button "預約管理" at bounding box center [79, 120] width 147 height 42
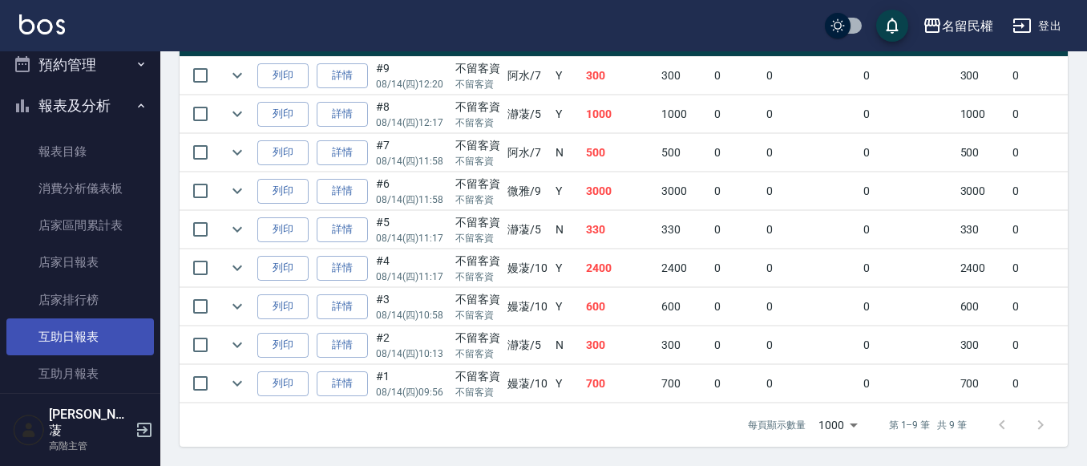
scroll to position [80, 0]
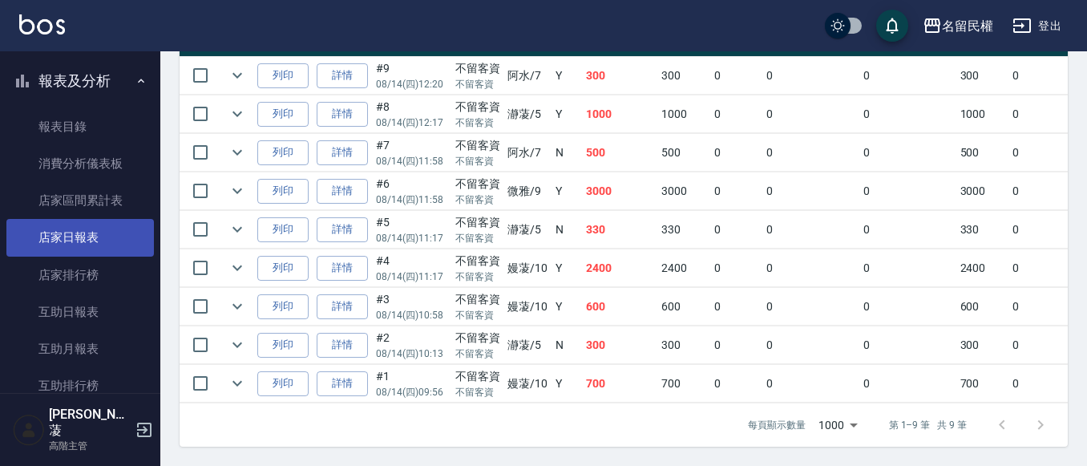
click at [103, 248] on link "店家日報表" at bounding box center [79, 237] width 147 height 37
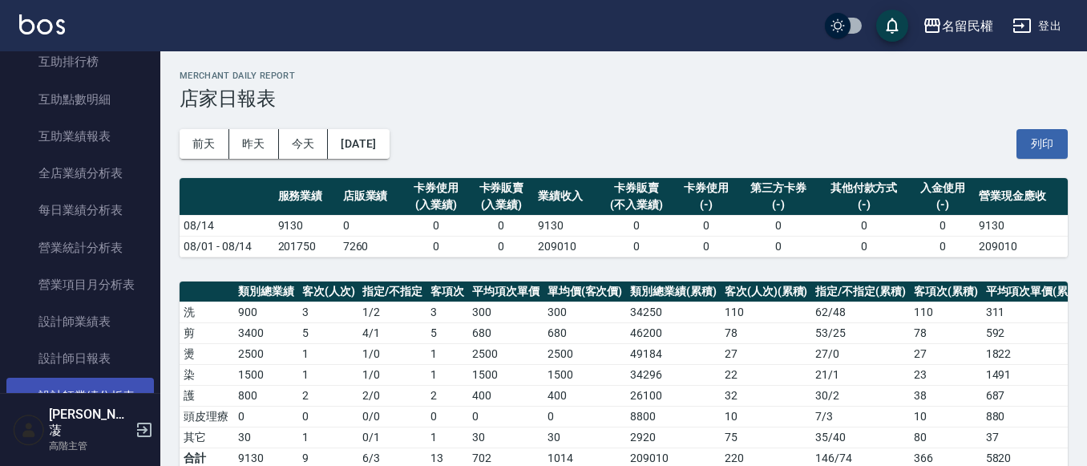
scroll to position [481, 0]
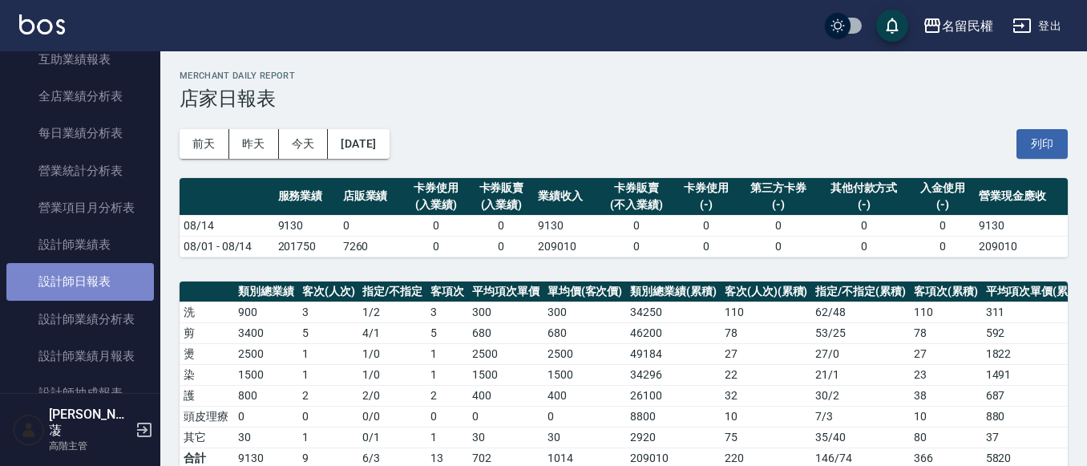
click at [116, 270] on link "設計師日報表" at bounding box center [79, 281] width 147 height 37
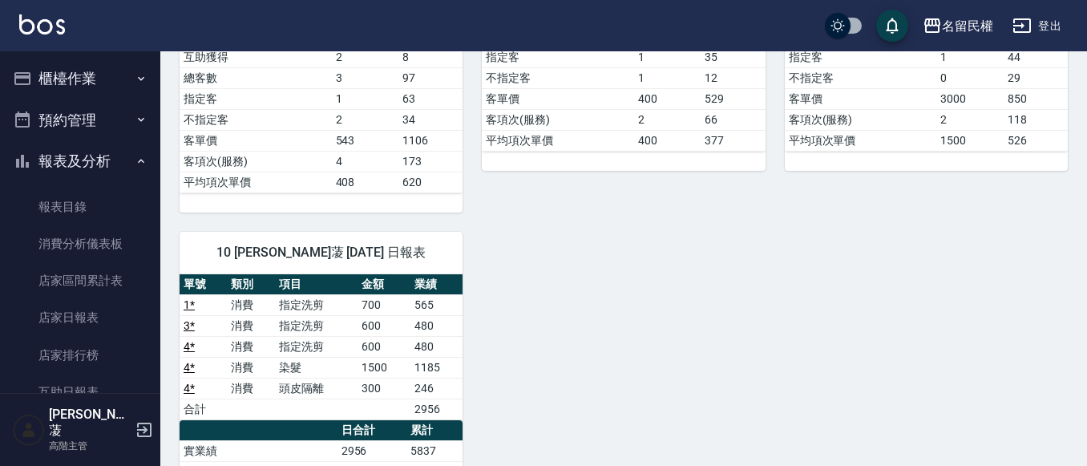
scroll to position [321, 0]
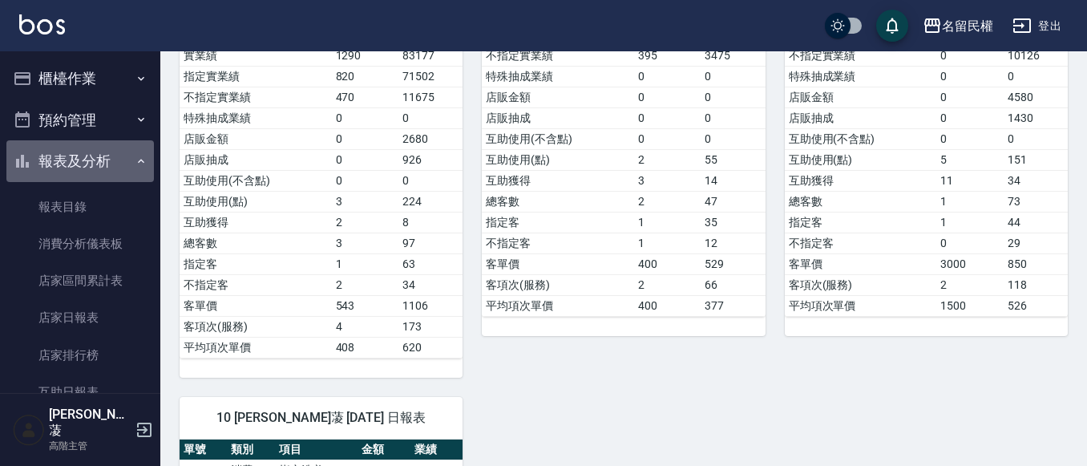
drag, startPoint x: 115, startPoint y: 164, endPoint x: 108, endPoint y: 129, distance: 35.8
click at [115, 166] on button "報表及分析" at bounding box center [79, 161] width 147 height 42
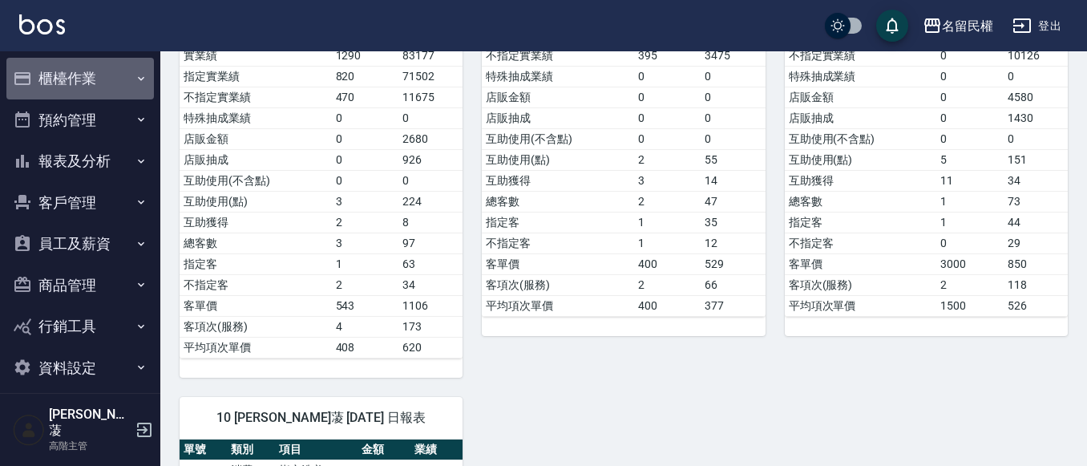
click at [113, 79] on button "櫃檯作業" at bounding box center [79, 79] width 147 height 42
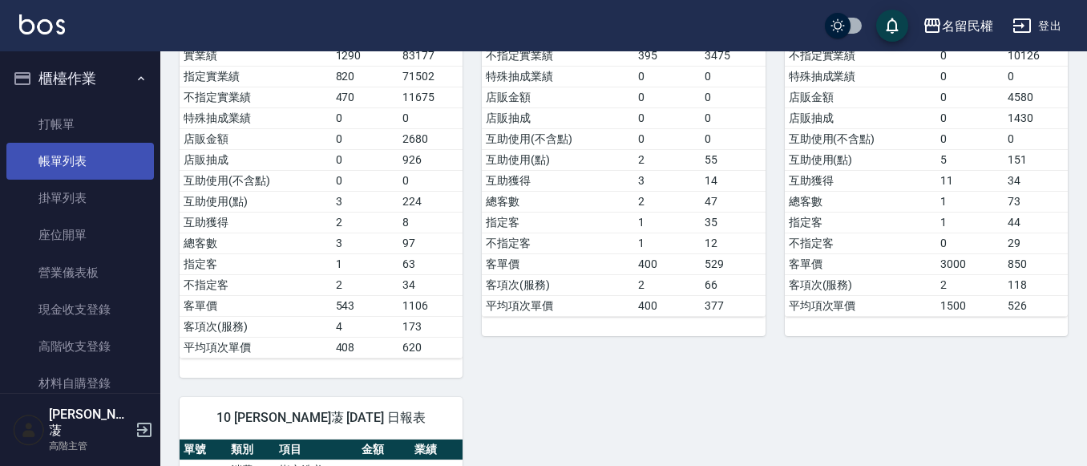
click at [97, 144] on link "帳單列表" at bounding box center [79, 161] width 147 height 37
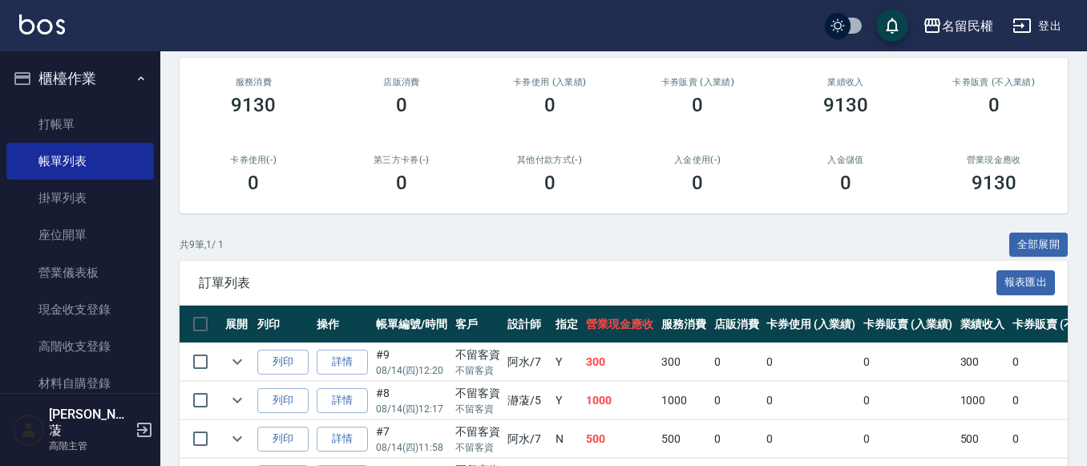
scroll to position [481, 0]
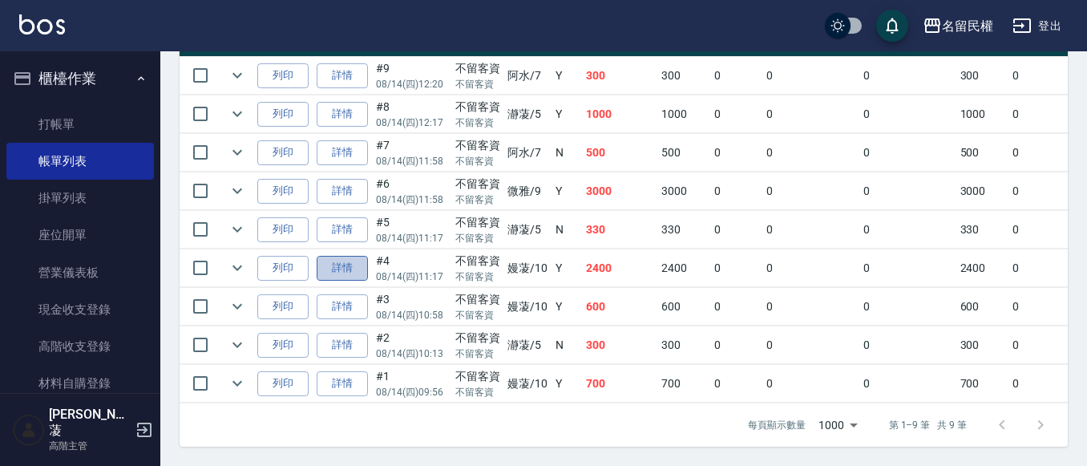
click at [327, 264] on link "詳情" at bounding box center [342, 268] width 51 height 25
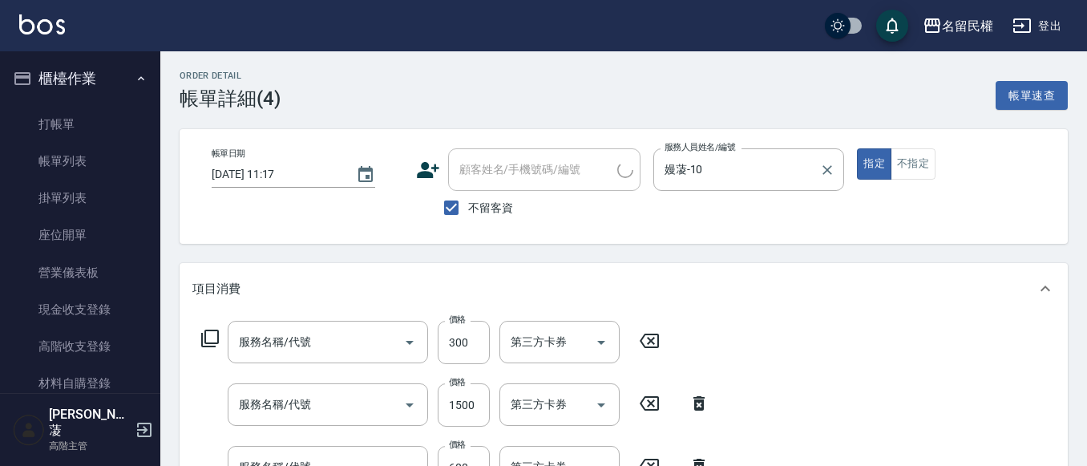
type input "[DATE] 11:17"
checkbox input "true"
type input "嫚蓤-10"
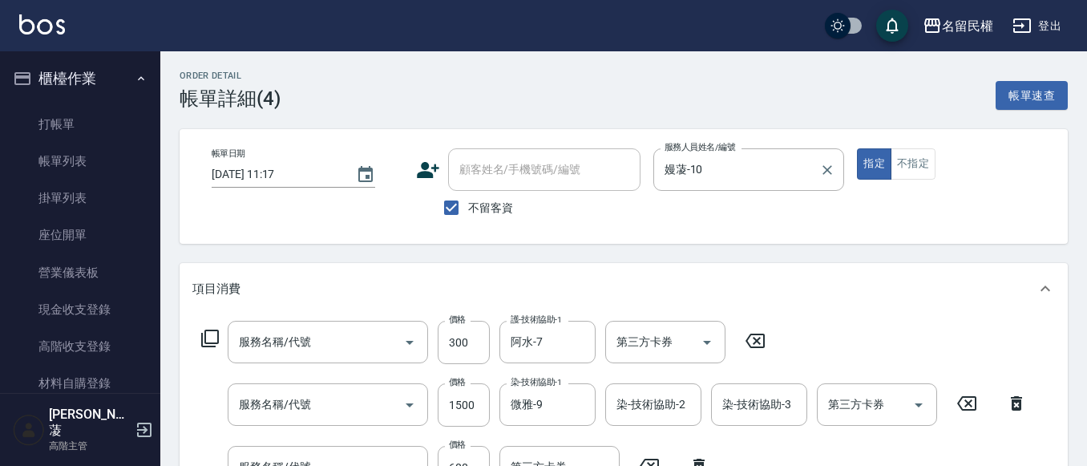
type input "頭皮隔離(507)"
type input "染髮(402)"
type input "指定洗剪(205)"
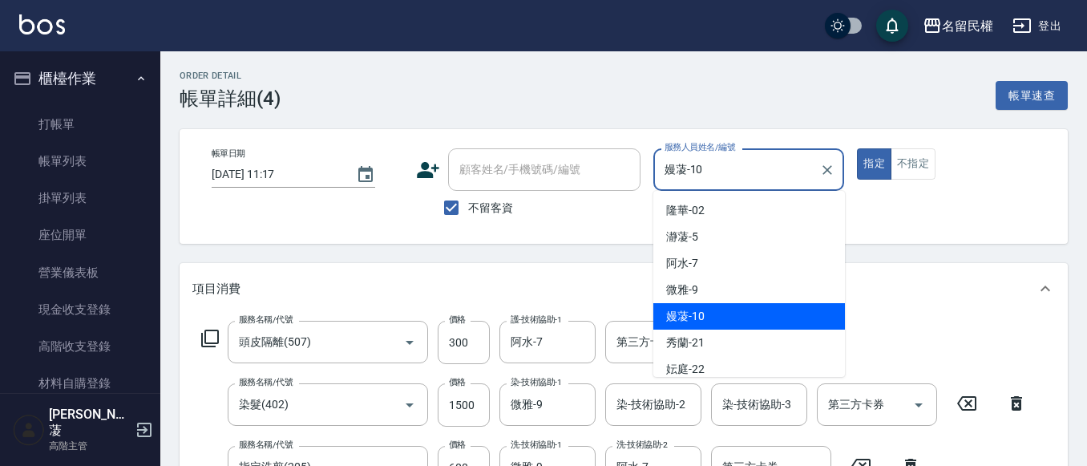
click at [693, 166] on input "嫚蓤-10" at bounding box center [736, 169] width 153 height 28
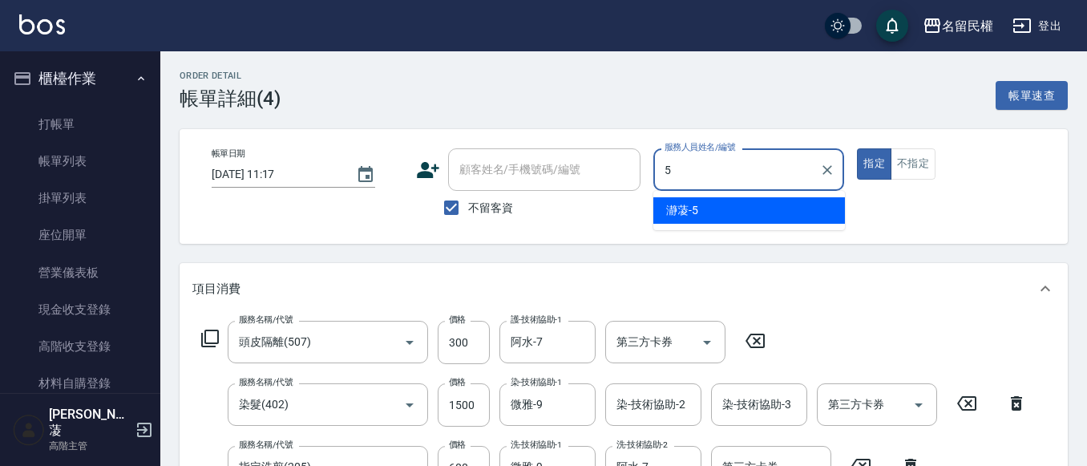
type input "瀞蓤-5"
type button "true"
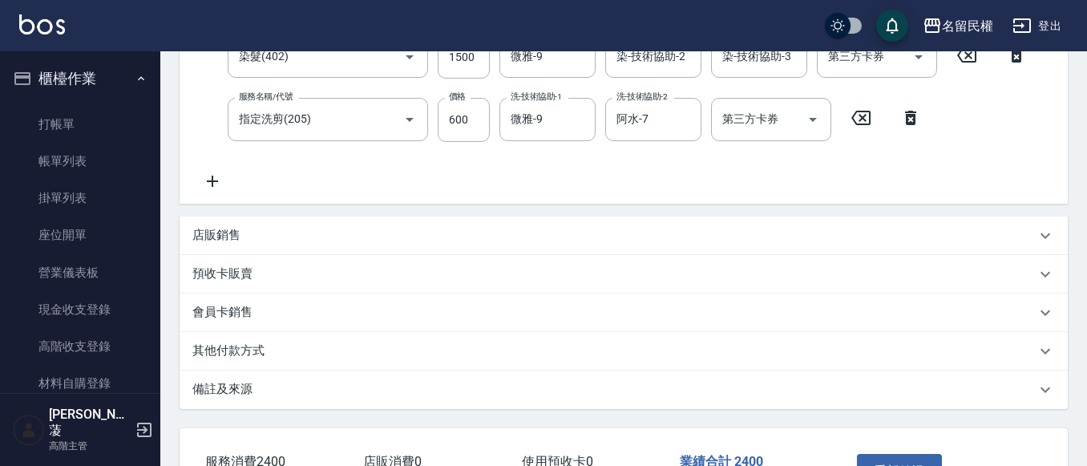
scroll to position [464, 0]
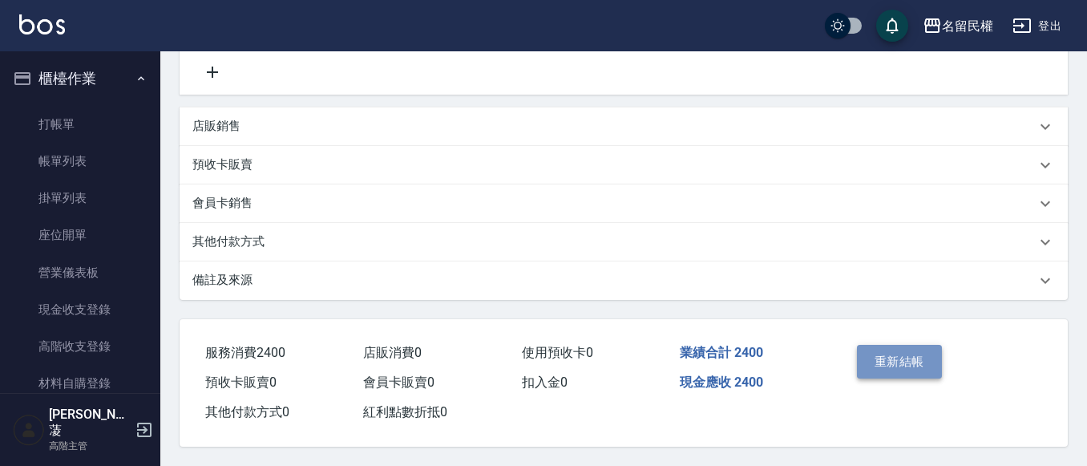
click at [909, 366] on button "重新結帳" at bounding box center [899, 362] width 85 height 34
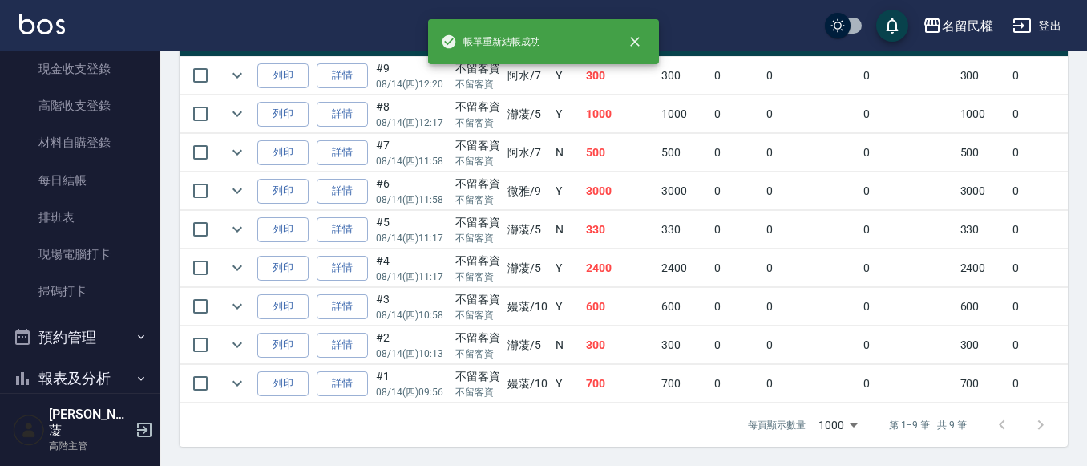
scroll to position [488, 0]
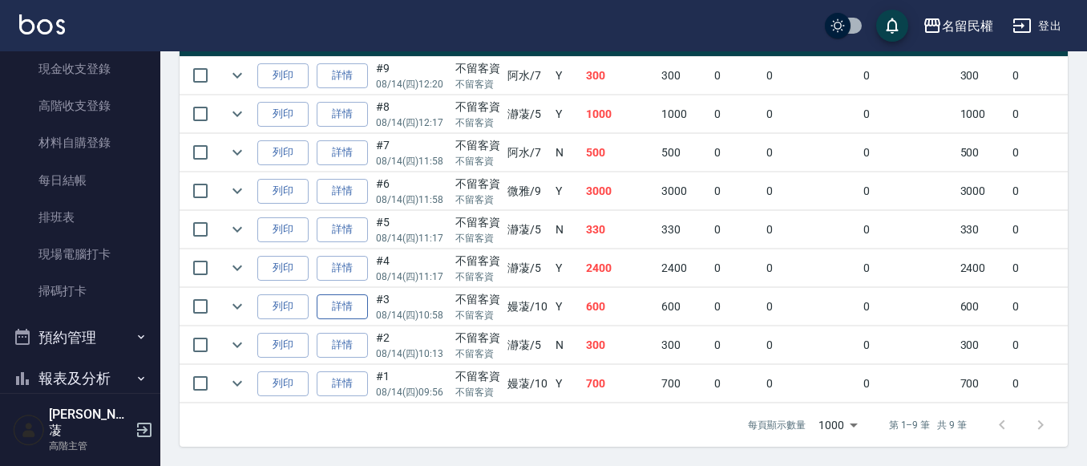
click at [356, 298] on link "詳情" at bounding box center [342, 306] width 51 height 25
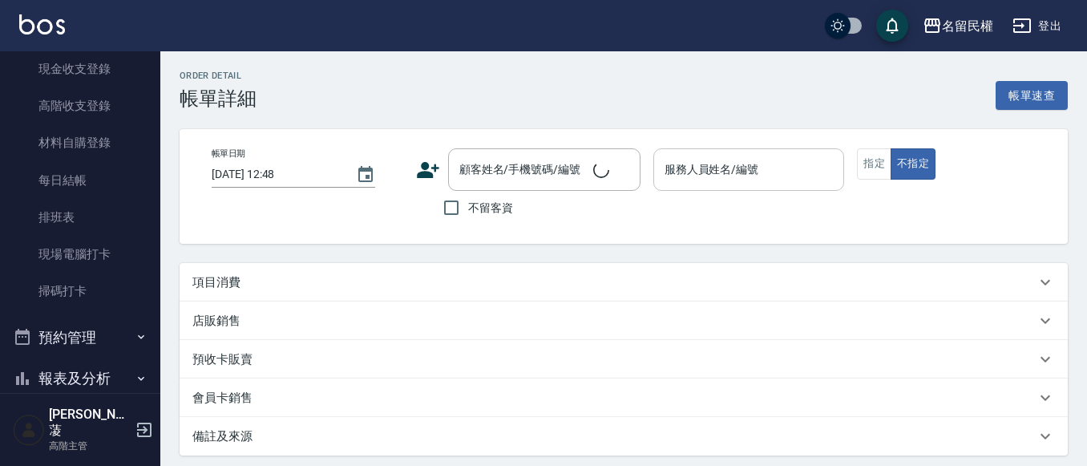
type input "[DATE] 10:58"
checkbox input "true"
type input "嫚蓤-10"
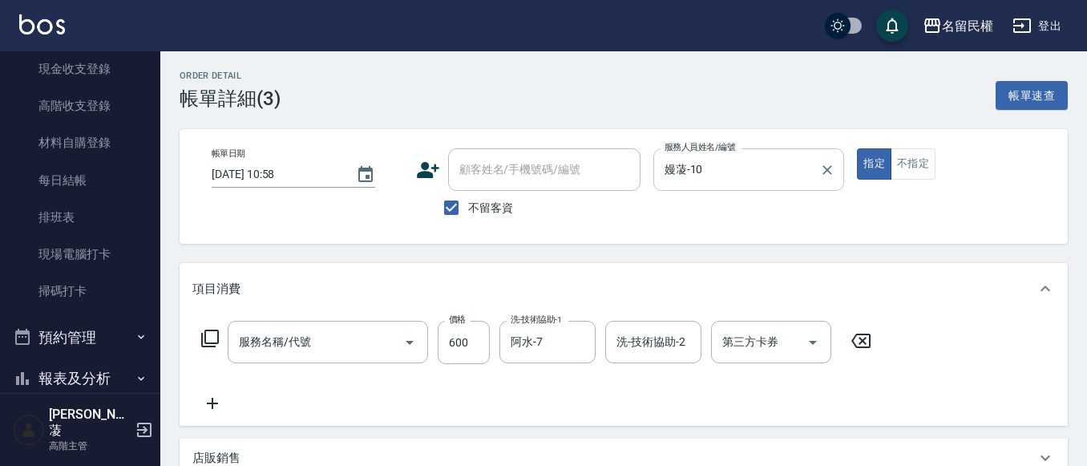
type input "指定洗剪(205)"
click at [682, 173] on input "嫚蓤-10" at bounding box center [736, 169] width 153 height 28
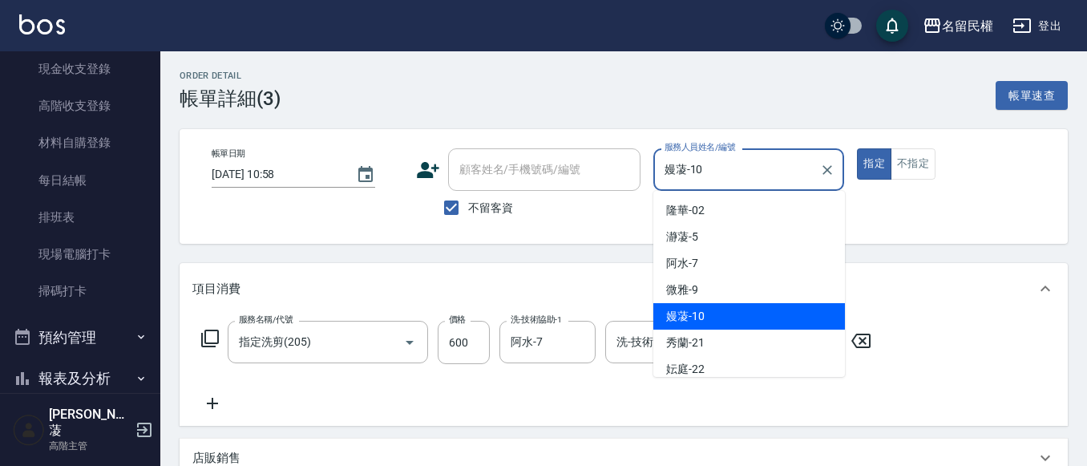
click at [682, 173] on input "嫚蓤-10" at bounding box center [736, 169] width 153 height 28
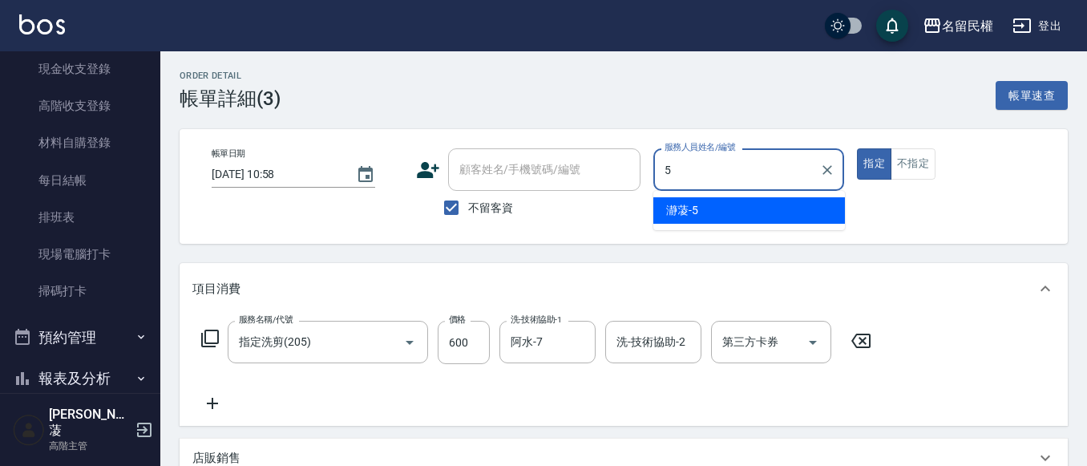
type input "瀞蓤-5"
type button "true"
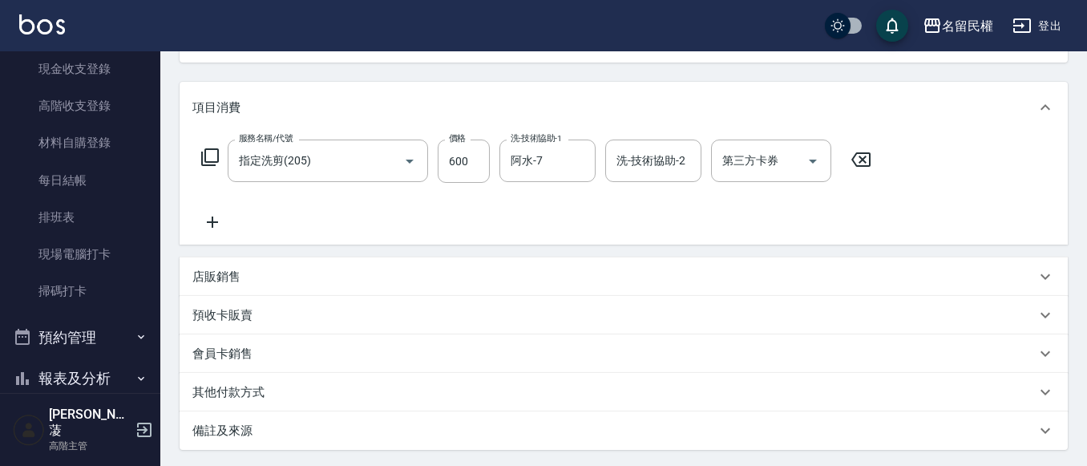
scroll to position [338, 0]
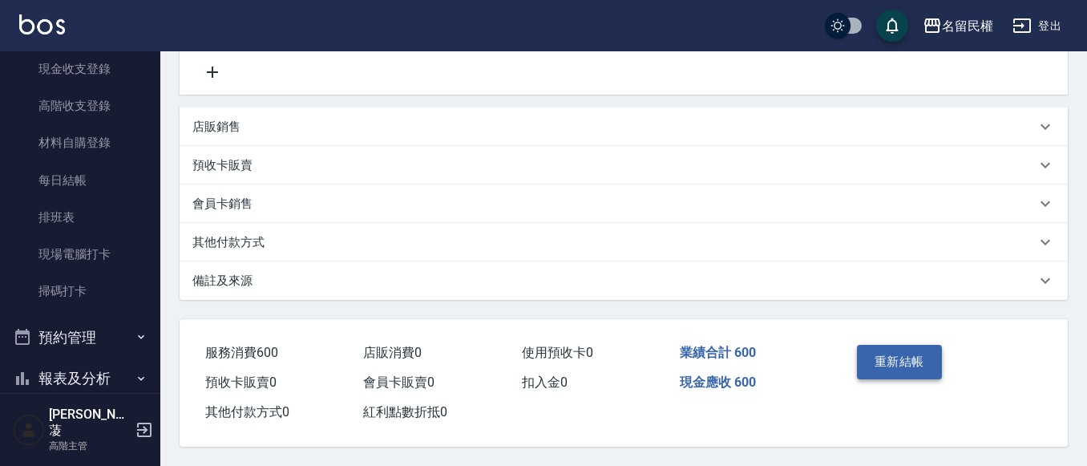
click at [921, 358] on button "重新結帳" at bounding box center [899, 362] width 85 height 34
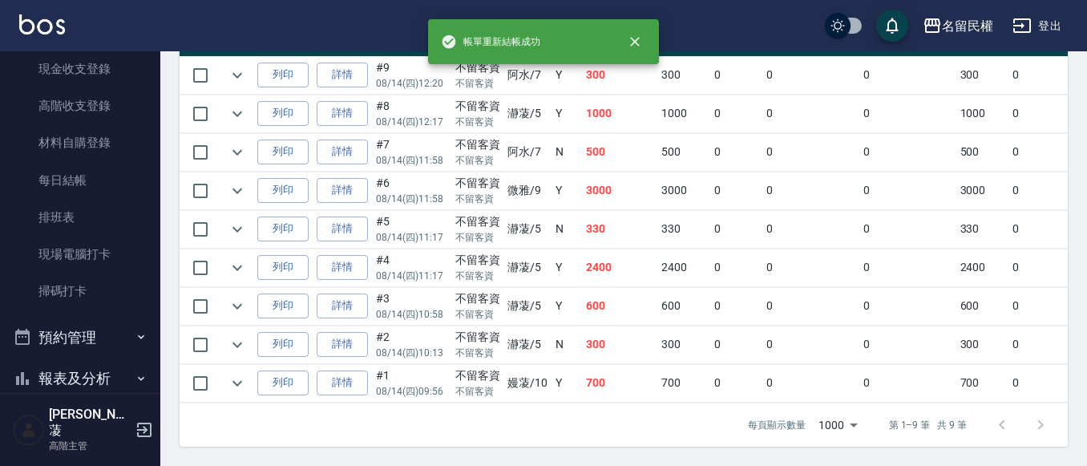
scroll to position [488, 0]
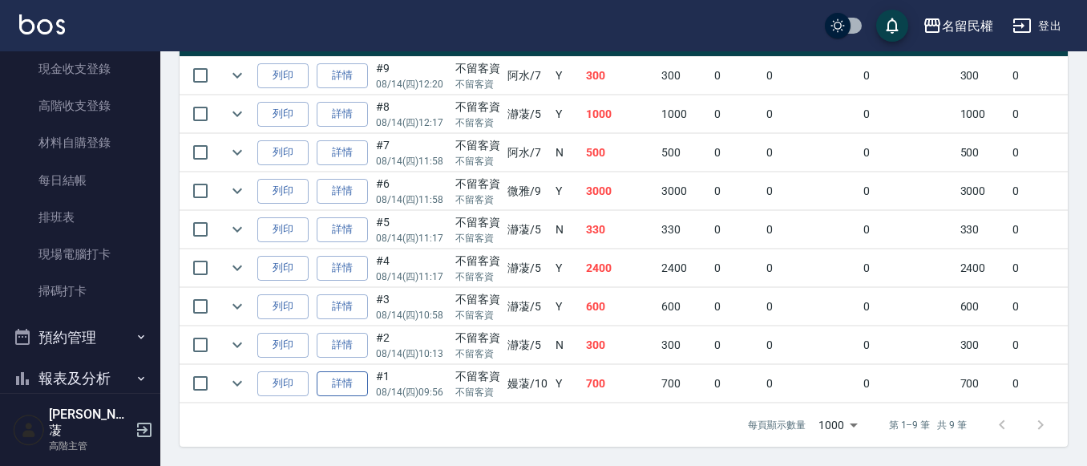
click at [353, 371] on link "詳情" at bounding box center [342, 383] width 51 height 25
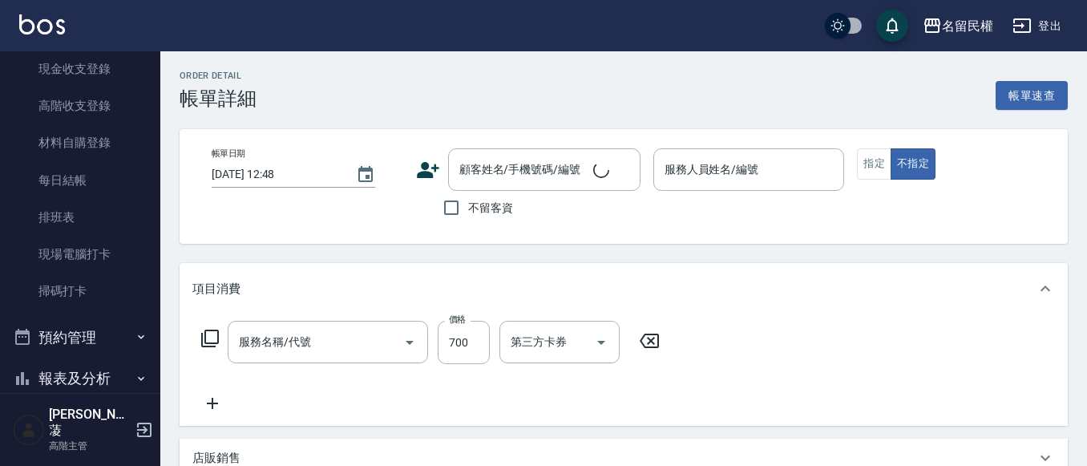
type input "[DATE] 09:56"
checkbox input "true"
type input "嫚蓤-10"
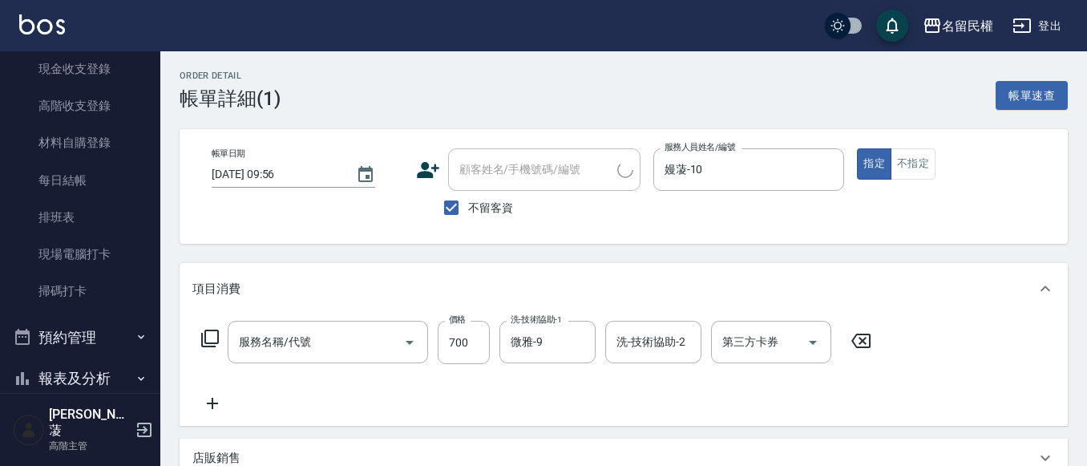
type input "指定洗剪(205)"
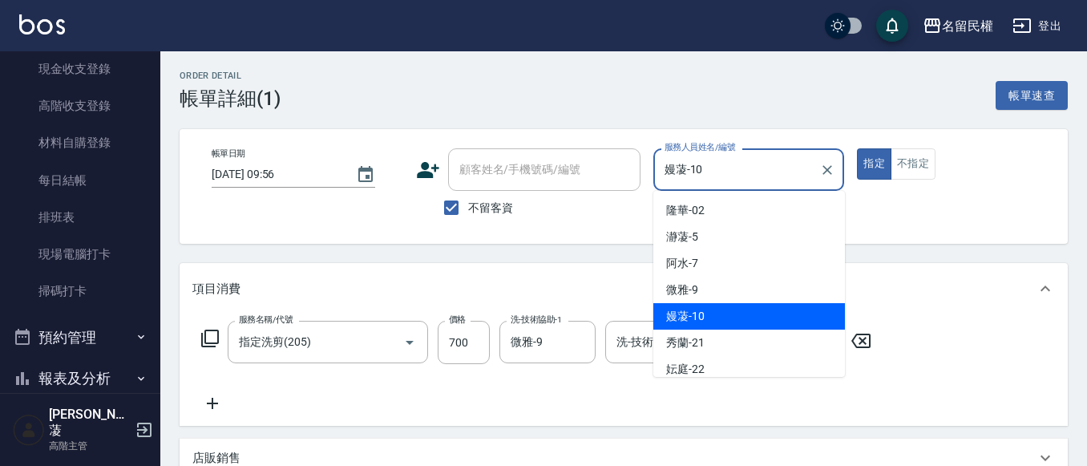
click at [692, 159] on input "嫚蓤-10" at bounding box center [736, 169] width 153 height 28
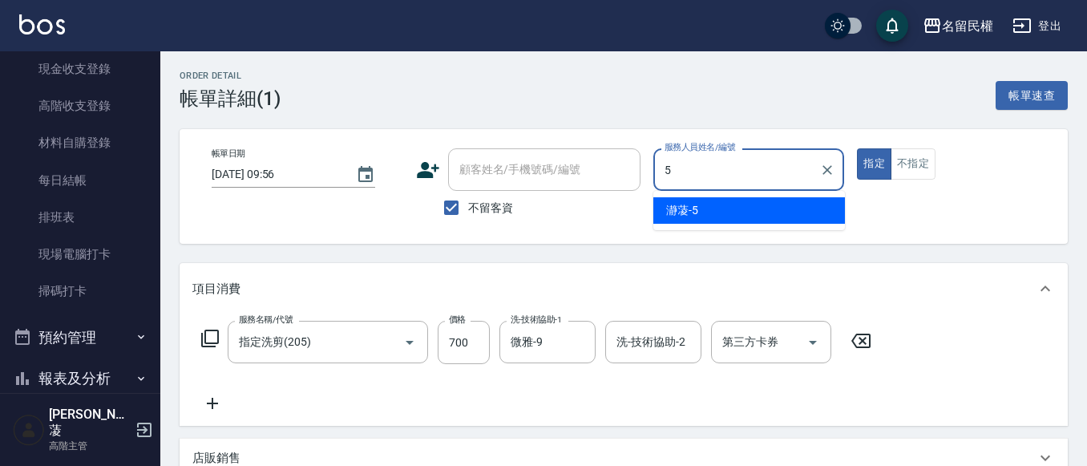
type input "瀞蓤-5"
type button "true"
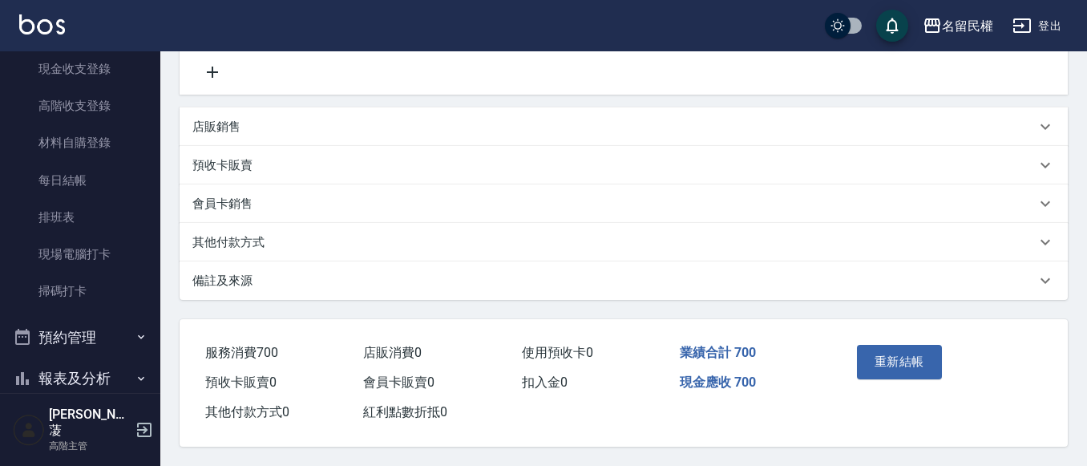
scroll to position [338, 0]
click at [878, 345] on button "重新結帳" at bounding box center [899, 362] width 85 height 34
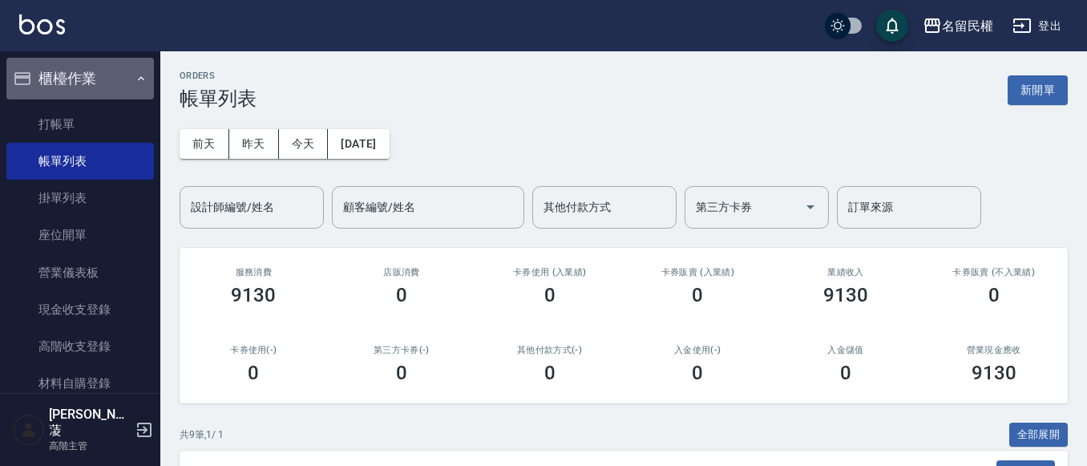
click at [140, 78] on button "櫃檯作業" at bounding box center [79, 79] width 147 height 42
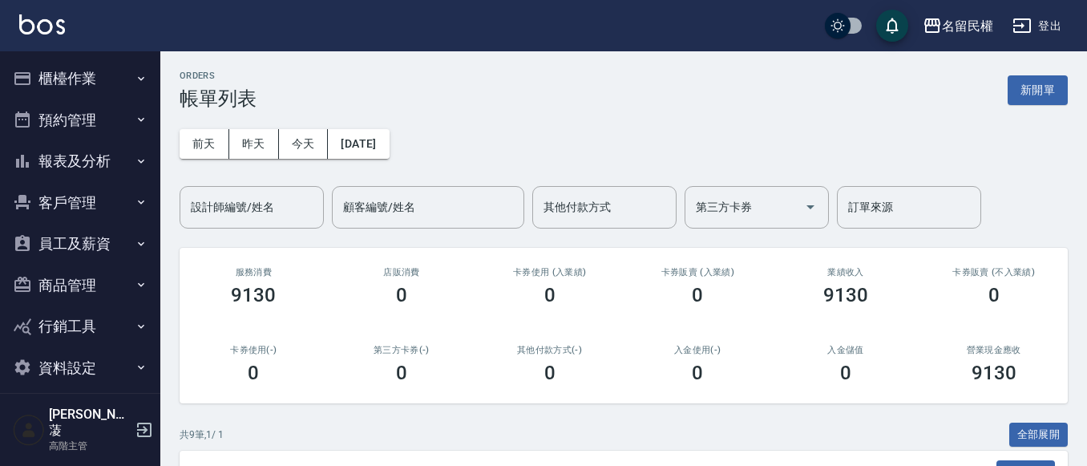
click at [90, 89] on button "櫃檯作業" at bounding box center [79, 79] width 147 height 42
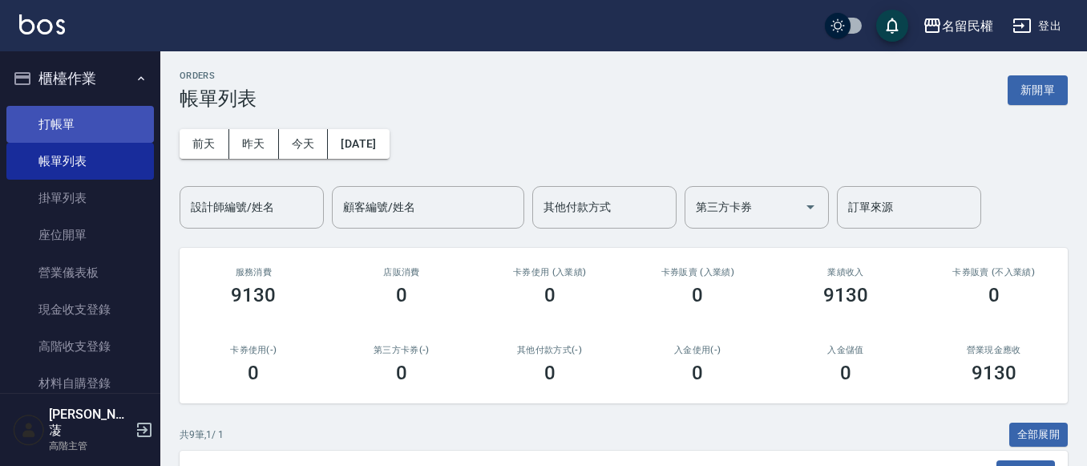
click at [83, 134] on link "打帳單" at bounding box center [79, 124] width 147 height 37
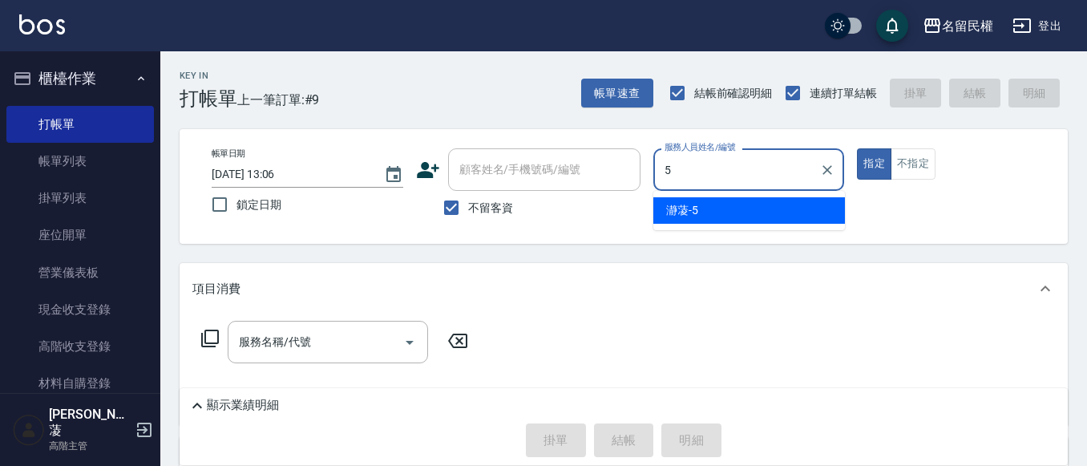
type input "瀞蓤-5"
type button "true"
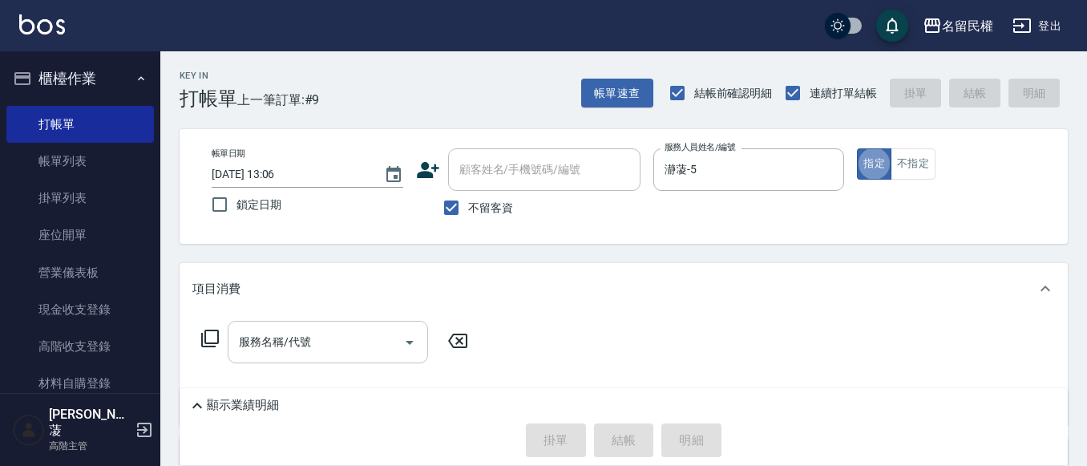
click at [292, 341] on input "服務名稱/代號" at bounding box center [316, 342] width 162 height 28
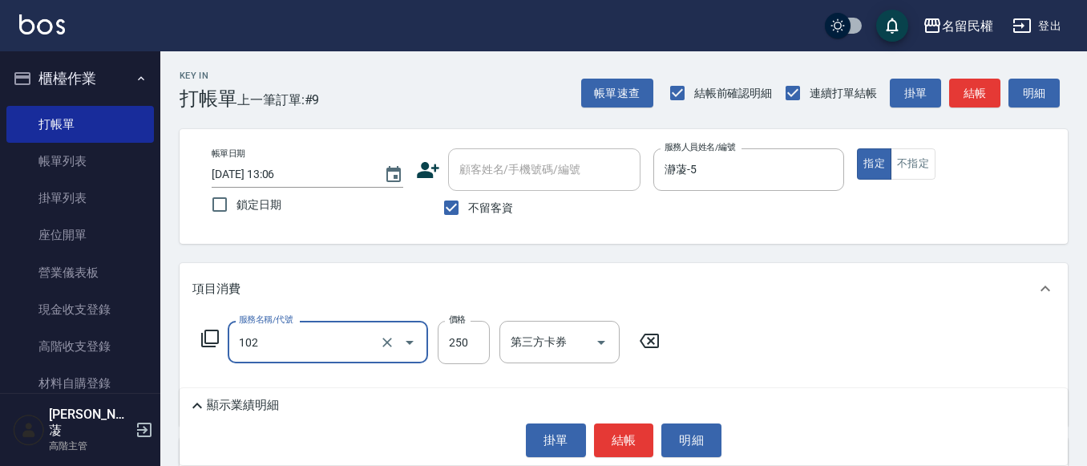
type input "指定洗髮(102)"
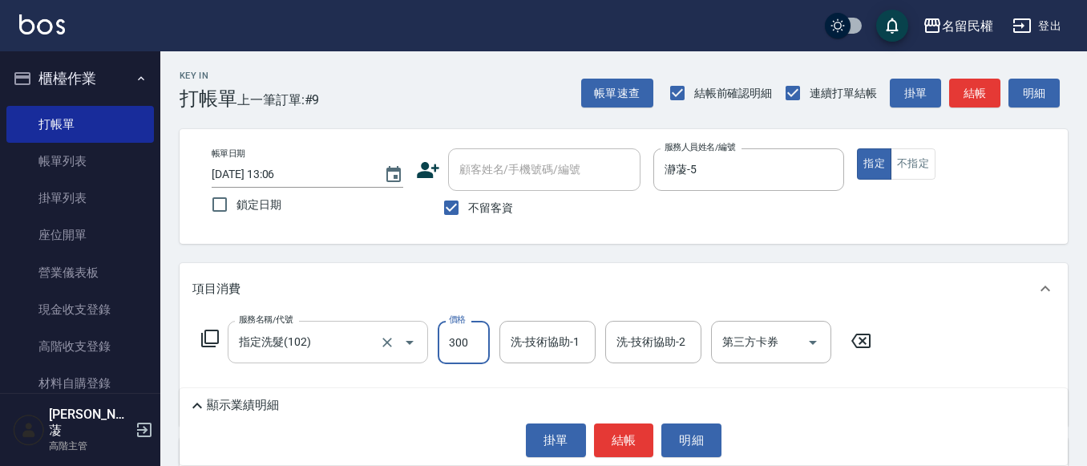
type input "300"
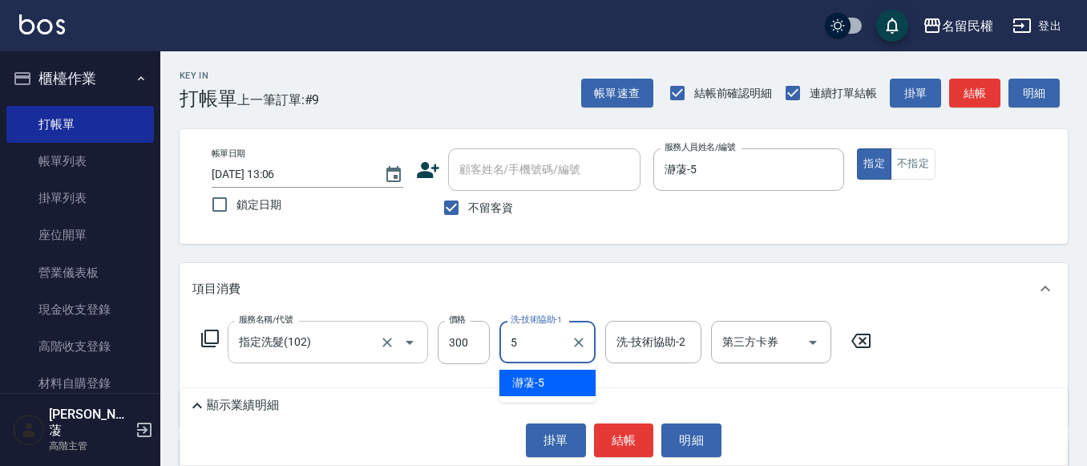
type input "瀞蓤-5"
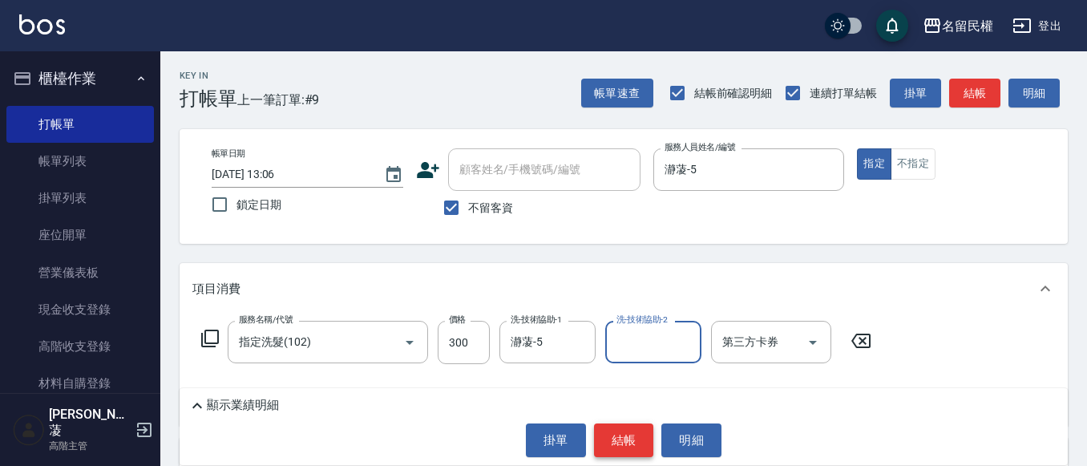
click at [612, 432] on button "結帳" at bounding box center [624, 440] width 60 height 34
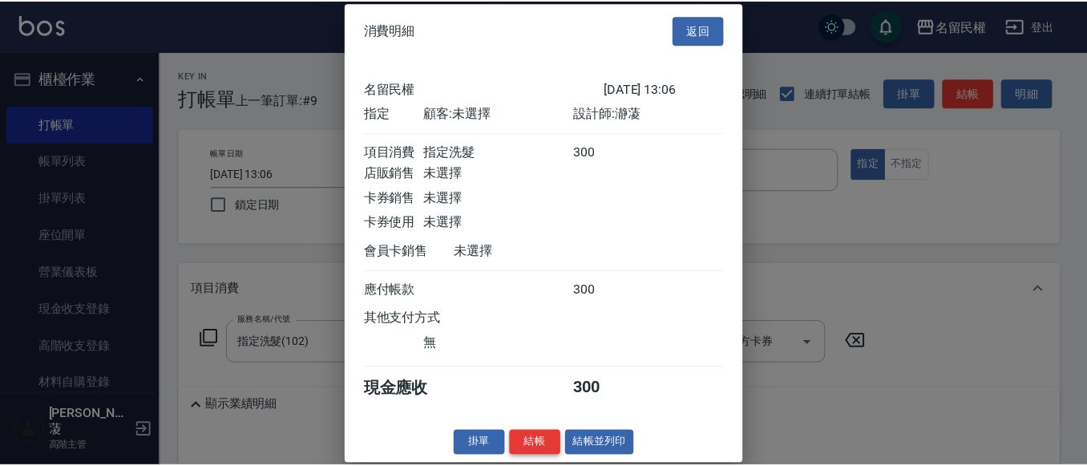
scroll to position [21, 0]
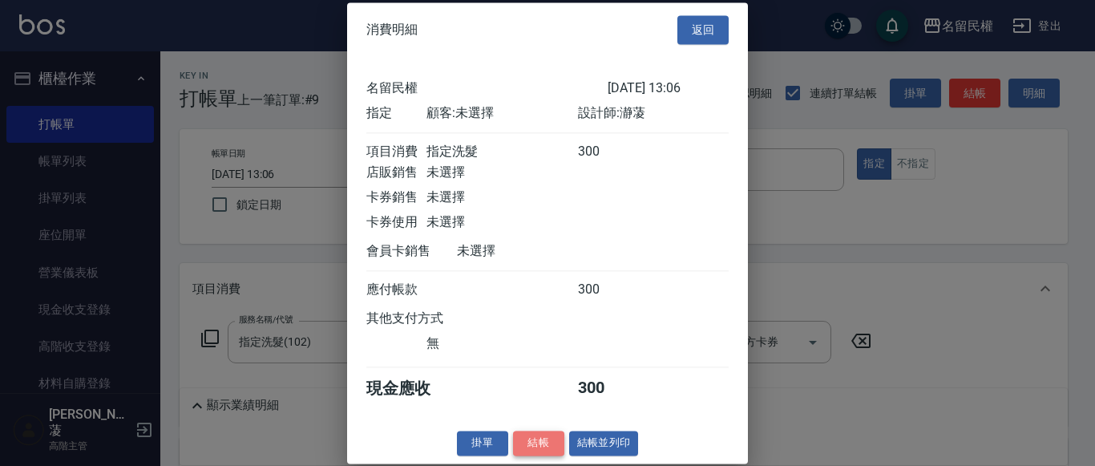
click at [546, 435] on button "結帳" at bounding box center [538, 442] width 51 height 25
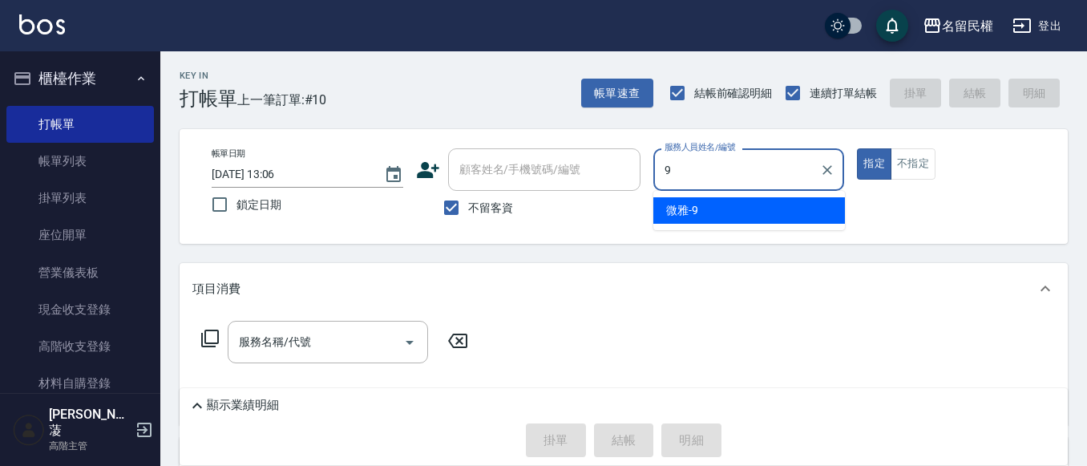
type input "微雅-9"
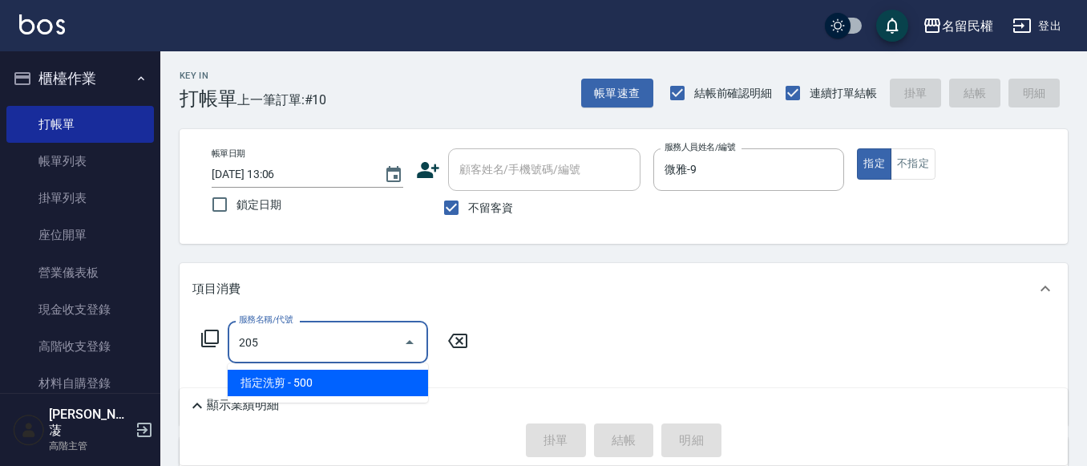
type input "指定洗剪(205)"
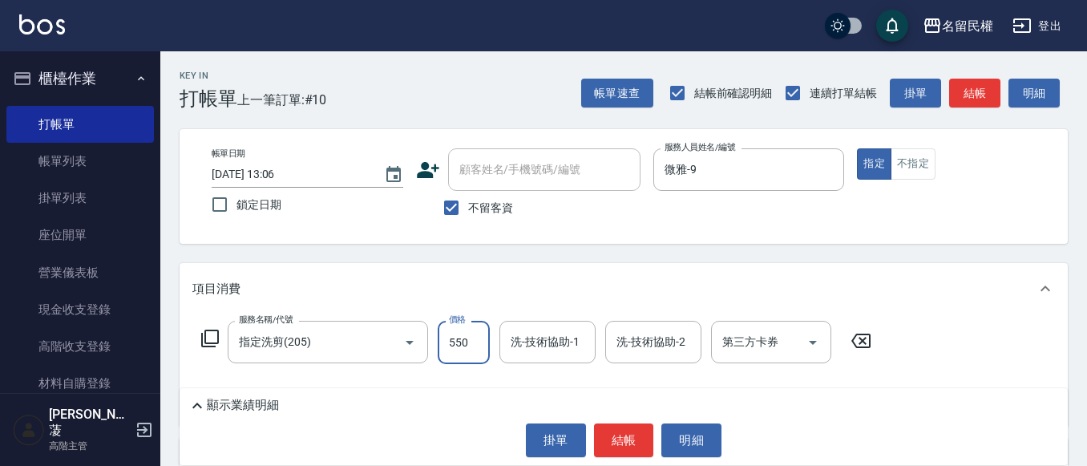
type input "550"
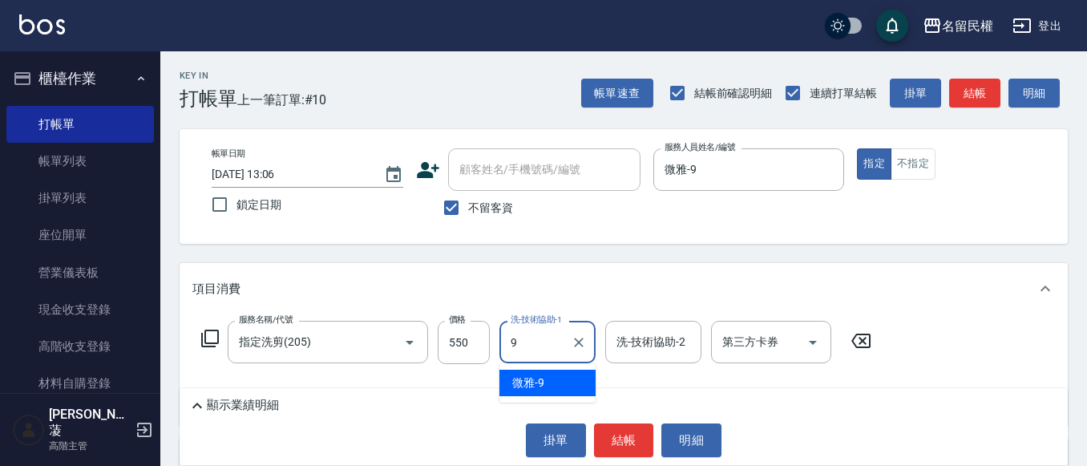
type input "微雅-9"
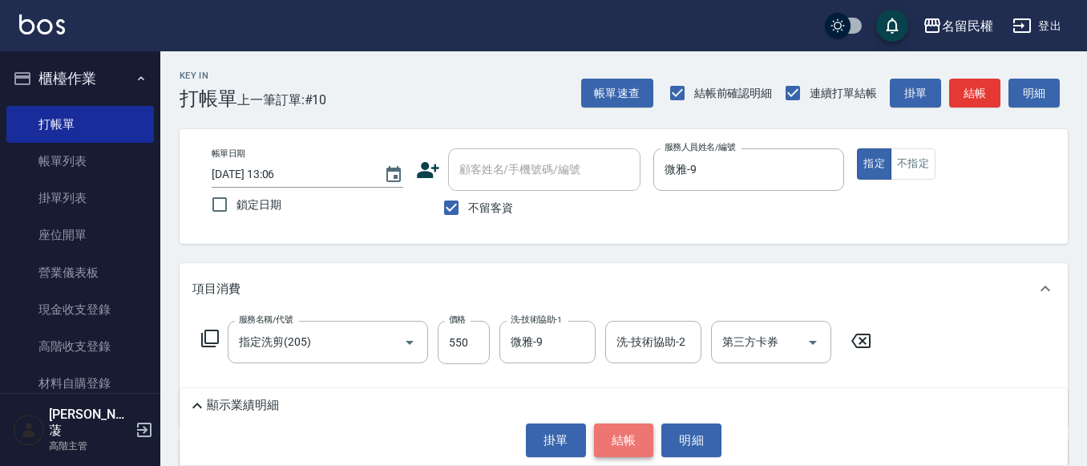
click at [634, 434] on button "結帳" at bounding box center [624, 440] width 60 height 34
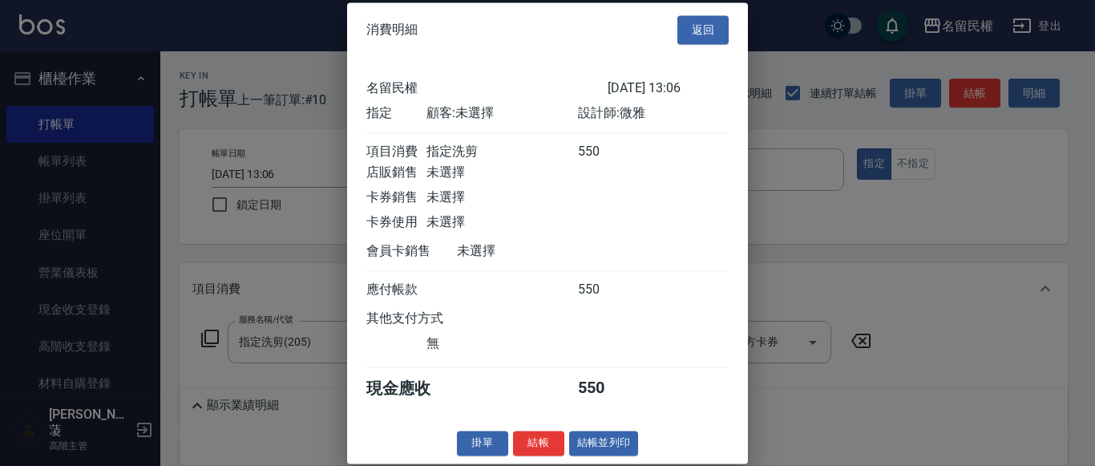
click at [537, 452] on div "消費明細 返回 名留民權 [DATE] 13:06 指定 顧客: 未選擇 設計師: 微雅 項目消費 指定洗剪 550 店販銷售 未選擇 卡券銷售 未選擇 卡券…" at bounding box center [547, 232] width 401 height 461
click at [541, 454] on button "結帳" at bounding box center [538, 442] width 51 height 25
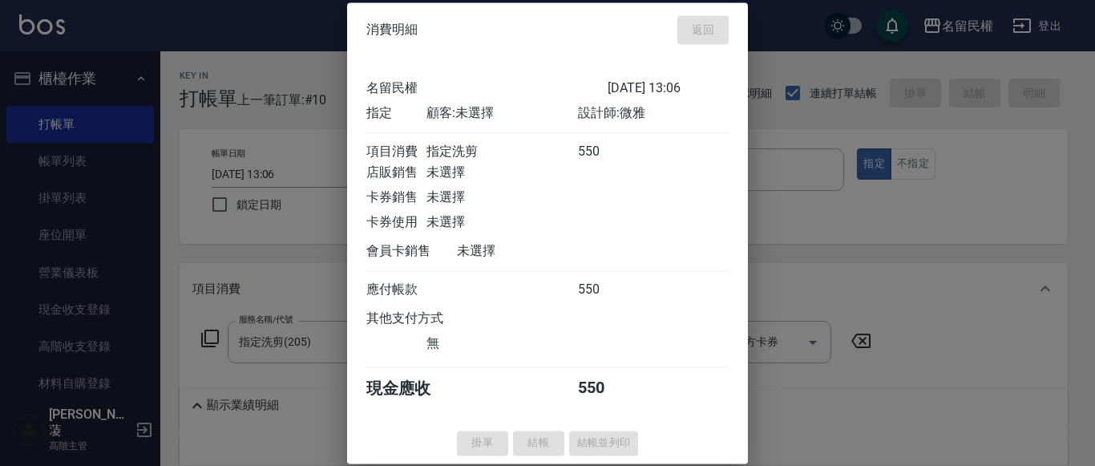
type input "[DATE] 13:22"
